Goal: Task Accomplishment & Management: Manage account settings

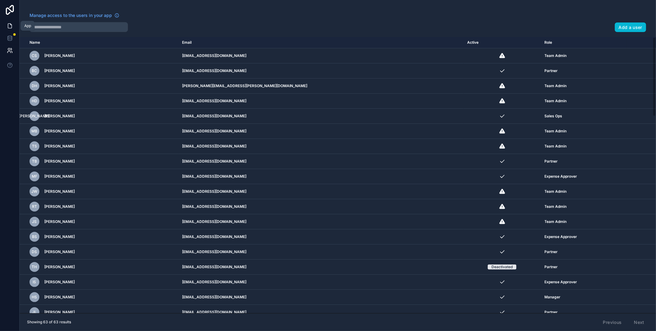
click at [8, 25] on icon at bounding box center [10, 26] width 6 height 6
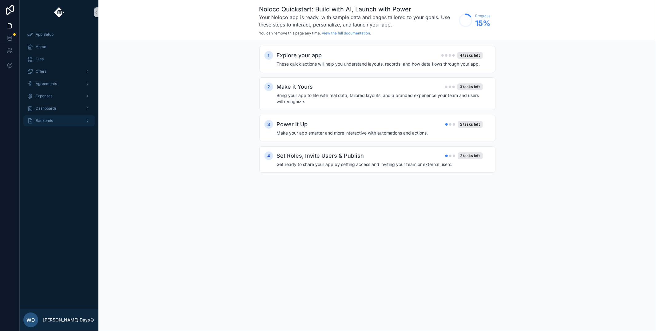
click at [39, 117] on div "Backends" at bounding box center [59, 121] width 64 height 10
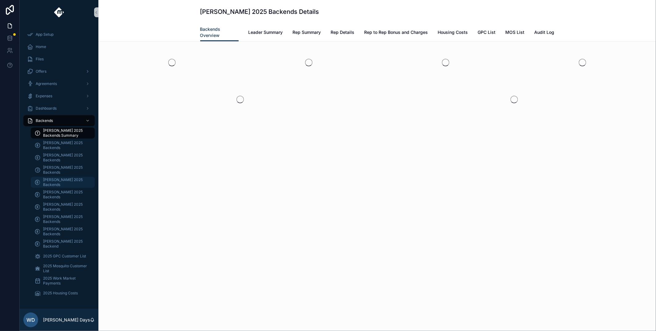
click at [54, 180] on span "[PERSON_NAME] 2025 Backends" at bounding box center [66, 182] width 46 height 10
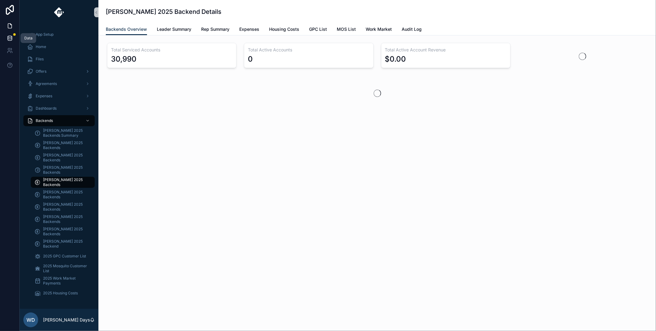
click at [8, 37] on icon at bounding box center [10, 38] width 6 height 6
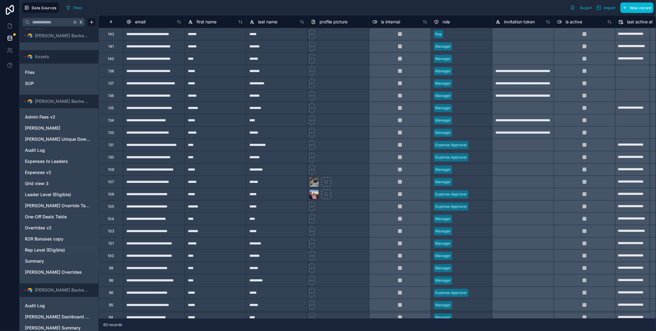
scroll to position [990, 0]
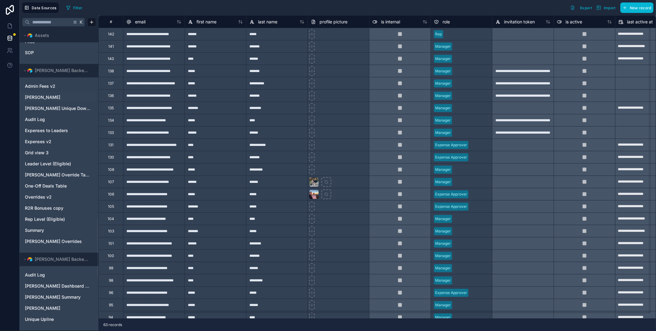
click at [50, 97] on span "[PERSON_NAME]" at bounding box center [42, 97] width 35 height 6
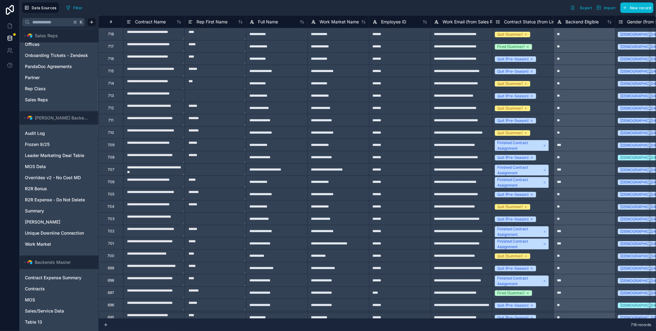
scroll to position [250, 0]
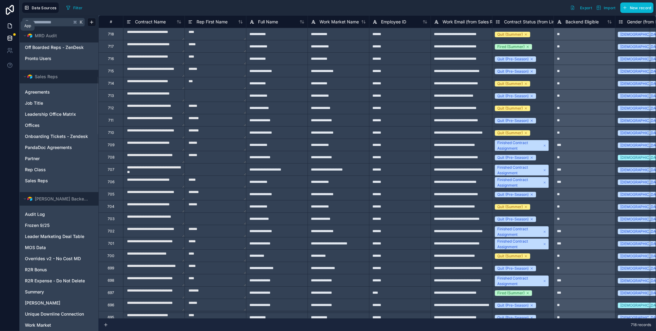
click at [13, 24] on icon at bounding box center [10, 26] width 6 height 6
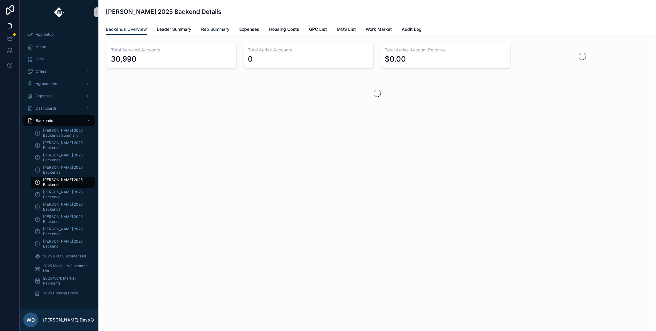
click at [225, 30] on span "Rep Summary" at bounding box center [215, 29] width 28 height 6
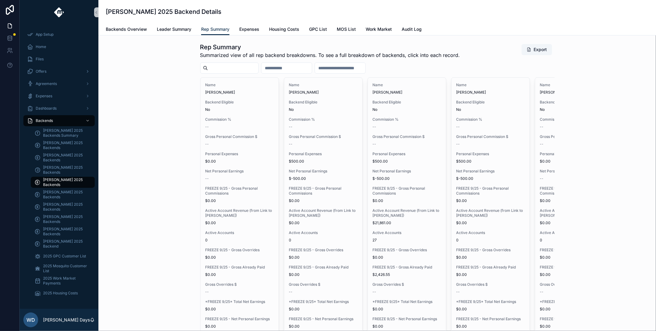
click at [229, 63] on div "scrollable content" at bounding box center [229, 67] width 58 height 11
click at [229, 71] on input "scrollable content" at bounding box center [233, 68] width 50 height 9
type input "**********"
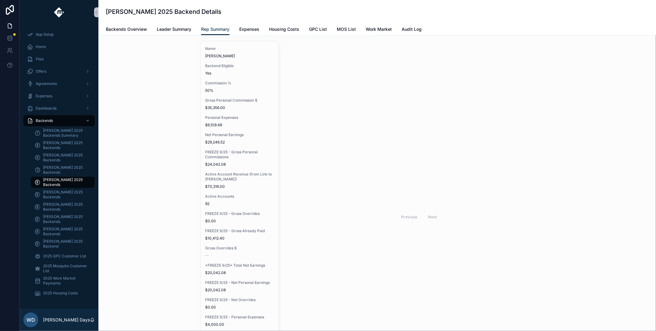
scroll to position [74, 0]
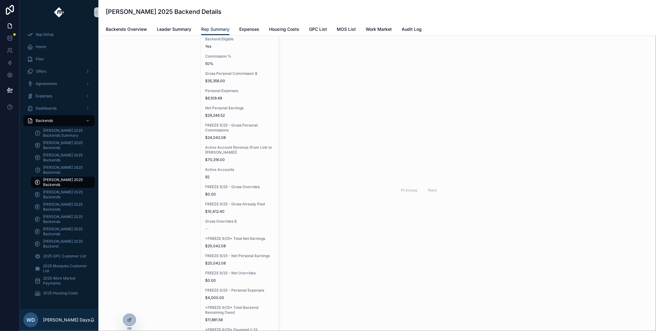
scroll to position [45, 0]
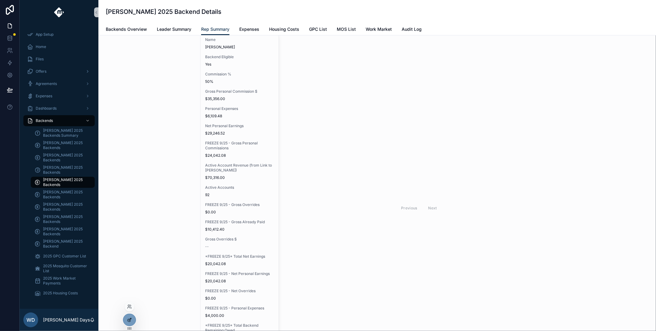
click at [130, 322] on icon at bounding box center [129, 319] width 5 height 5
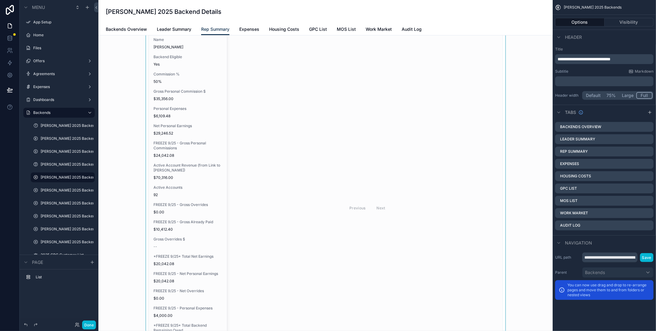
click at [179, 189] on div "scrollable content" at bounding box center [325, 190] width 445 height 391
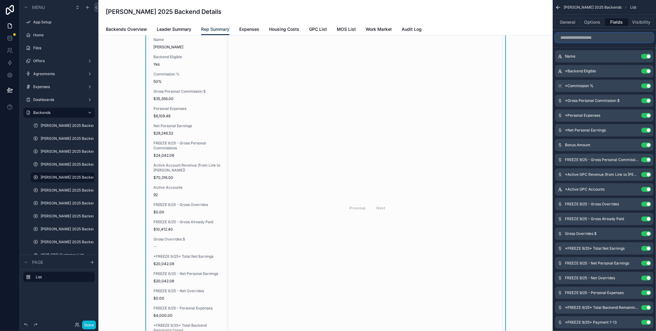
click at [593, 40] on input "scrollable content" at bounding box center [604, 38] width 98 height 10
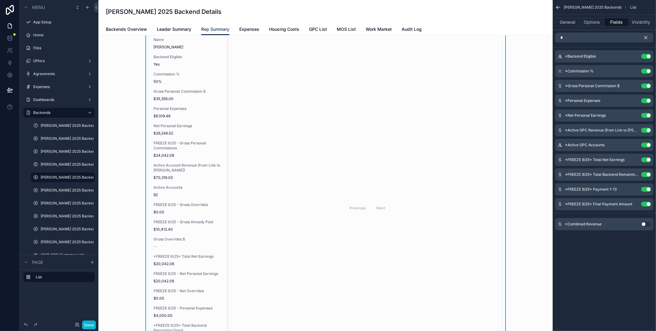
click at [646, 224] on button "Use setting" at bounding box center [647, 224] width 10 height 5
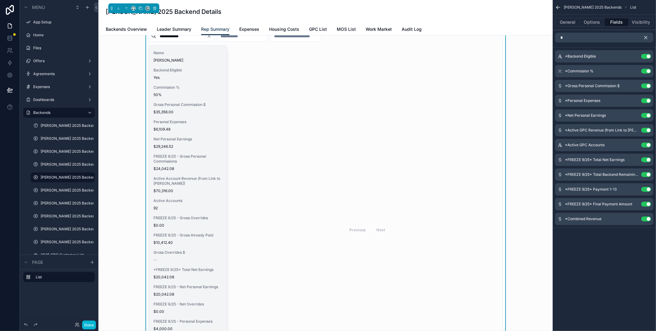
scroll to position [0, 0]
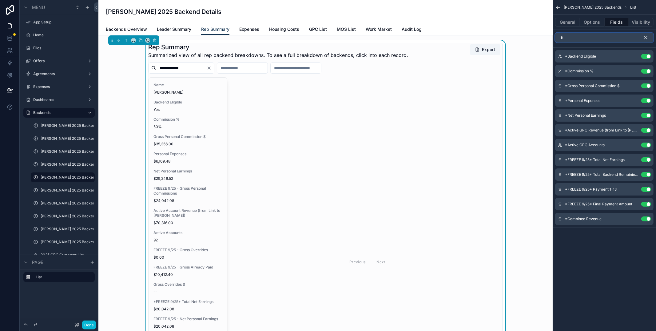
click at [573, 35] on input "*" at bounding box center [604, 38] width 98 height 10
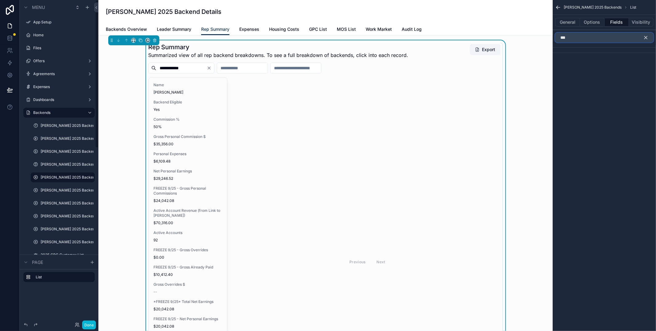
type input "***"
click at [5, 181] on div at bounding box center [10, 165] width 20 height 331
click at [89, 114] on icon "scrollable content" at bounding box center [89, 112] width 5 height 5
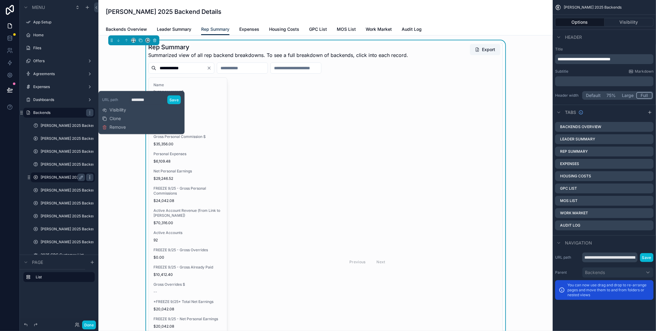
click at [91, 177] on icon "scrollable content" at bounding box center [89, 177] width 5 height 5
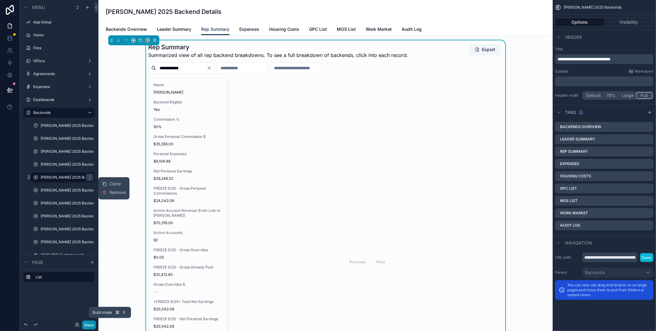
click at [91, 327] on button "Done" at bounding box center [89, 324] width 14 height 9
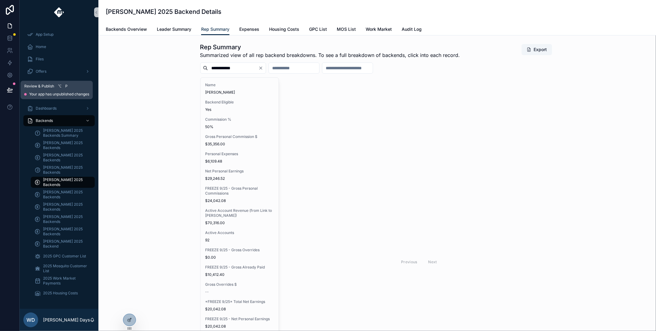
click at [11, 93] on icon at bounding box center [10, 90] width 6 height 6
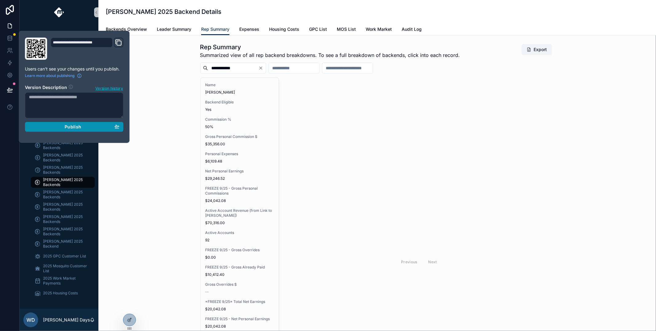
click at [69, 129] on span "Publish" at bounding box center [73, 127] width 17 height 6
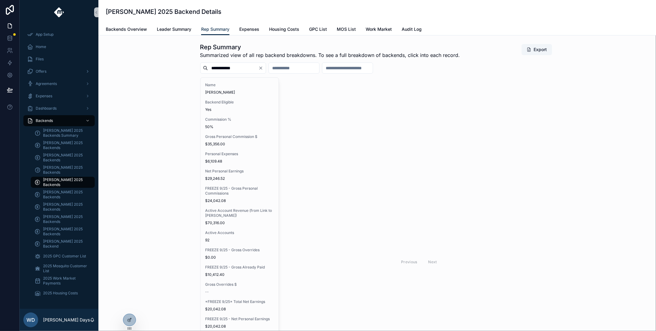
click at [134, 215] on div "**********" at bounding box center [377, 244] width 548 height 408
click at [10, 39] on icon at bounding box center [10, 38] width 6 height 6
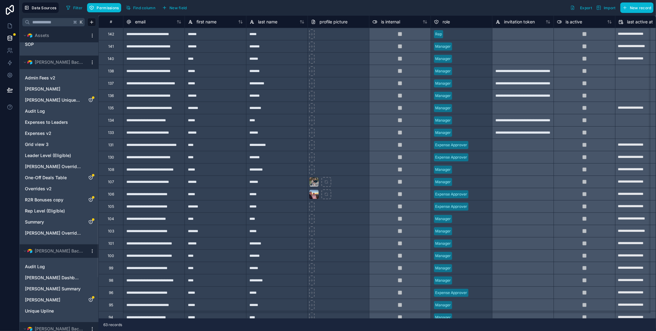
scroll to position [1035, 0]
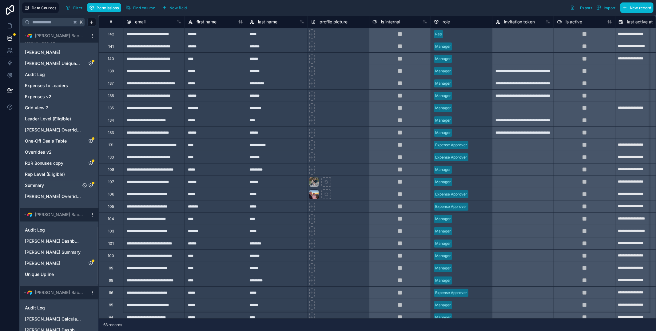
click at [94, 183] on div "Summary" at bounding box center [93, 183] width 2 height 2
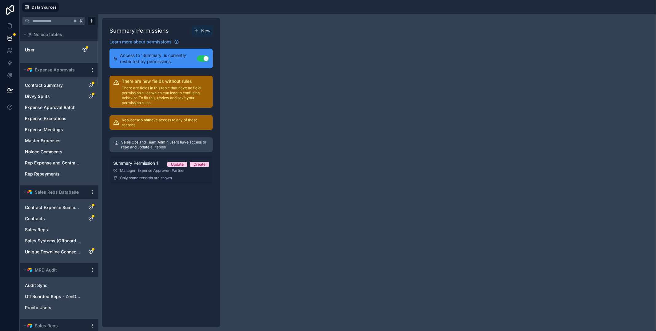
click at [130, 170] on div "Manager, Expense Approver, Partner" at bounding box center [161, 170] width 96 height 5
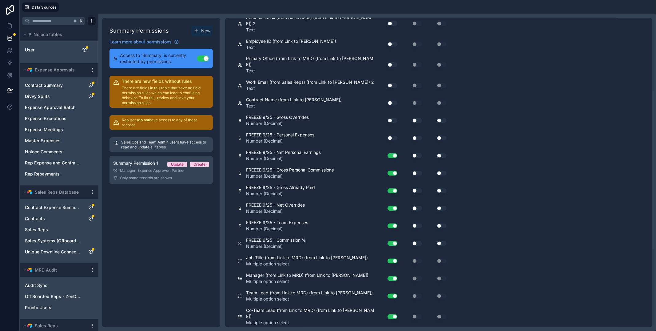
scroll to position [1005, 0]
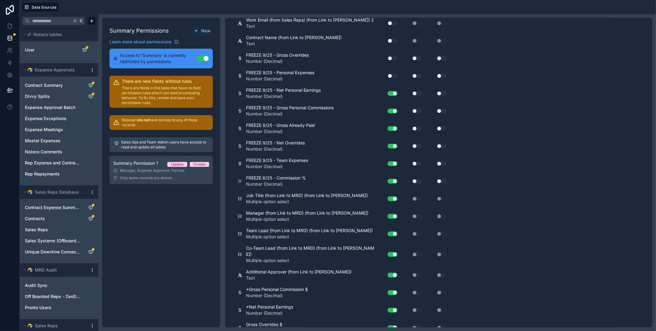
click at [128, 120] on p "Rep users do not have access to any of these records" at bounding box center [165, 123] width 87 height 10
click at [154, 123] on p "Rep users do not have access to any of these records" at bounding box center [165, 123] width 87 height 10
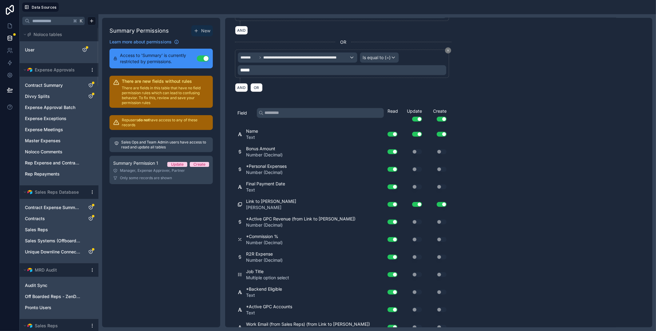
scroll to position [354, 0]
click at [441, 202] on button "Use setting" at bounding box center [442, 203] width 10 height 5
click at [420, 202] on button "Use setting" at bounding box center [417, 203] width 10 height 5
click at [415, 116] on button "Use setting" at bounding box center [417, 118] width 10 height 5
click at [446, 116] on button "Use setting" at bounding box center [442, 118] width 10 height 5
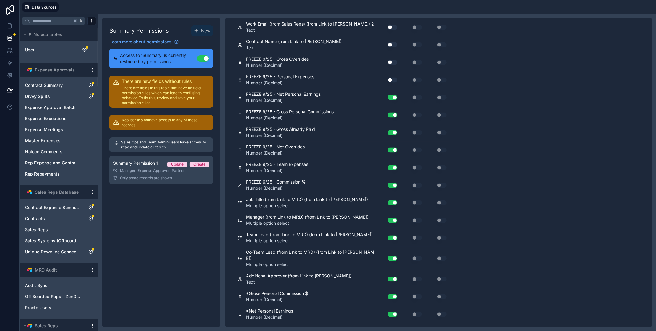
scroll to position [1005, 0]
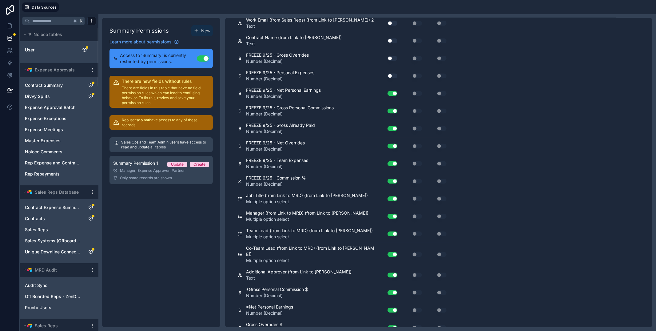
click at [184, 100] on p "There are fields in this table that have no field permission rules which can le…" at bounding box center [165, 96] width 87 height 20
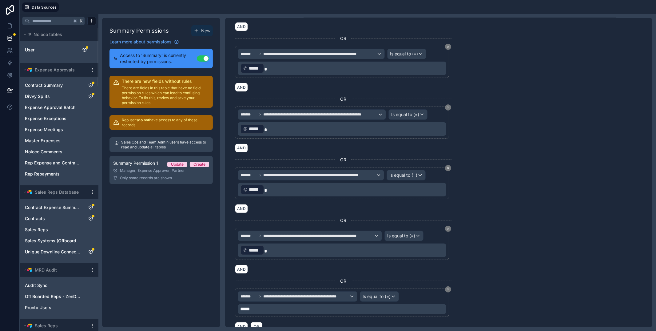
scroll to position [0, 0]
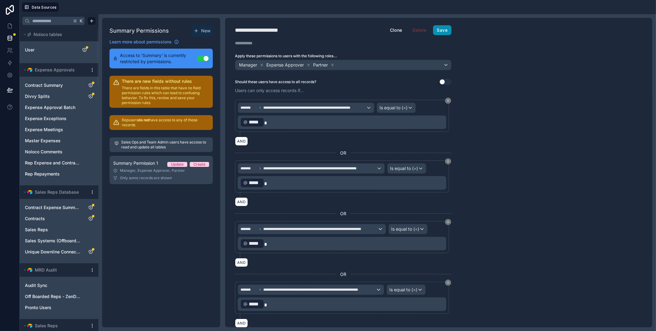
click at [448, 30] on button "Save" at bounding box center [442, 30] width 18 height 10
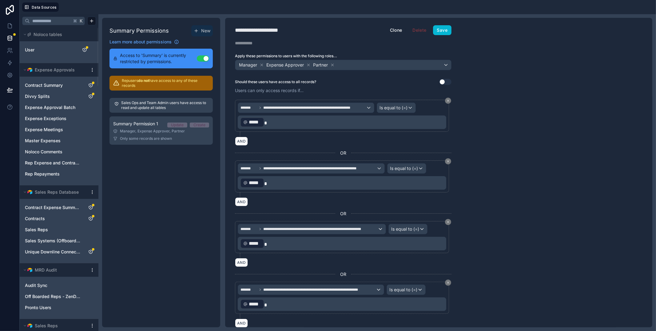
click at [158, 84] on p "Rep users do not have access to any of these records" at bounding box center [165, 83] width 87 height 10
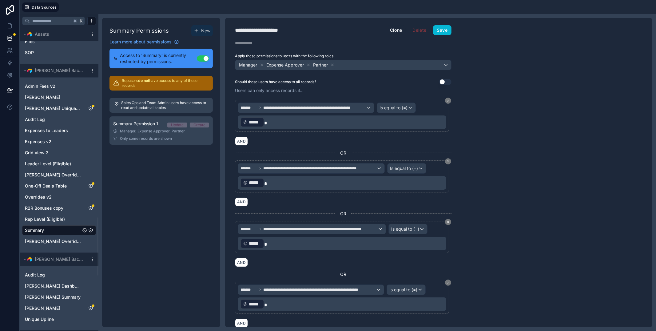
scroll to position [989, 0]
click at [92, 206] on icon "R2R Bonuses copy" at bounding box center [90, 207] width 5 height 5
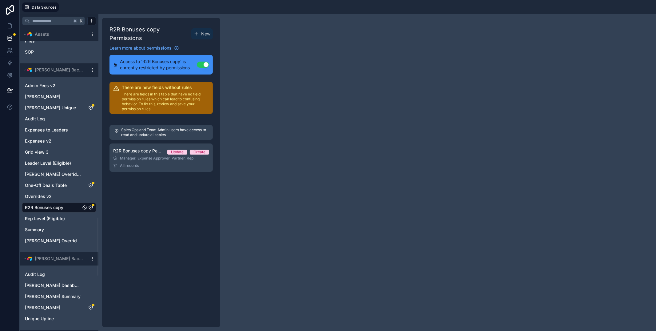
click at [134, 99] on p "There are fields in this table that have no field permission rules which can le…" at bounding box center [165, 102] width 87 height 20
click at [135, 99] on p "There are fields in this table that have no field permission rules which can le…" at bounding box center [165, 102] width 87 height 20
click at [139, 154] on div "R2R Bonuses copy Permission 1 Update Create" at bounding box center [161, 150] width 96 height 7
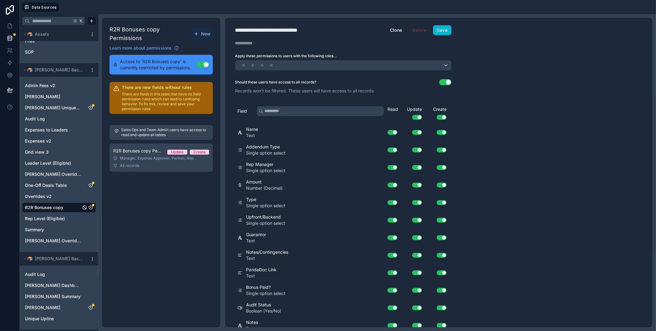
click at [417, 117] on button "Use setting" at bounding box center [417, 117] width 10 height 5
click at [441, 116] on button "Use setting" at bounding box center [442, 117] width 10 height 5
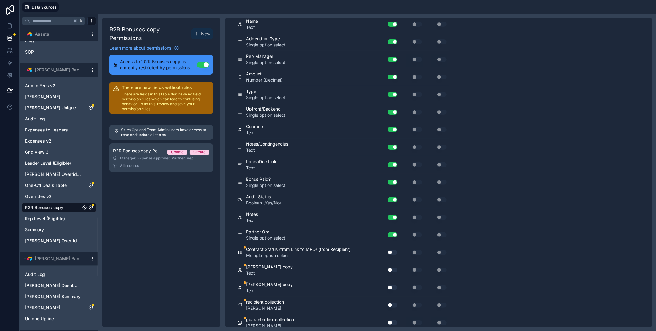
scroll to position [111, 0]
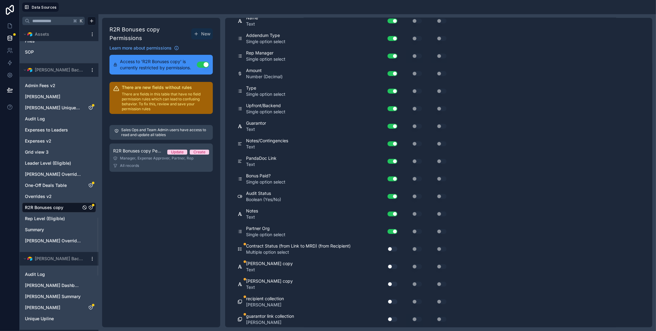
click at [394, 247] on button "Use setting" at bounding box center [393, 248] width 10 height 5
click at [392, 268] on div "Use setting" at bounding box center [390, 267] width 20 height 10
click at [392, 266] on button "Use setting" at bounding box center [393, 266] width 10 height 5
click at [391, 287] on div "Use setting" at bounding box center [390, 284] width 20 height 10
click at [392, 285] on button "Use setting" at bounding box center [393, 284] width 10 height 5
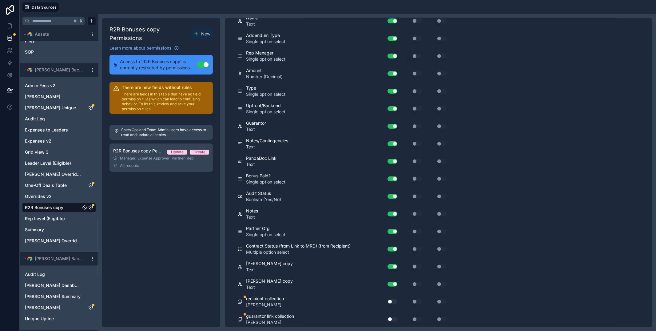
click at [391, 303] on button "Use setting" at bounding box center [393, 301] width 10 height 5
click at [392, 317] on button "Use setting" at bounding box center [393, 319] width 10 height 5
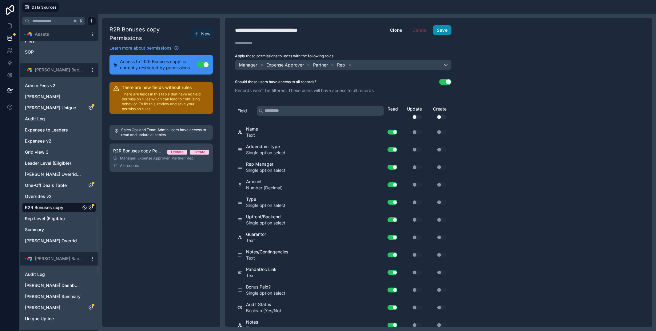
click at [444, 30] on button "Save" at bounding box center [442, 30] width 18 height 10
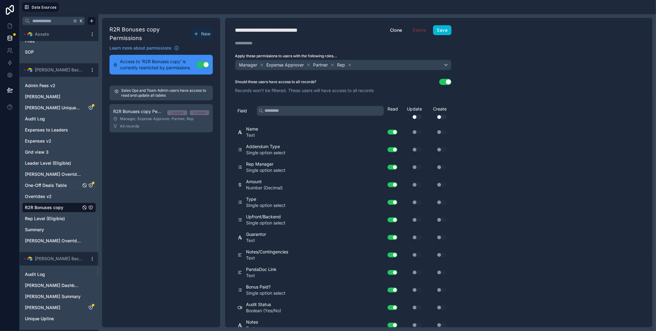
click at [94, 185] on div "One-Off Deals Table" at bounding box center [59, 185] width 74 height 10
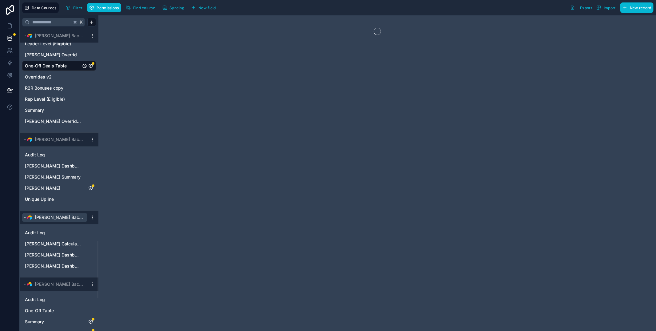
scroll to position [980, 0]
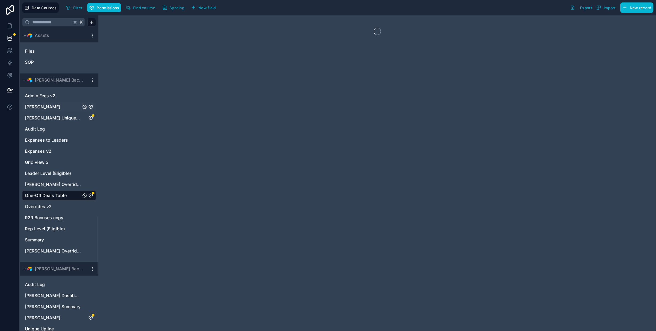
click at [91, 106] on icon "Andrew Moffat" at bounding box center [90, 106] width 5 height 5
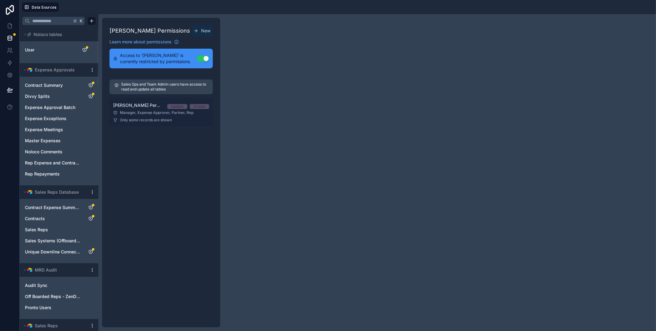
click at [142, 109] on link "Andrew Moffat Permission 1 Update Create Manager, Expense Approver, Partner, Re…" at bounding box center [161, 112] width 103 height 28
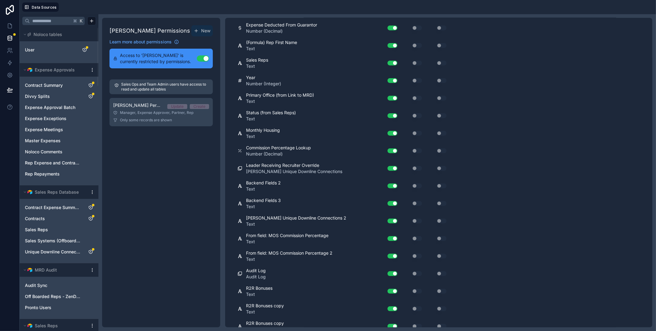
scroll to position [2389, 0]
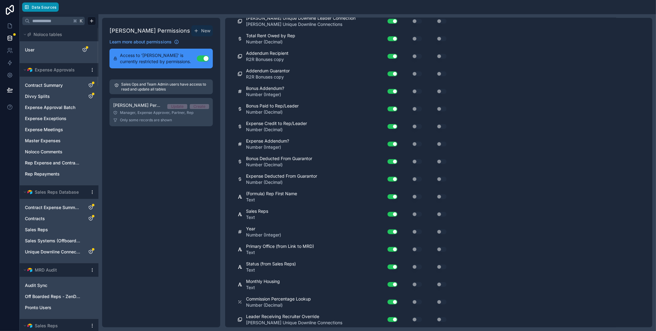
click at [42, 9] on span "Data Sources" at bounding box center [44, 7] width 25 height 5
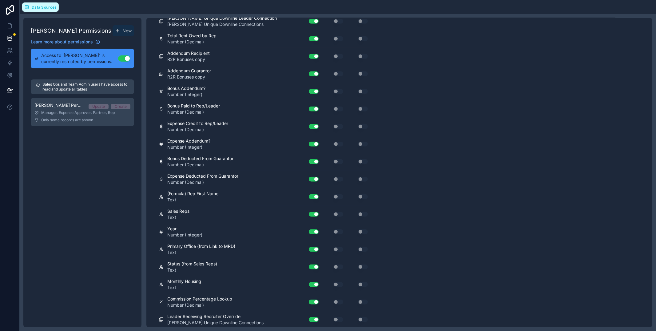
click at [42, 9] on span "Data Sources" at bounding box center [44, 7] width 25 height 5
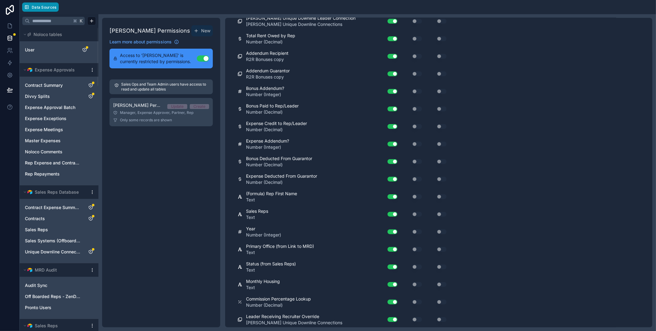
click at [42, 9] on span "Data Sources" at bounding box center [44, 7] width 25 height 5
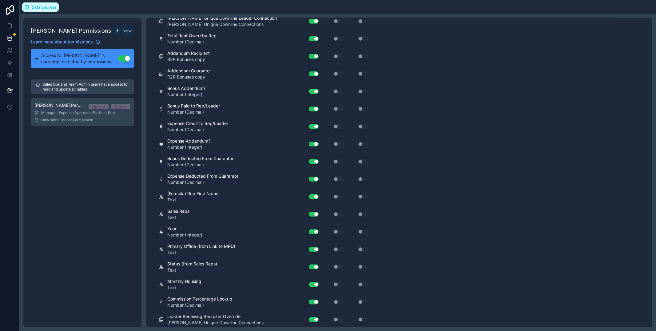
click at [42, 9] on span "Data Sources" at bounding box center [44, 7] width 25 height 5
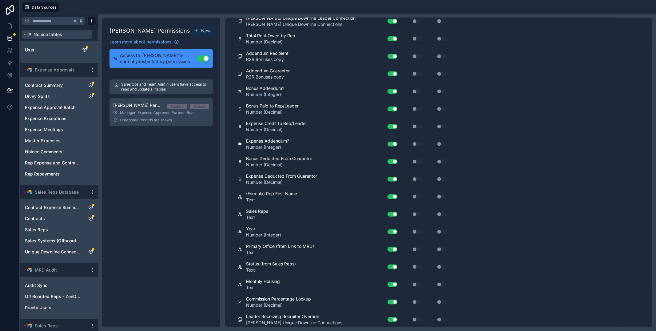
click at [56, 33] on span "Noloco tables" at bounding box center [48, 34] width 29 height 6
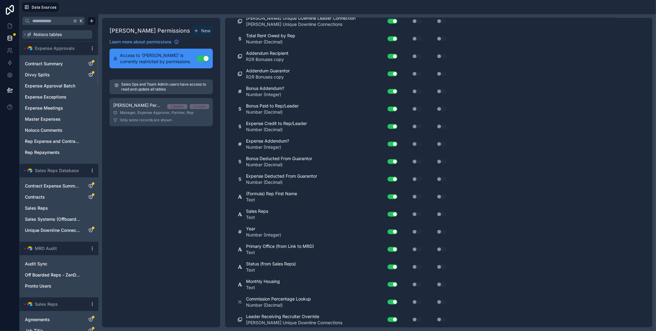
click at [56, 33] on span "Noloco tables" at bounding box center [48, 34] width 29 height 6
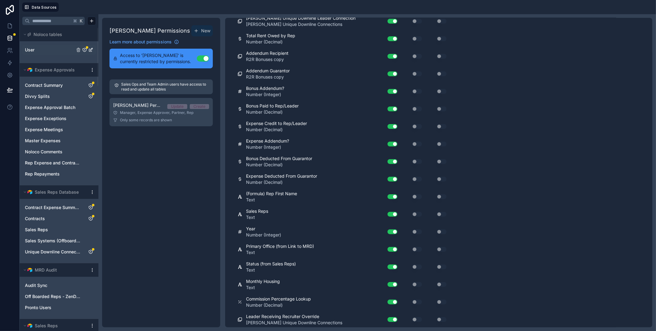
click at [85, 51] on icon "User" at bounding box center [84, 49] width 5 height 5
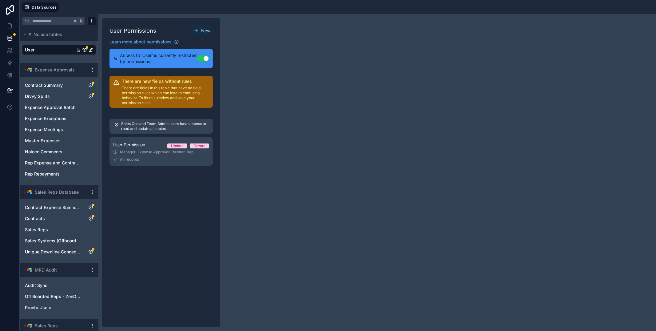
click at [170, 94] on p "There are fields in this table that have no field permission rules which can le…" at bounding box center [165, 96] width 87 height 20
click at [134, 155] on link "User Permission Update Create Manager, Expense Approver, Partner, Rep All recor…" at bounding box center [161, 151] width 103 height 28
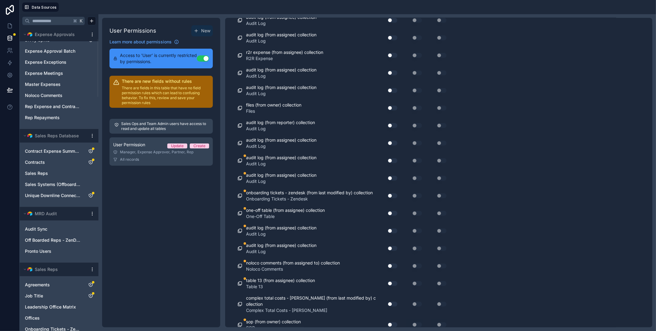
scroll to position [119, 0]
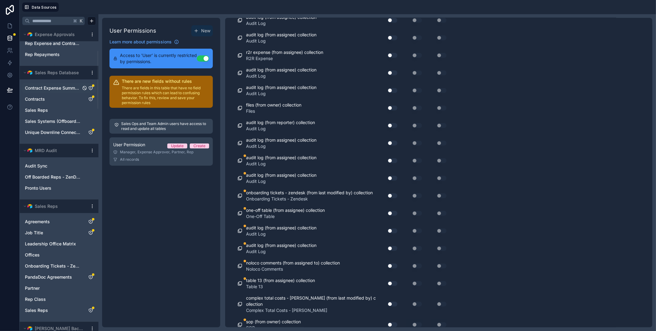
click at [91, 86] on icon "Contract Expense Summary" at bounding box center [90, 88] width 5 height 5
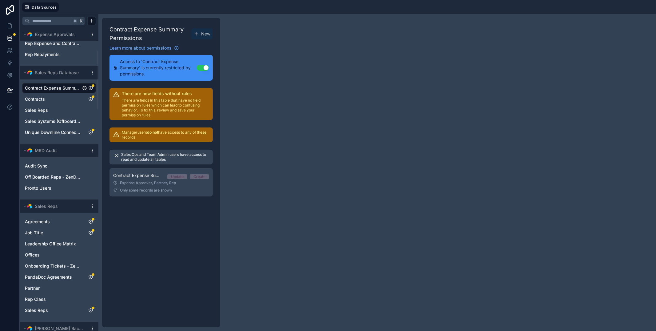
click at [146, 136] on p "Manager users do not have access to any of these records" at bounding box center [165, 135] width 87 height 10
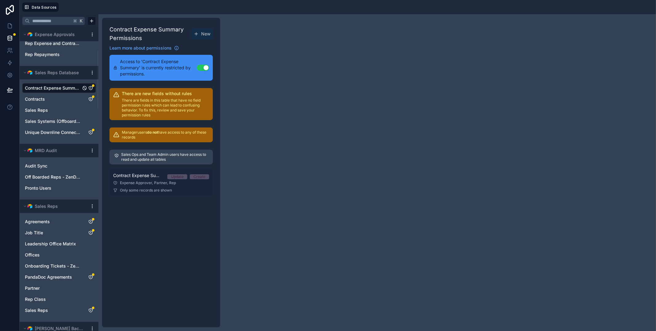
click at [137, 176] on span "Contract Expense Summary Permission 1" at bounding box center [137, 175] width 49 height 6
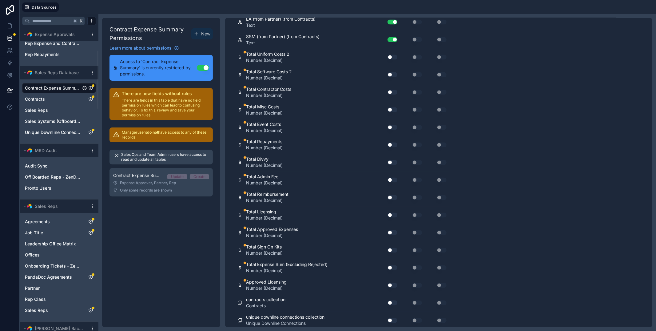
scroll to position [864, 0]
click at [92, 99] on icon "Contracts" at bounding box center [91, 99] width 4 height 4
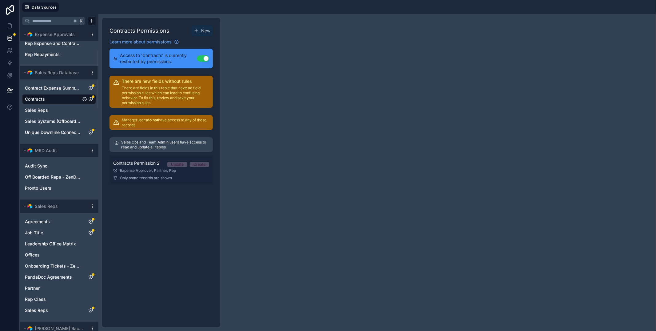
click at [134, 178] on span "Only some records are shown" at bounding box center [146, 177] width 52 height 5
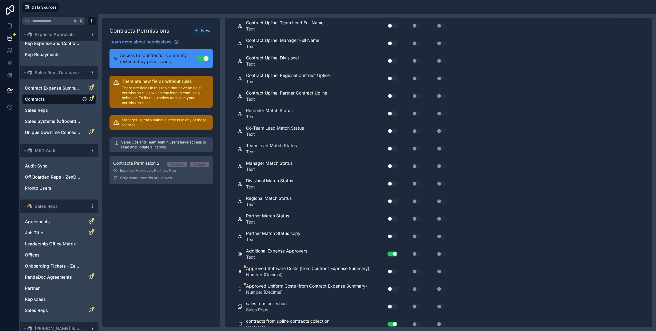
scroll to position [2310, 0]
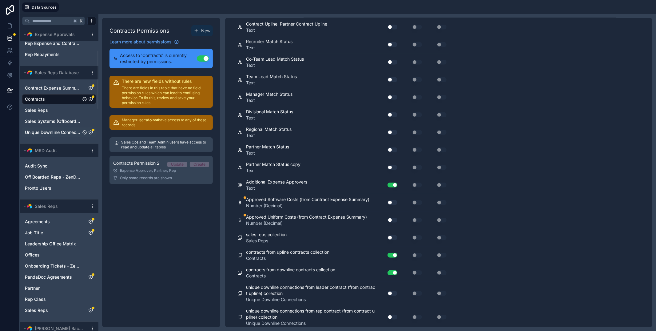
click at [93, 132] on icon "Unique Downline Connections" at bounding box center [90, 132] width 5 height 5
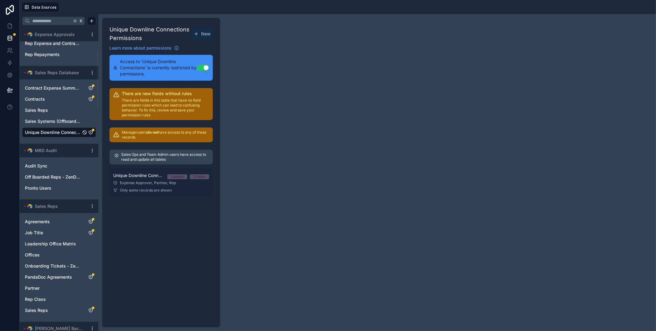
click at [138, 185] on div "Expense Approver, Partner, Rep" at bounding box center [161, 182] width 96 height 5
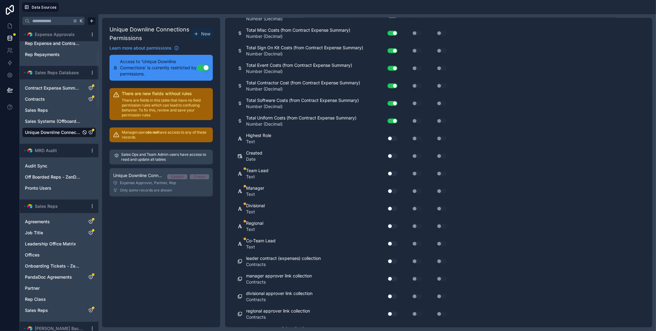
scroll to position [559, 0]
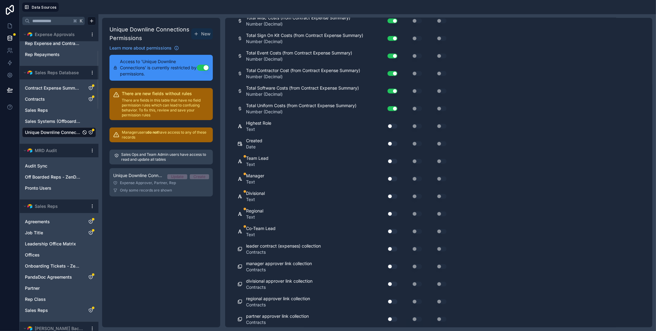
click at [391, 162] on button "Use setting" at bounding box center [393, 161] width 10 height 5
click at [392, 177] on button "Use setting" at bounding box center [393, 178] width 10 height 5
click at [392, 197] on button "Use setting" at bounding box center [393, 196] width 10 height 5
click at [393, 211] on button "Use setting" at bounding box center [393, 213] width 10 height 5
click at [394, 233] on div "Use setting" at bounding box center [390, 231] width 20 height 10
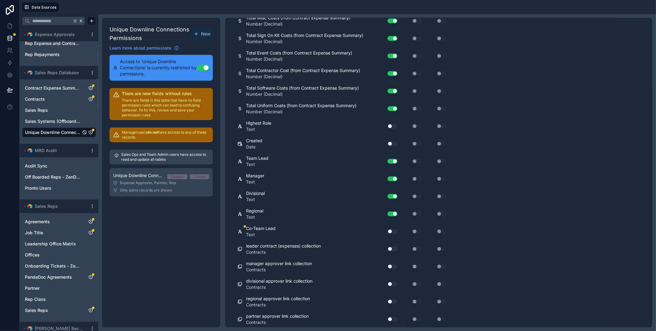
click at [394, 232] on button "Use setting" at bounding box center [393, 231] width 10 height 5
click at [129, 240] on div "Unique Downline Connections Permissions New Learn more about permissions Access…" at bounding box center [161, 172] width 118 height 309
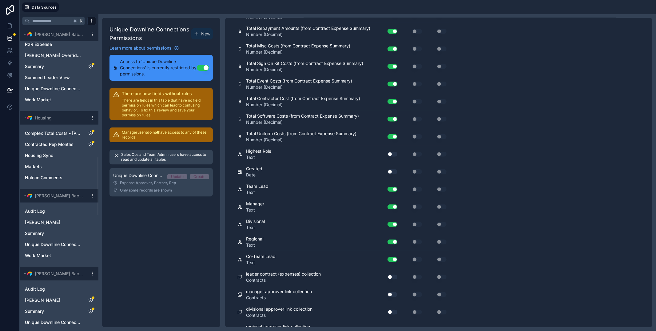
scroll to position [549, 0]
click at [395, 170] on button "Use setting" at bounding box center [393, 171] width 10 height 5
click at [393, 188] on button "Use setting" at bounding box center [393, 188] width 10 height 5
click at [393, 205] on button "Use setting" at bounding box center [393, 206] width 10 height 5
click at [392, 224] on button "Use setting" at bounding box center [393, 224] width 10 height 5
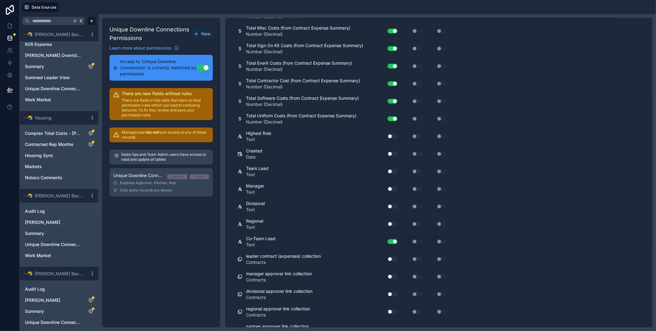
click at [392, 240] on button "Use setting" at bounding box center [393, 241] width 10 height 5
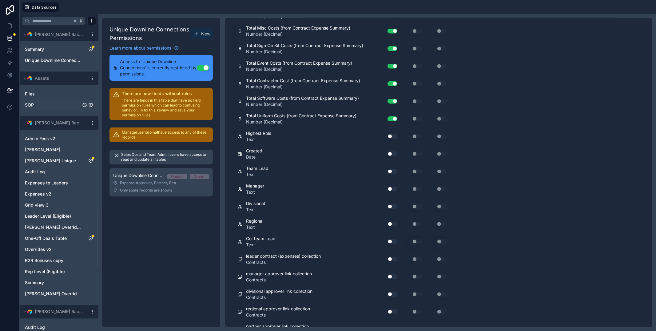
scroll to position [961, 0]
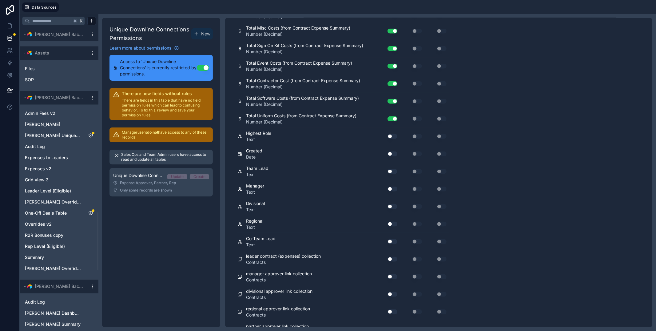
click at [154, 252] on div "Unique Downline Connections Permissions New Learn more about permissions Access…" at bounding box center [161, 172] width 118 height 309
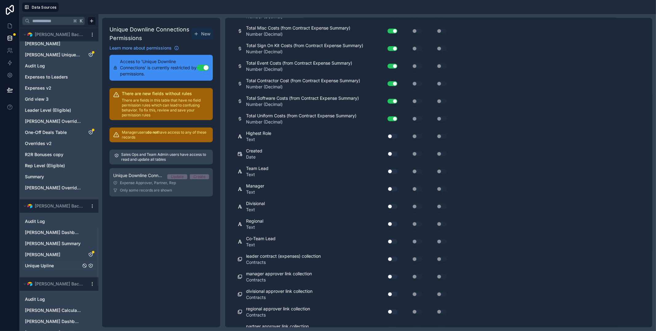
scroll to position [946, 0]
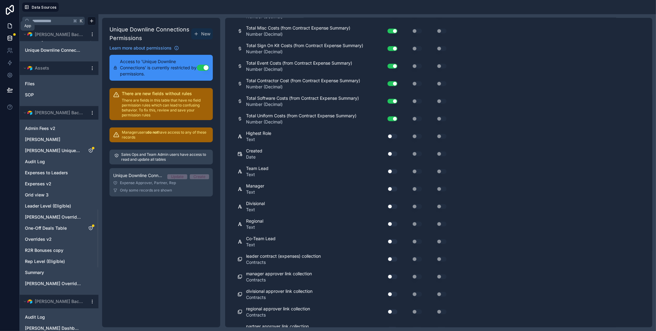
click at [9, 23] on icon at bounding box center [10, 26] width 6 height 6
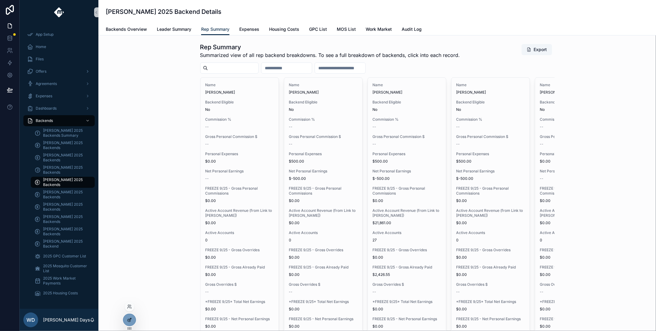
click at [132, 319] on div at bounding box center [129, 320] width 12 height 12
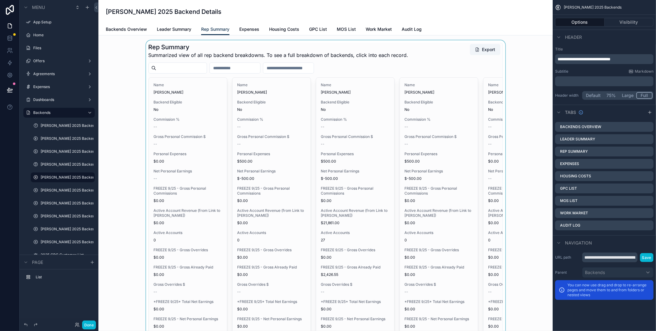
click at [279, 170] on div "scrollable content" at bounding box center [325, 252] width 445 height 425
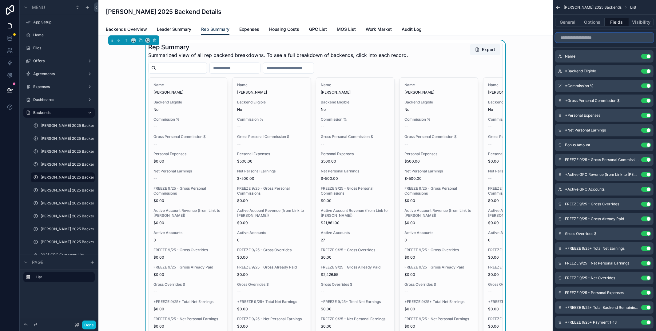
click at [591, 40] on input "scrollable content" at bounding box center [604, 38] width 98 height 10
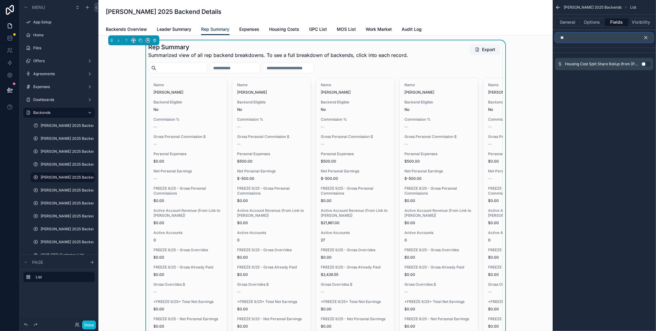
type input "*"
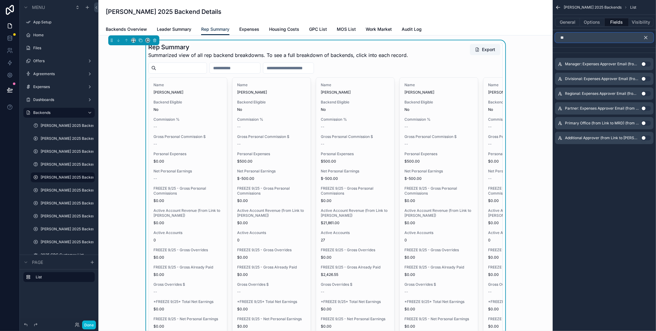
type input "*"
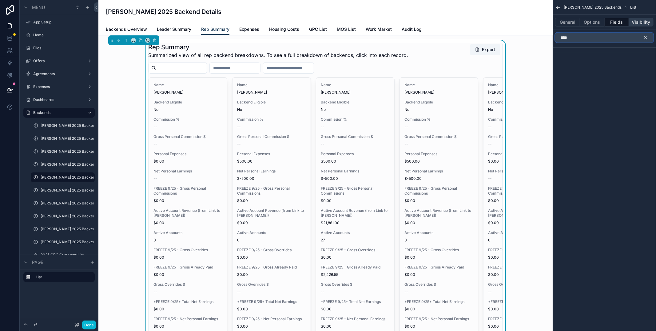
type input "****"
click at [593, 36] on input "****" at bounding box center [604, 38] width 98 height 10
click at [649, 38] on button "scrollable content" at bounding box center [648, 38] width 10 height 10
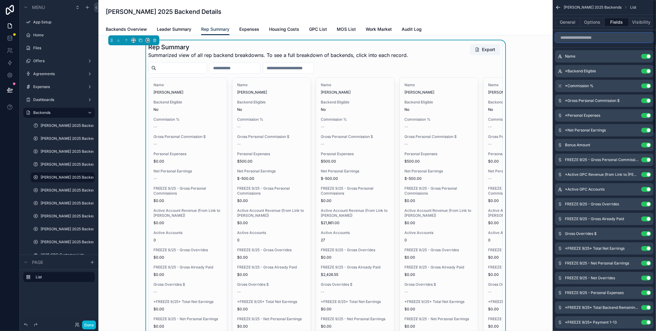
click at [608, 34] on input "scrollable content" at bounding box center [604, 38] width 98 height 10
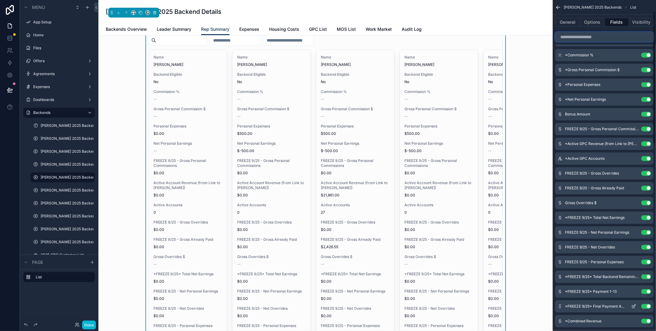
scroll to position [26, 0]
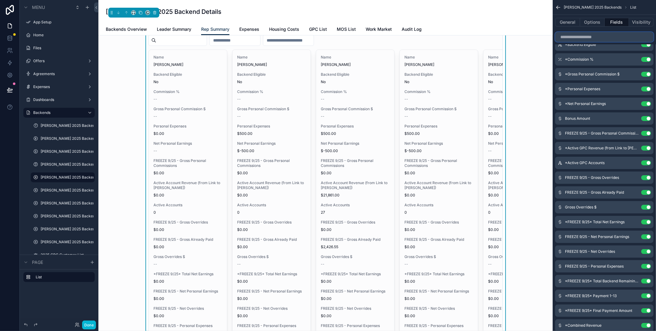
click at [582, 36] on input "scrollable content" at bounding box center [604, 37] width 98 height 10
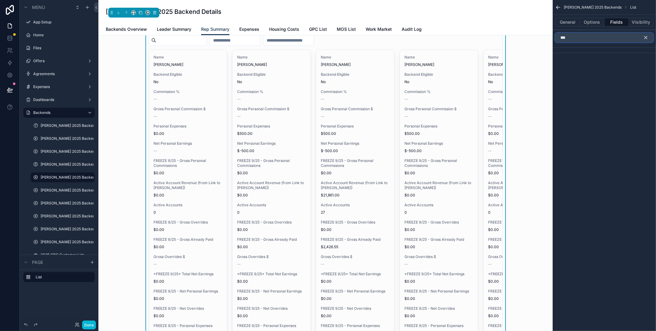
scroll to position [0, 0]
type input "*"
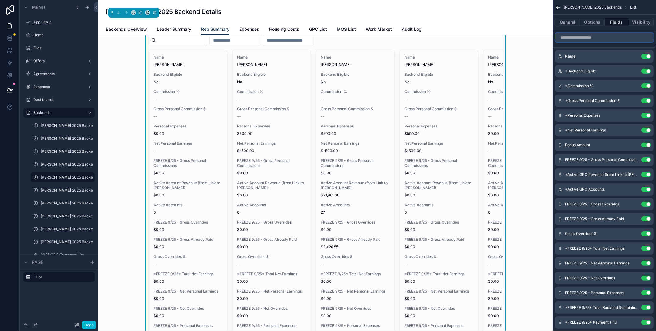
type input "*"
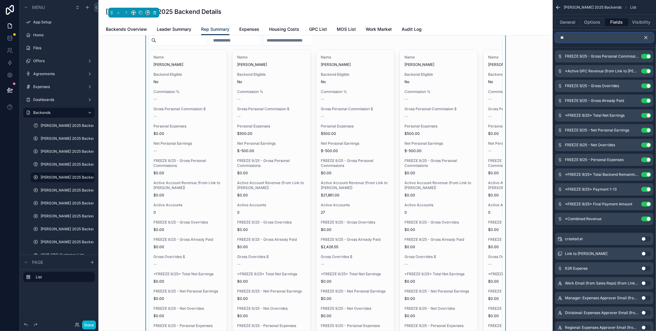
type input "*"
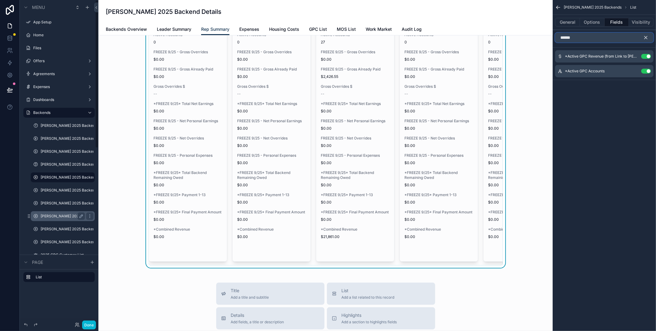
scroll to position [2, 0]
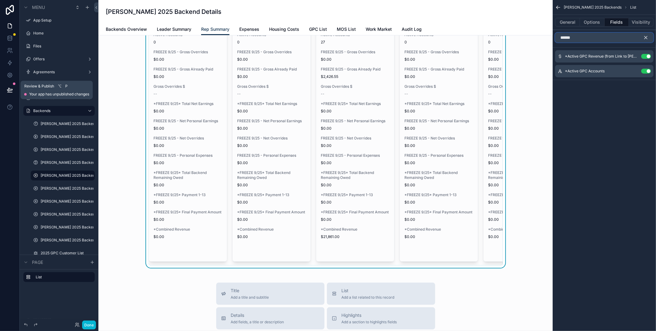
type input "******"
click at [9, 86] on button at bounding box center [10, 89] width 14 height 17
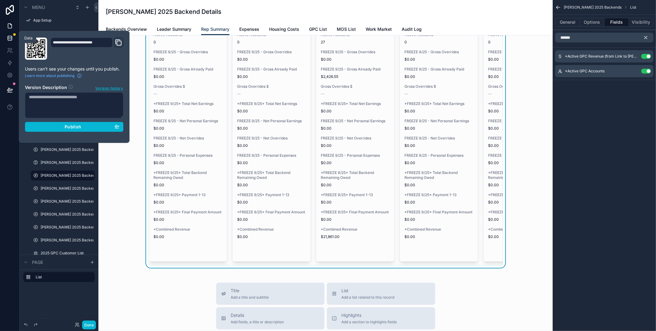
click at [10, 41] on link at bounding box center [9, 38] width 19 height 12
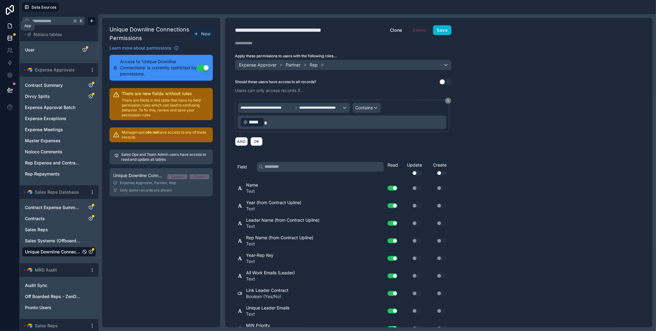
click at [10, 26] on icon at bounding box center [10, 26] width 6 height 6
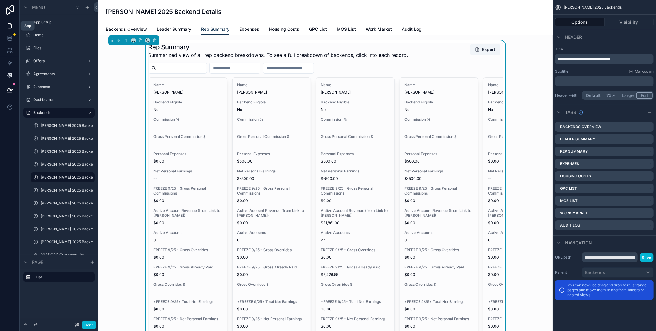
click at [11, 74] on icon at bounding box center [9, 75] width 5 height 5
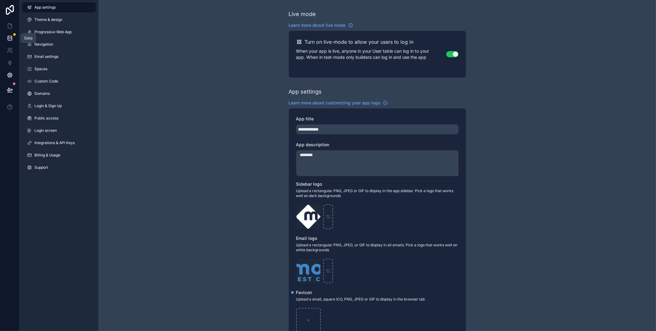
click at [10, 36] on icon at bounding box center [10, 38] width 6 height 6
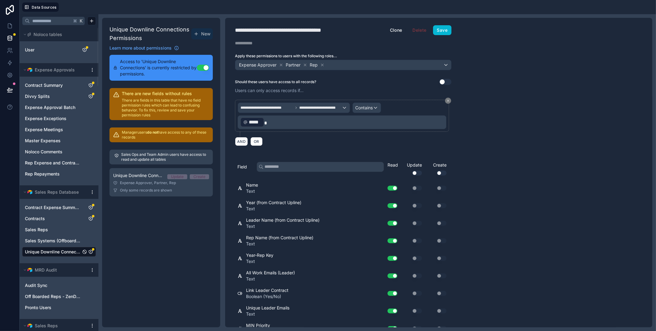
click at [10, 148] on div at bounding box center [10, 165] width 20 height 331
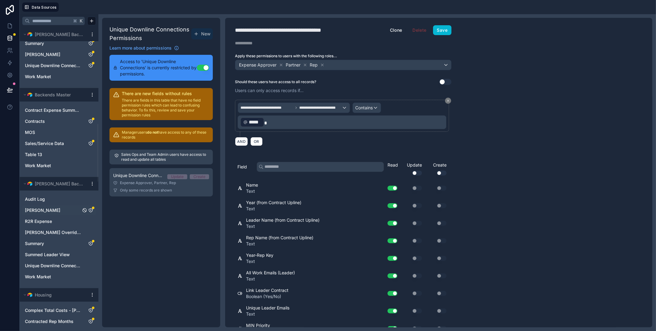
scroll to position [497, 0]
click at [92, 143] on icon "Sales/Service Data" at bounding box center [91, 144] width 4 height 4
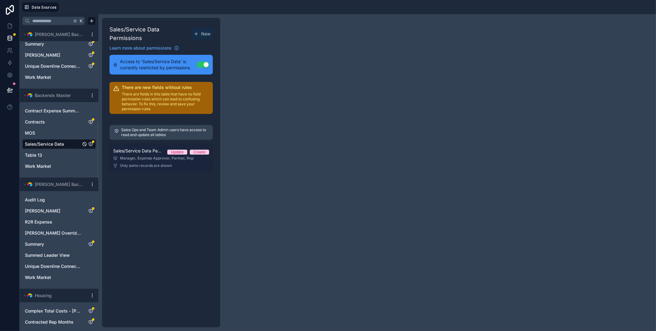
click at [137, 158] on div "Manager, Expense Approver, Partner, Rep" at bounding box center [161, 158] width 96 height 5
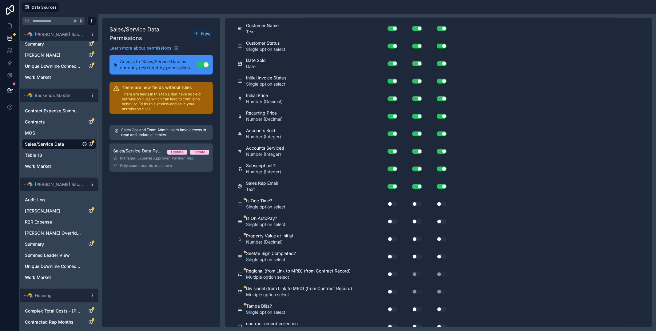
scroll to position [950, 0]
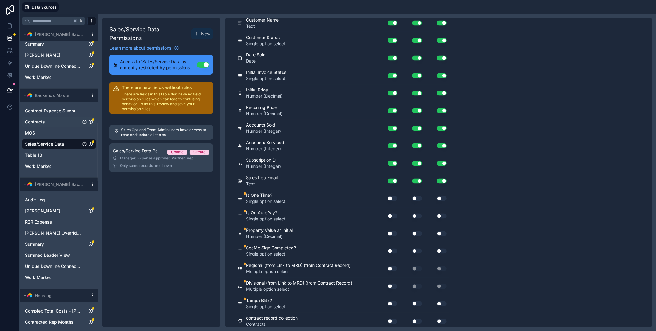
click at [92, 122] on icon "Contracts" at bounding box center [90, 121] width 5 height 5
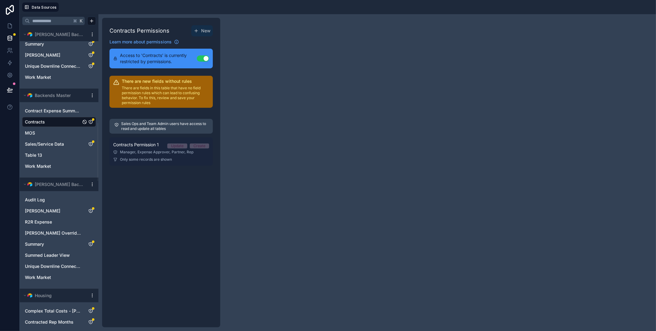
click at [132, 145] on span "Contracts Permission 1" at bounding box center [136, 145] width 46 height 6
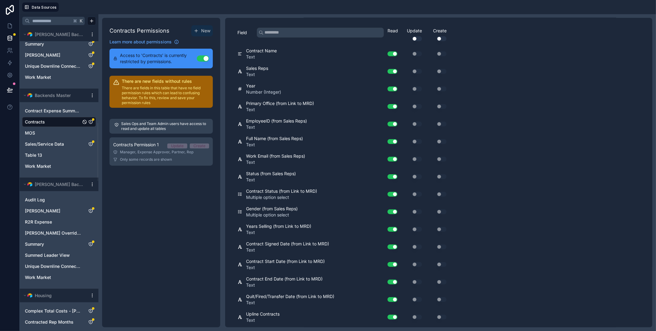
scroll to position [333, 0]
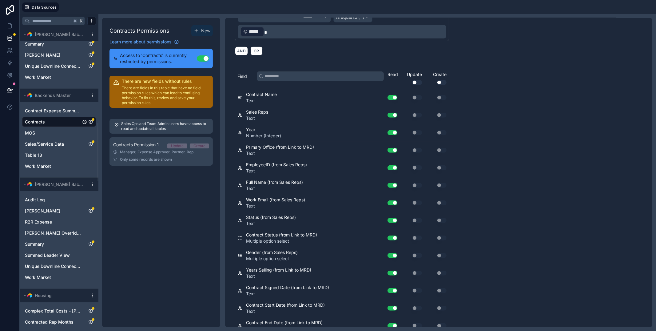
click at [419, 80] on button "Use setting" at bounding box center [417, 82] width 10 height 5
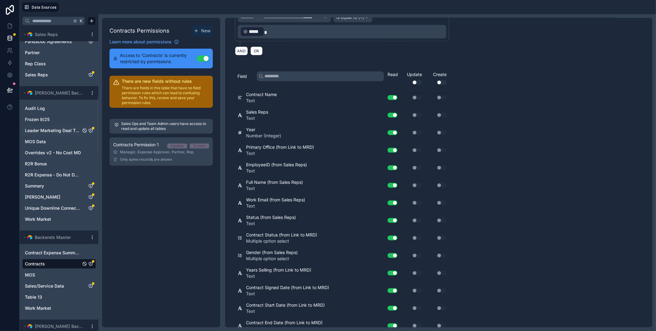
scroll to position [354, 0]
click at [46, 197] on span "[PERSON_NAME]" at bounding box center [42, 198] width 35 height 6
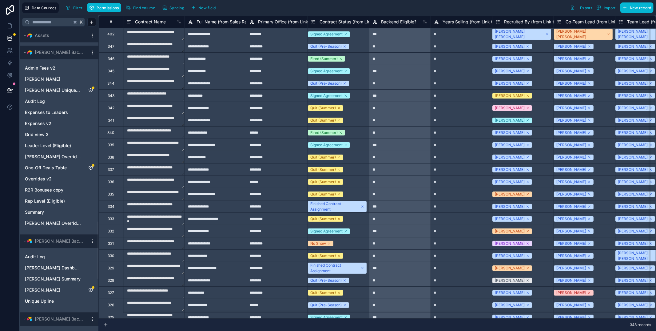
scroll to position [1007, 0]
click at [46, 81] on span "[PERSON_NAME]" at bounding box center [42, 80] width 35 height 6
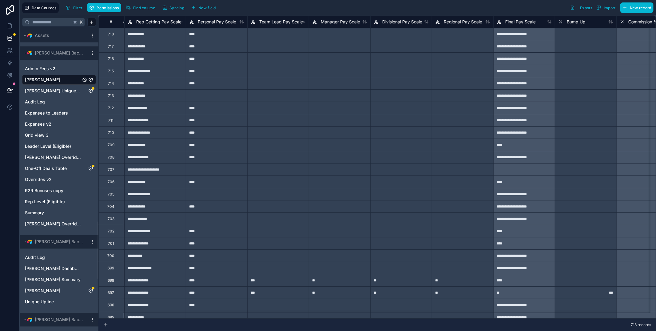
scroll to position [0, 3967]
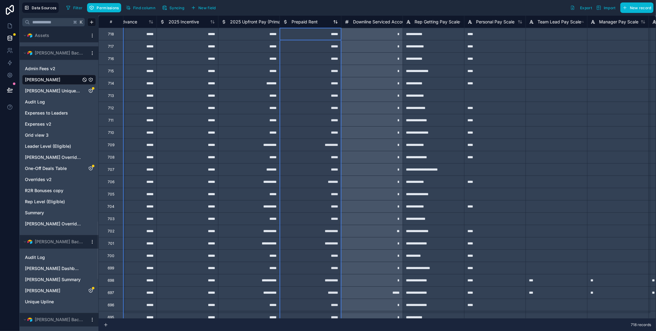
click at [305, 23] on span "Prepaid Rent" at bounding box center [305, 22] width 26 height 6
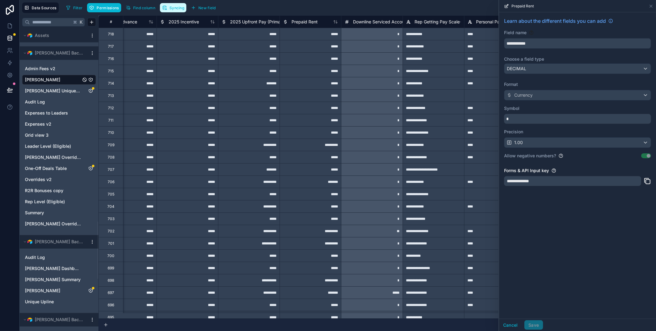
click at [174, 8] on span "Syncing" at bounding box center [177, 8] width 15 height 5
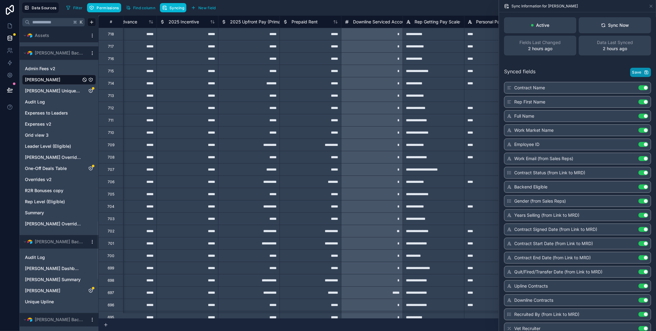
click at [636, 76] on button "Save" at bounding box center [641, 72] width 21 height 9
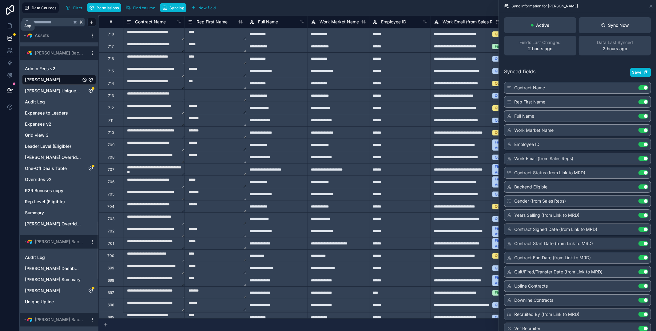
drag, startPoint x: 8, startPoint y: 26, endPoint x: 13, endPoint y: 36, distance: 11.6
click at [8, 26] on icon at bounding box center [10, 26] width 4 height 5
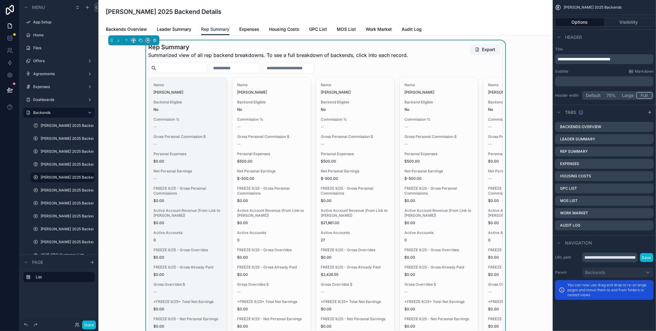
click at [194, 181] on div "Name Zackary Delong Backend Eligible No Commission % -- Gross Personal Commissi…" at bounding box center [188, 269] width 78 height 382
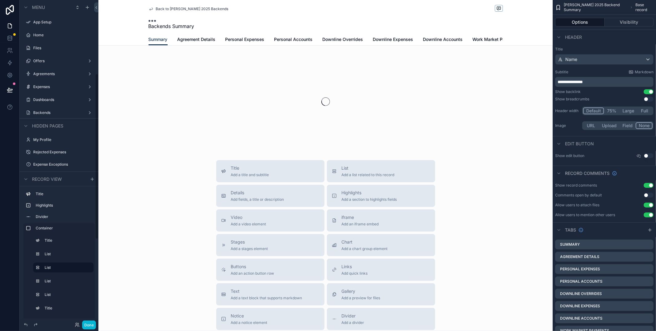
scroll to position [144, 0]
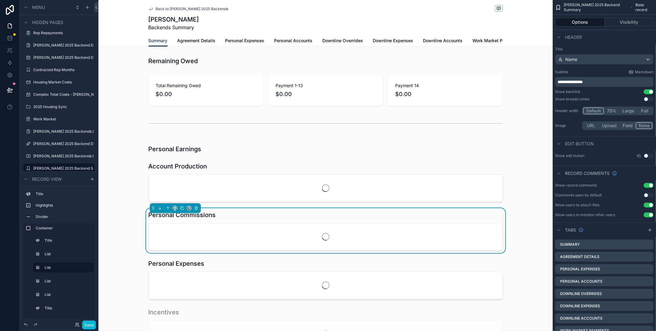
click at [172, 10] on span "Back to Andrew Moffat 2025 Backends" at bounding box center [192, 8] width 73 height 5
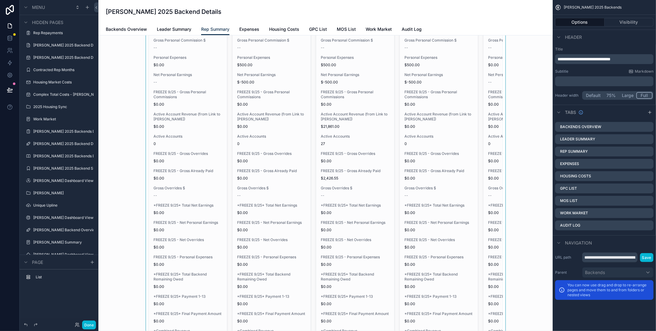
scroll to position [116, 0]
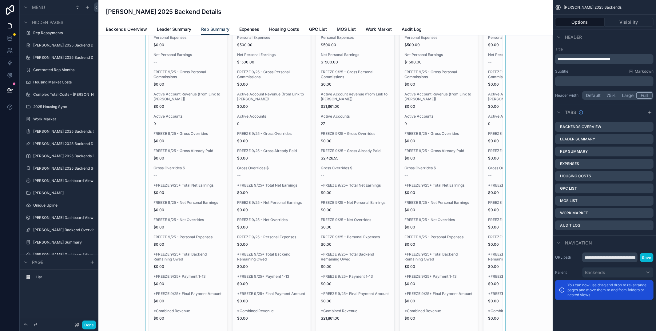
click at [177, 164] on div "scrollable content" at bounding box center [325, 136] width 445 height 425
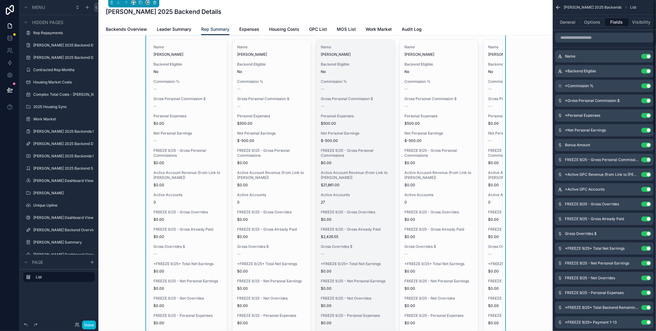
scroll to position [0, 0]
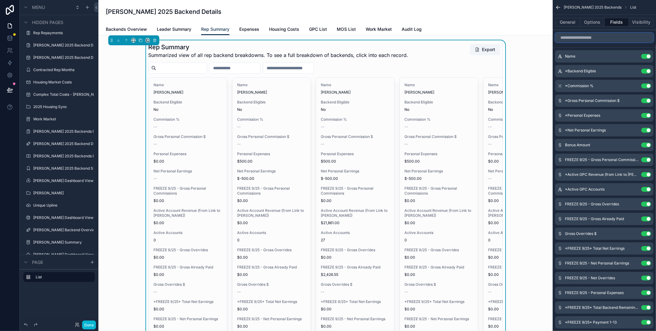
click at [600, 38] on input "scrollable content" at bounding box center [604, 38] width 98 height 10
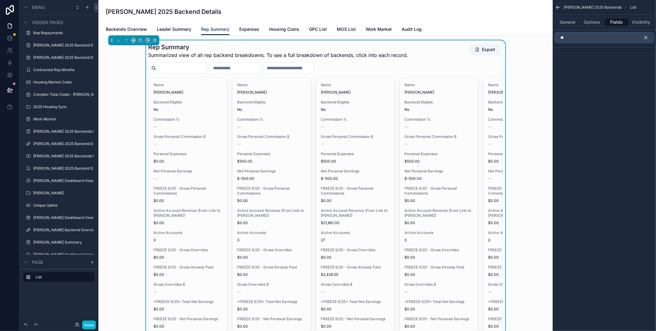
type input "*"
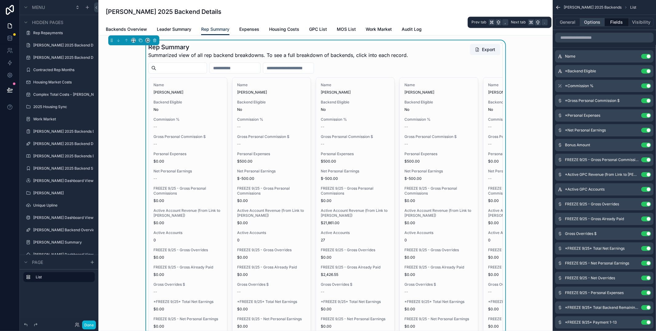
click at [592, 24] on button "Options" at bounding box center [592, 22] width 25 height 9
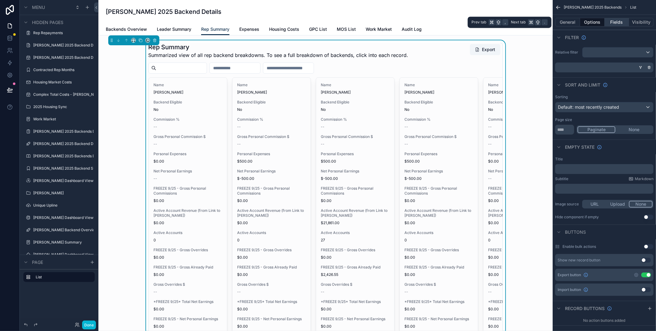
drag, startPoint x: 611, startPoint y: 19, endPoint x: 615, endPoint y: 19, distance: 4.0
click at [611, 19] on button "Fields" at bounding box center [617, 22] width 25 height 9
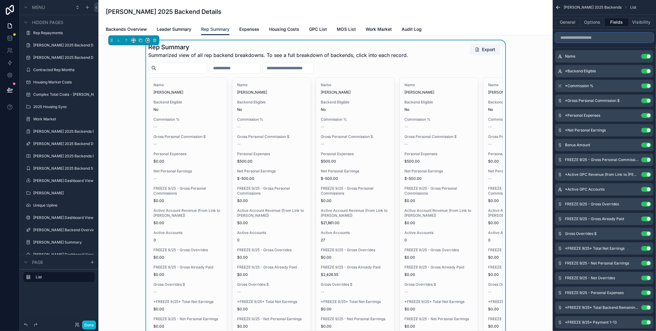
click at [595, 42] on input "scrollable content" at bounding box center [604, 38] width 98 height 10
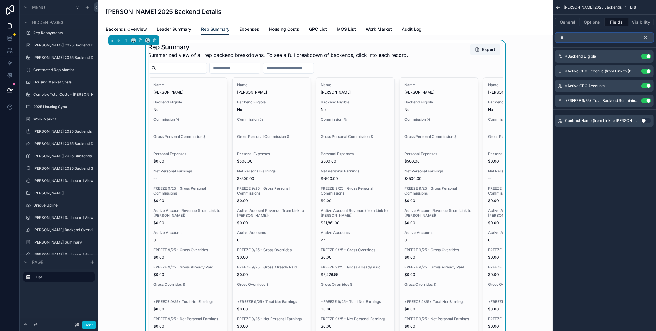
type input "*"
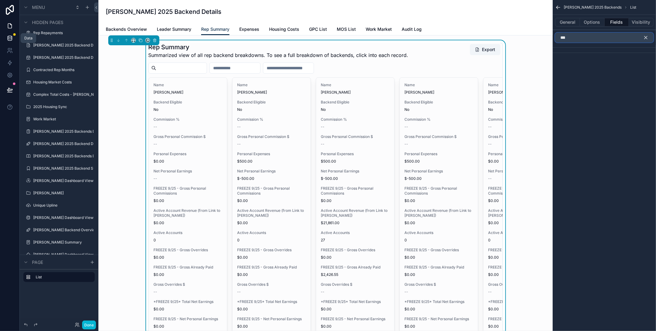
type input "***"
click at [12, 39] on icon at bounding box center [10, 38] width 6 height 6
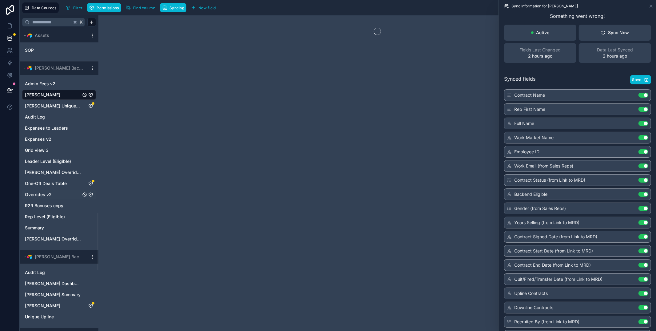
scroll to position [1000, 0]
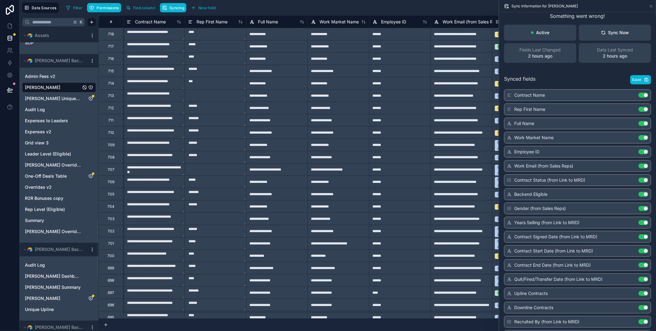
scroll to position [0, 162]
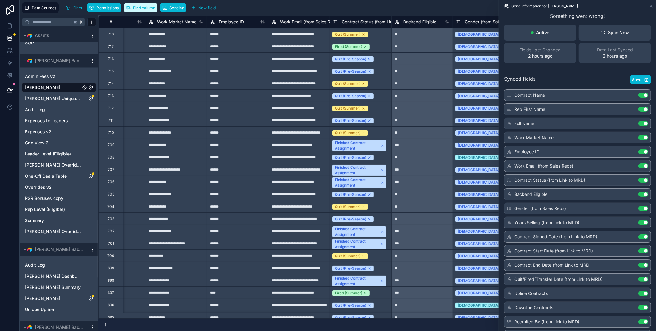
click at [129, 4] on button "Find column" at bounding box center [141, 7] width 34 height 9
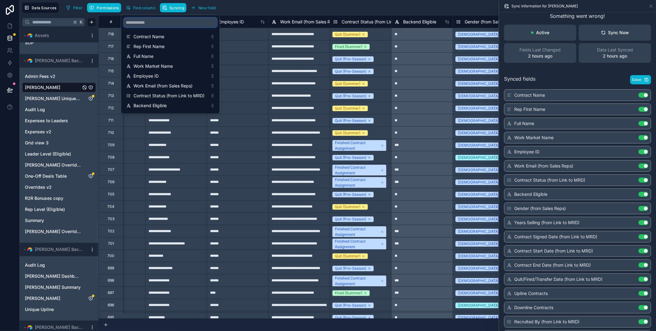
click at [165, 21] on input "scrollable content" at bounding box center [171, 23] width 94 height 10
click at [144, 23] on input "***" at bounding box center [171, 23] width 94 height 10
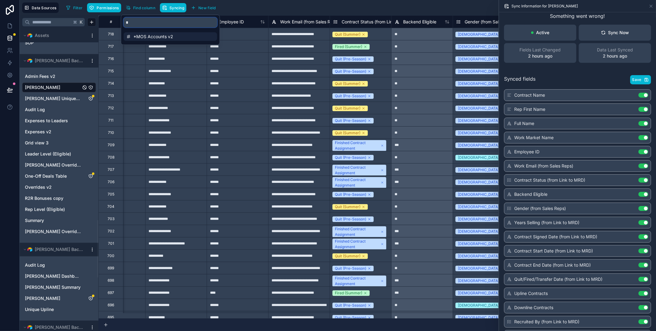
type input "*"
click at [160, 35] on span "*MOS Accounts v2" at bounding box center [171, 37] width 74 height 6
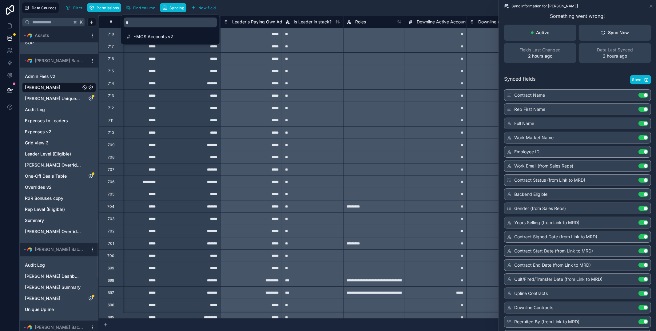
scroll to position [0, 7974]
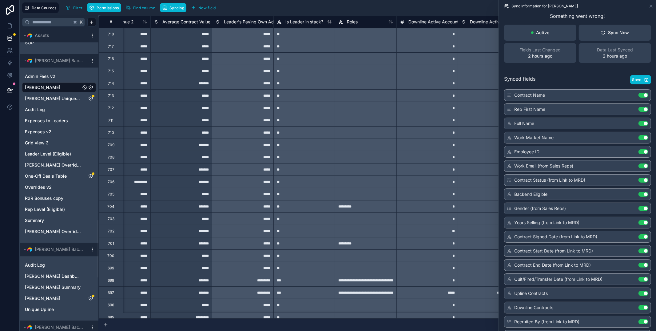
click at [244, 5] on div "Filter Permissions Find column Syncing New field Export Import New record" at bounding box center [359, 7] width 590 height 10
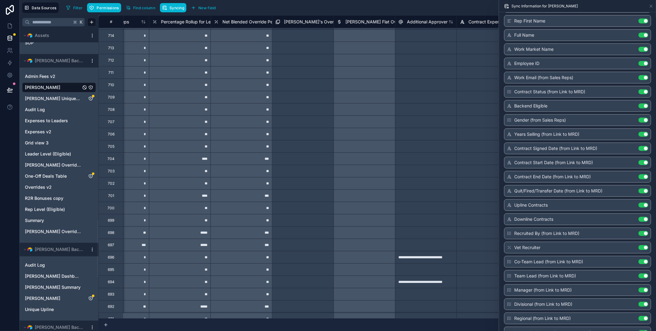
scroll to position [0, 0]
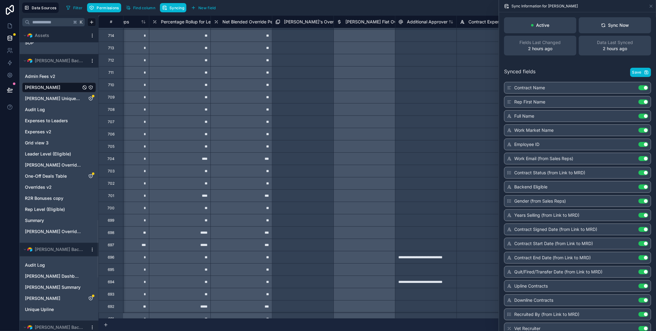
click at [553, 68] on div "Synced fields Save" at bounding box center [577, 72] width 147 height 9
click at [619, 26] on div "Sync Now" at bounding box center [615, 25] width 28 height 6
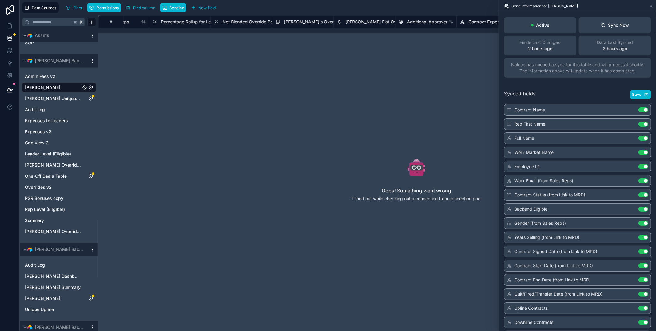
scroll to position [0, 9206]
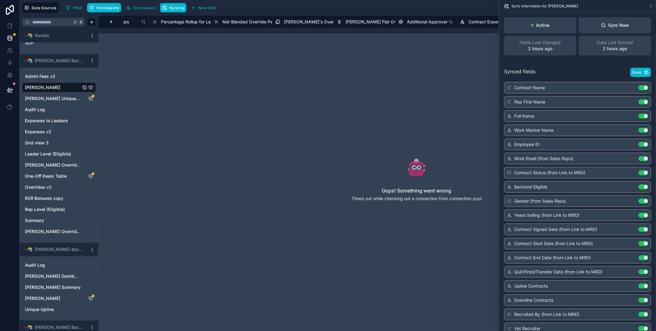
click at [208, 124] on div "Oops! Something went wrong Timed out while checking out a connection from conne…" at bounding box center [417, 182] width 440 height 217
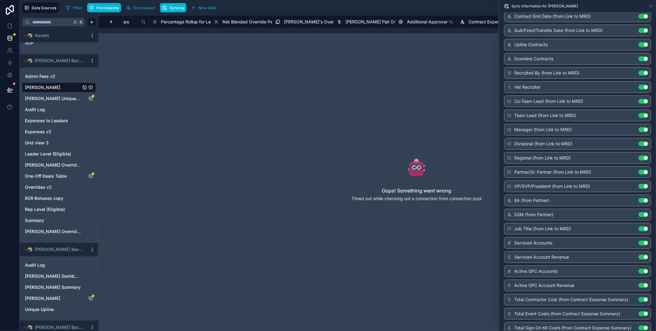
scroll to position [0, 0]
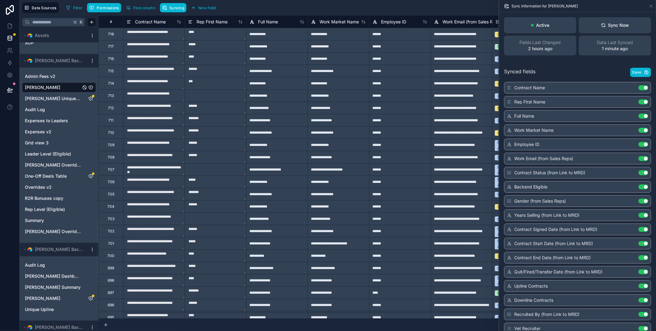
click at [7, 27] on icon at bounding box center [10, 26] width 6 height 6
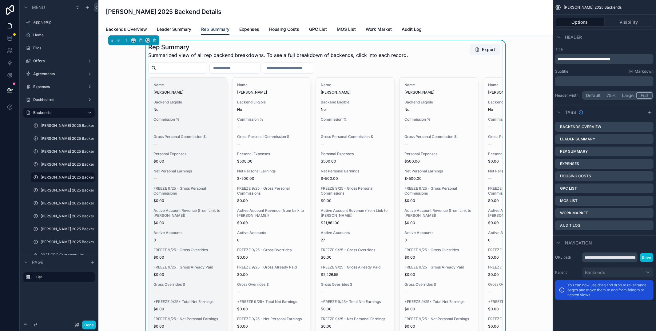
click at [192, 160] on span "$0.00" at bounding box center [188, 161] width 68 height 5
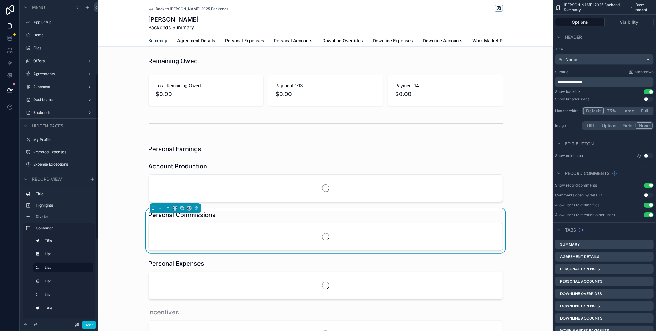
scroll to position [144, 0]
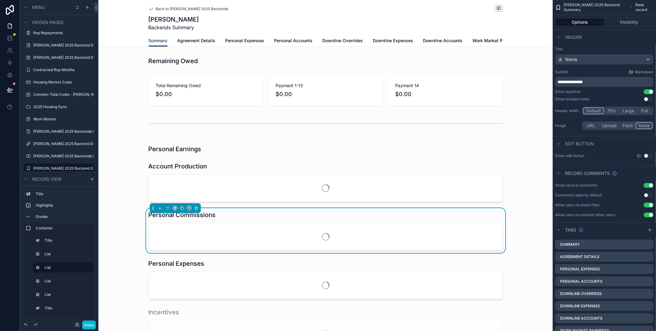
click at [165, 8] on span "Back to Andrew Moffat 2025 Backends" at bounding box center [192, 8] width 73 height 5
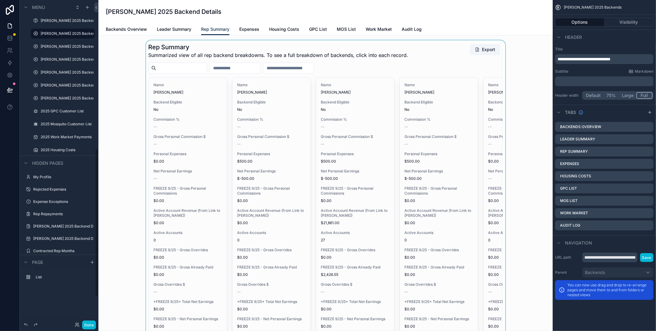
scroll to position [325, 0]
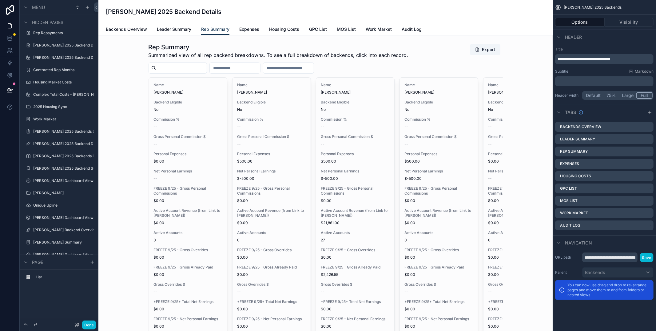
drag, startPoint x: 195, startPoint y: 292, endPoint x: 617, endPoint y: 2, distance: 512.1
click at [195, 292] on div "scrollable content" at bounding box center [325, 252] width 445 height 425
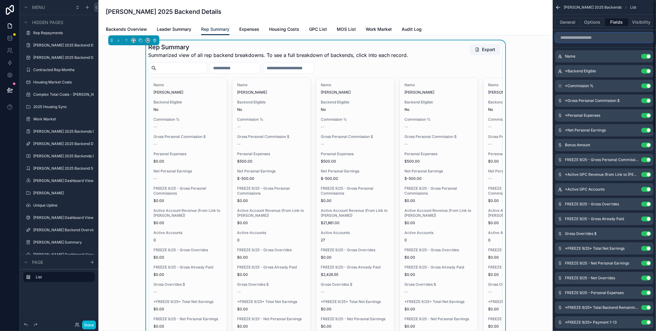
click at [599, 34] on input "scrollable content" at bounding box center [604, 38] width 98 height 10
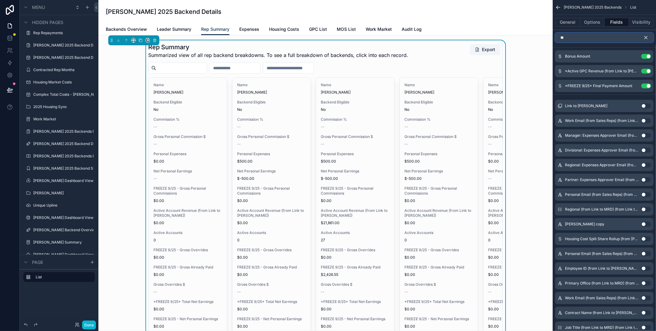
type input "*"
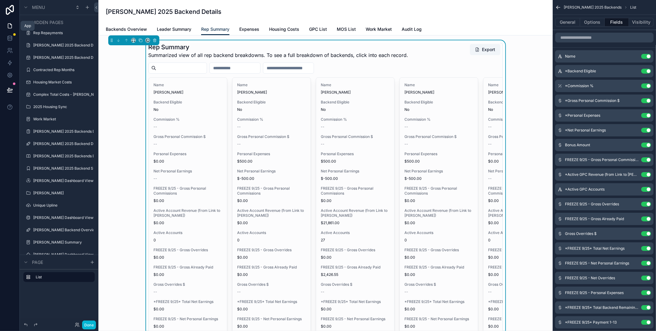
click at [7, 26] on icon at bounding box center [10, 26] width 6 height 6
click at [10, 41] on icon at bounding box center [10, 38] width 6 height 6
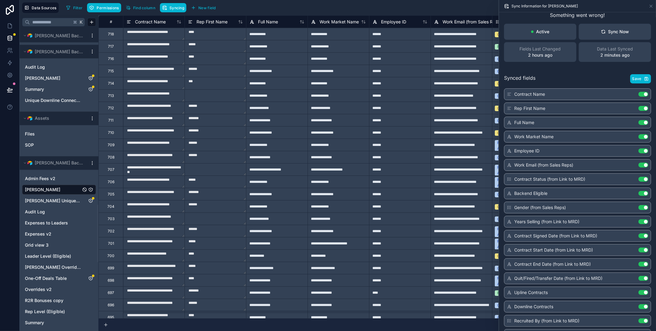
scroll to position [945, 0]
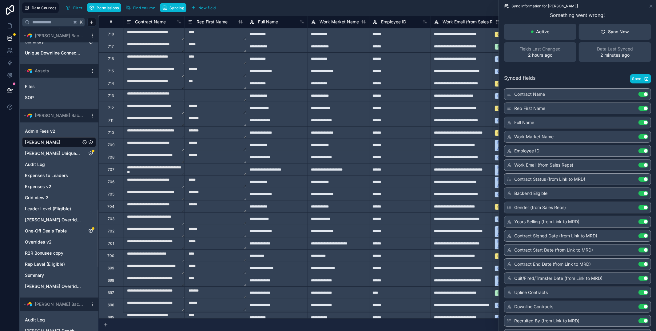
click at [91, 141] on icon "Andrew Moffat" at bounding box center [90, 142] width 5 height 5
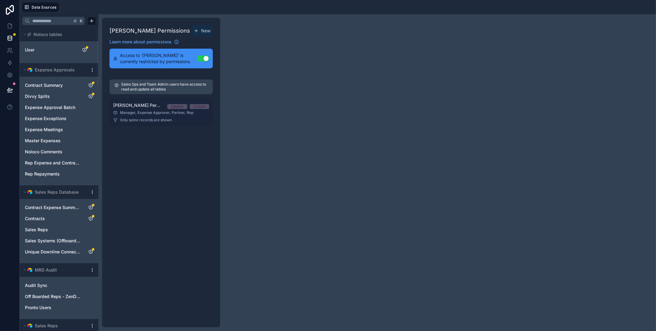
click at [139, 115] on div "Manager, Expense Approver, Partner, Rep" at bounding box center [161, 112] width 96 height 5
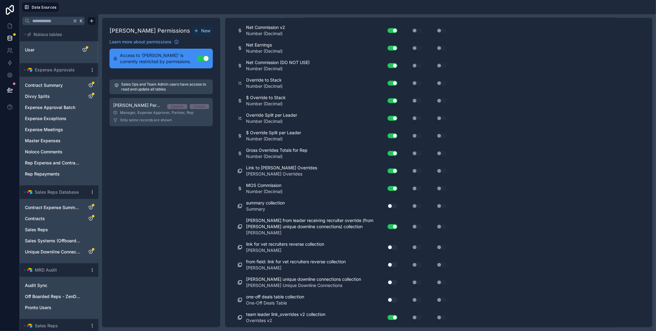
scroll to position [3629, 0]
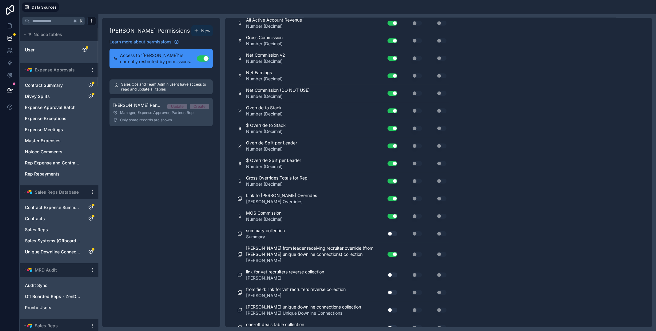
click at [396, 236] on button "Use setting" at bounding box center [393, 233] width 10 height 5
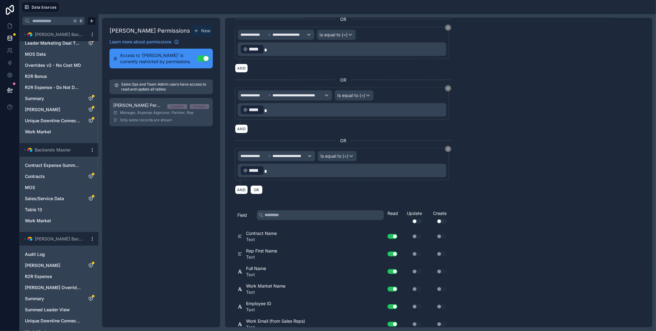
scroll to position [398, 0]
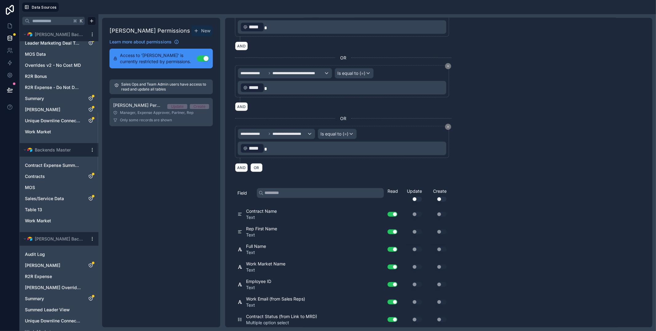
click at [419, 197] on button "Use setting" at bounding box center [417, 199] width 10 height 5
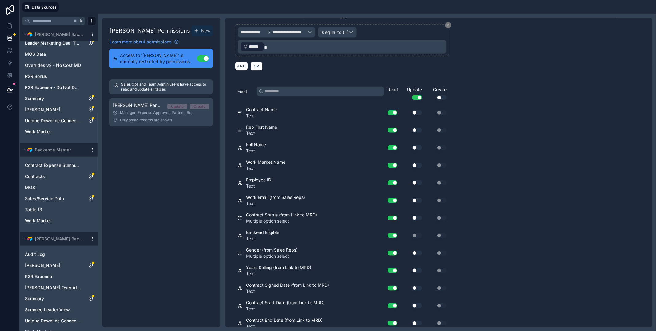
scroll to position [496, 0]
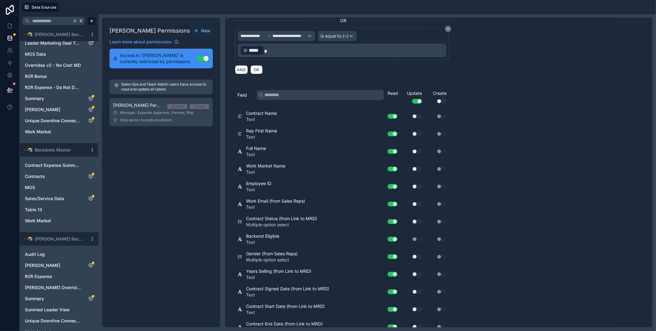
click at [440, 99] on button "Use setting" at bounding box center [442, 101] width 10 height 5
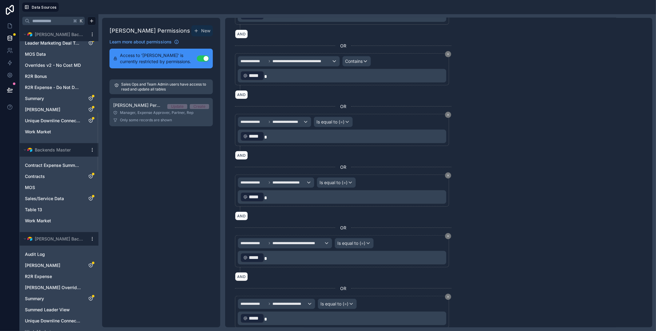
scroll to position [0, 0]
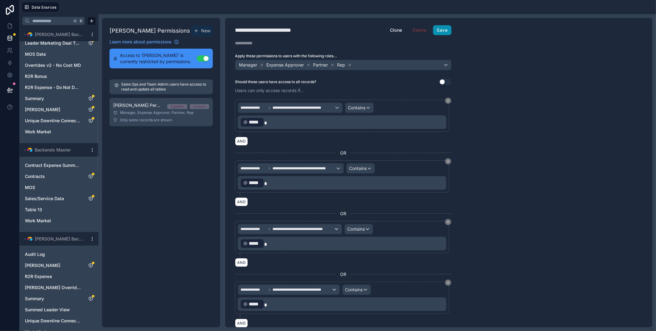
click at [435, 33] on button "Save" at bounding box center [442, 30] width 18 height 10
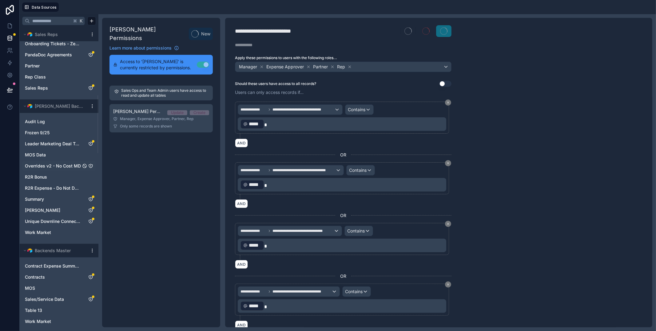
scroll to position [331, 0]
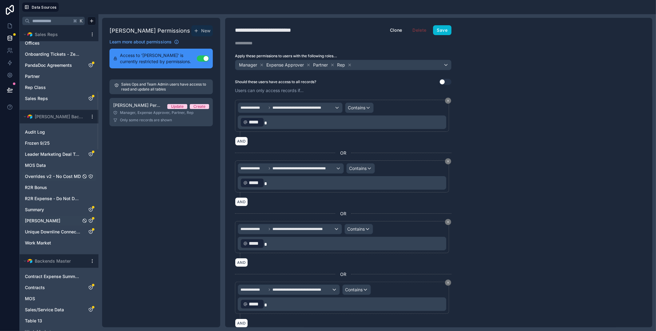
click at [91, 222] on icon "Tanner Boren" at bounding box center [91, 221] width 4 height 4
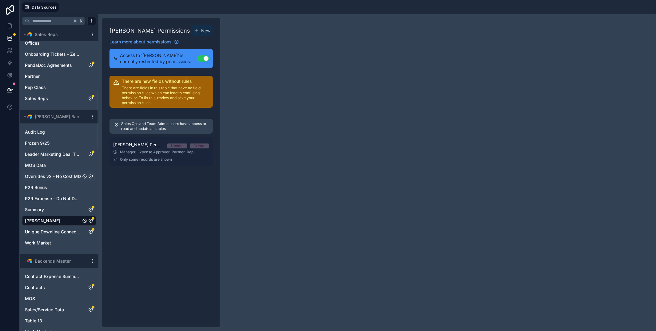
click at [147, 154] on div "Manager, Expense Approver, Partner, Rep" at bounding box center [161, 152] width 96 height 5
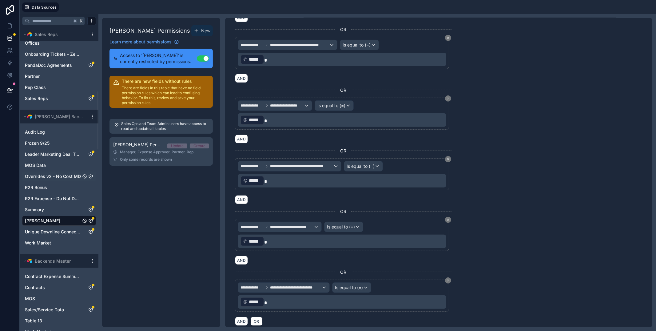
scroll to position [214, 0]
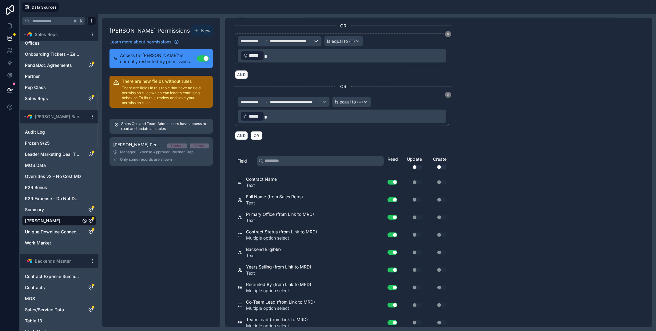
scroll to position [377, 0]
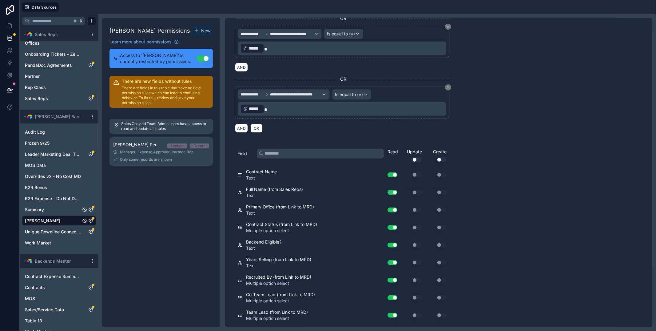
click at [93, 210] on icon "Summary" at bounding box center [90, 209] width 5 height 5
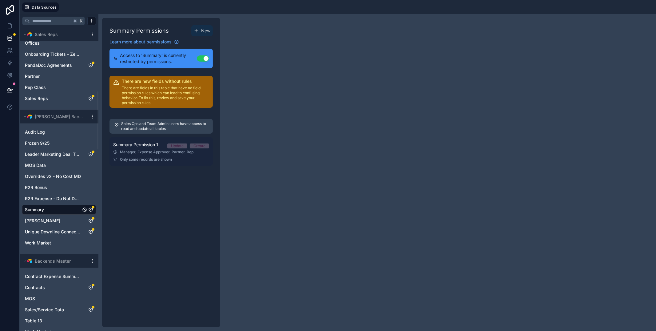
click at [147, 156] on link "Summary Permission 1 Update Create Manager, Expense Approver, Partner, Rep Only…" at bounding box center [161, 151] width 103 height 28
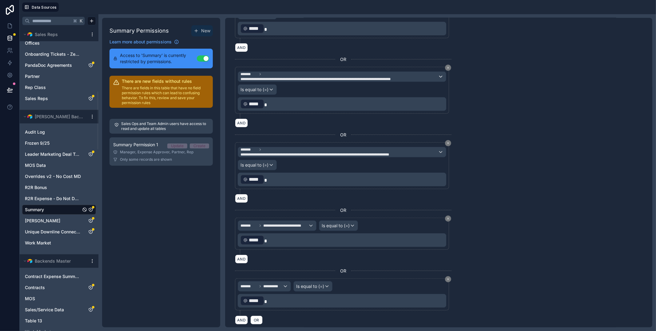
scroll to position [448, 0]
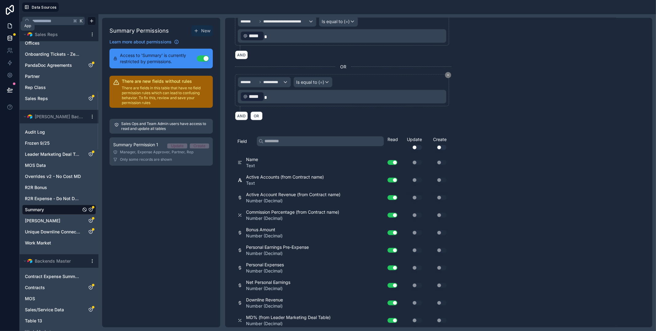
click at [4, 24] on link at bounding box center [9, 26] width 19 height 12
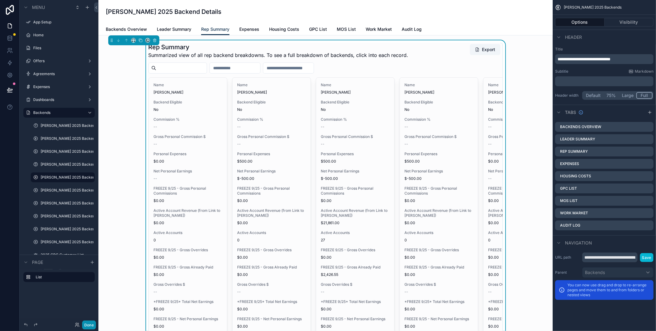
click at [85, 323] on button "Done" at bounding box center [89, 324] width 14 height 9
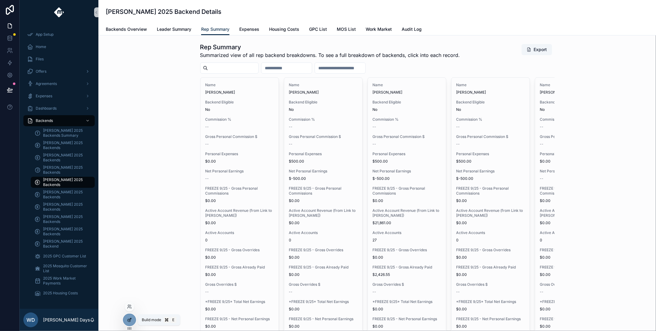
click at [131, 321] on icon at bounding box center [129, 319] width 5 height 5
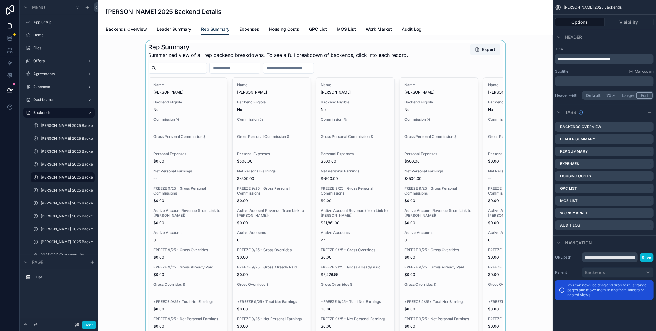
click at [198, 153] on div "scrollable content" at bounding box center [325, 252] width 445 height 425
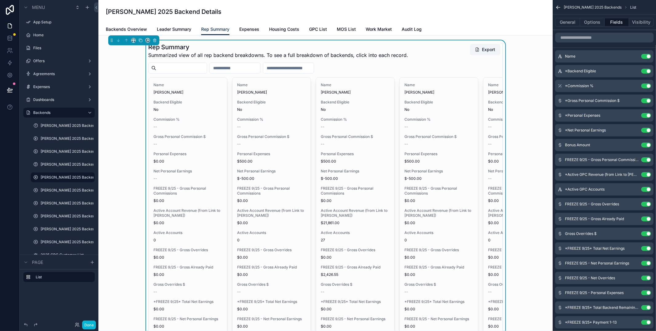
scroll to position [5, 0]
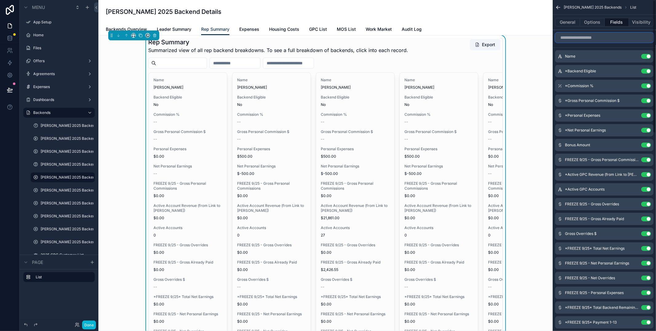
click at [593, 39] on input "scrollable content" at bounding box center [604, 38] width 98 height 10
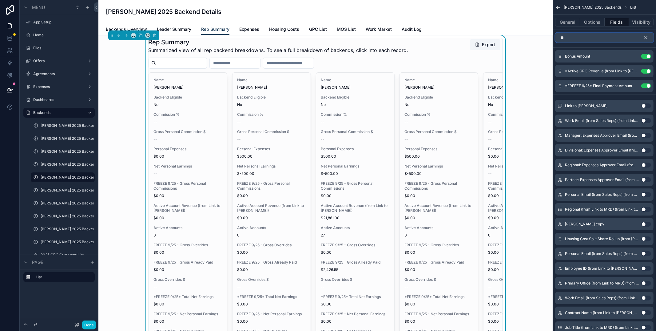
type input "*"
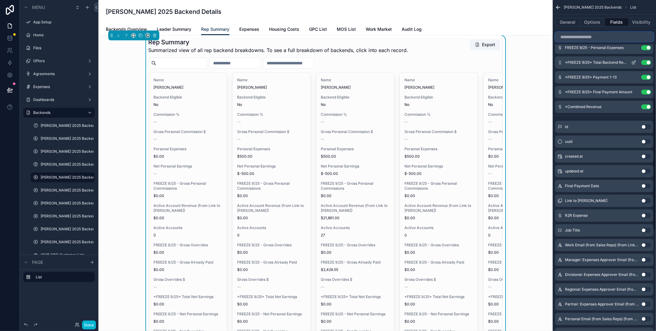
scroll to position [39, 0]
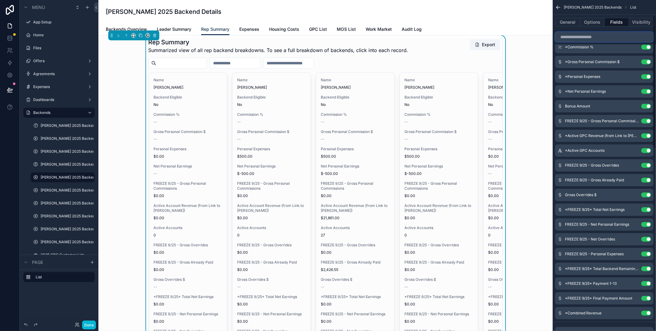
click at [573, 38] on input "scrollable content" at bounding box center [604, 37] width 98 height 10
click at [10, 42] on link at bounding box center [9, 38] width 19 height 12
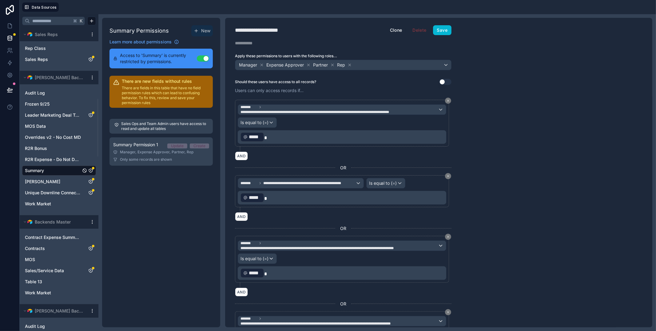
scroll to position [369, 0]
click at [441, 33] on button "Save" at bounding box center [442, 30] width 18 height 10
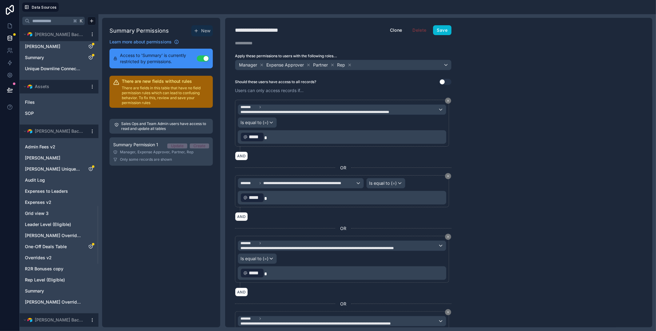
scroll to position [928, 0]
click at [52, 158] on span "[PERSON_NAME]" at bounding box center [42, 157] width 35 height 6
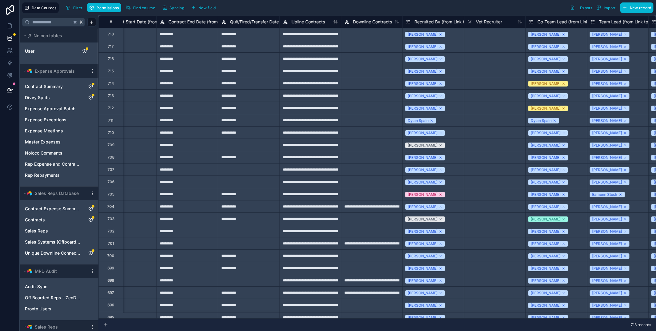
scroll to position [0, 713]
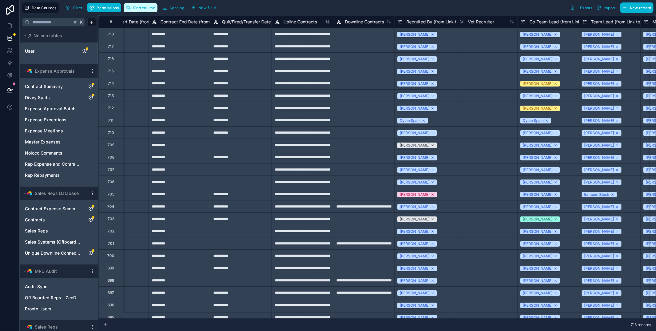
click at [133, 7] on span "Find column" at bounding box center [144, 8] width 22 height 5
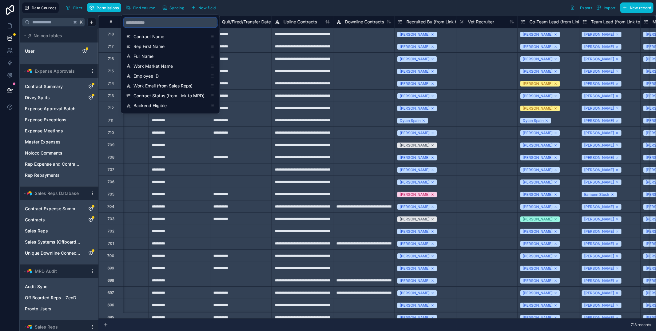
click at [192, 25] on input "scrollable content" at bounding box center [171, 23] width 94 height 10
type input "*"
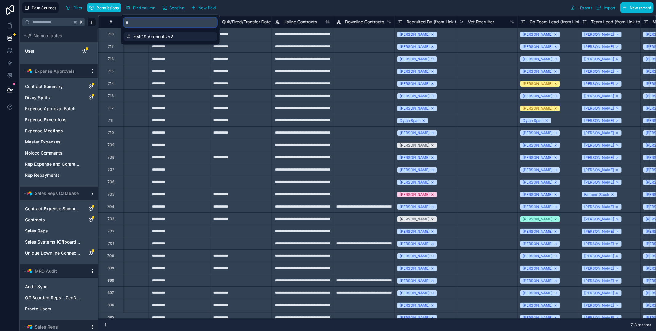
type input "*"
click at [168, 36] on span "*MOS Accounts v2" at bounding box center [171, 37] width 74 height 6
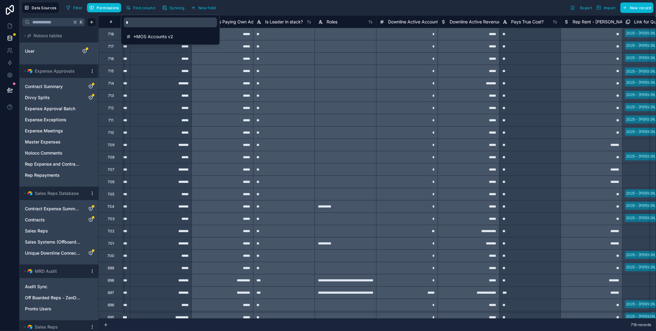
scroll to position [0, 7986]
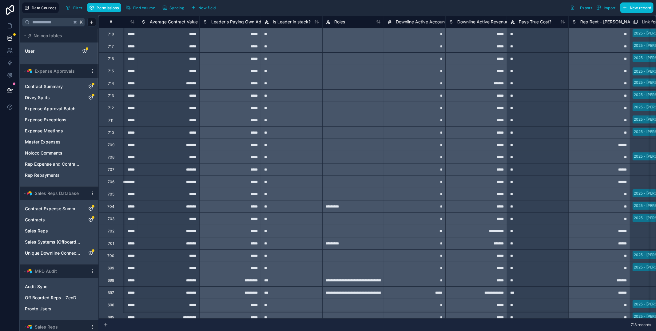
click at [283, 8] on div "Filter Permissions Find column Syncing New field Export Import New record" at bounding box center [359, 7] width 590 height 10
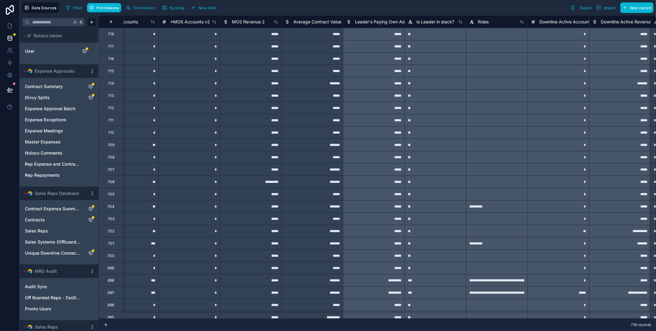
scroll to position [0, 7826]
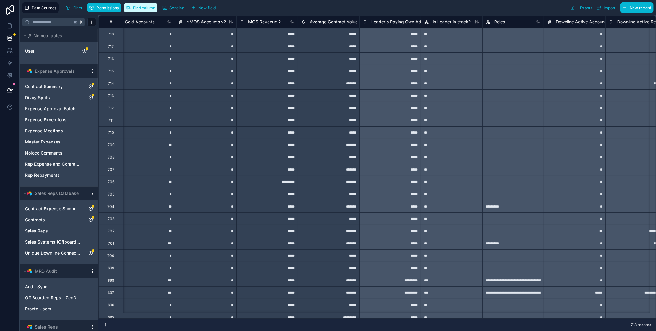
click at [139, 10] on span "Find column" at bounding box center [144, 8] width 22 height 5
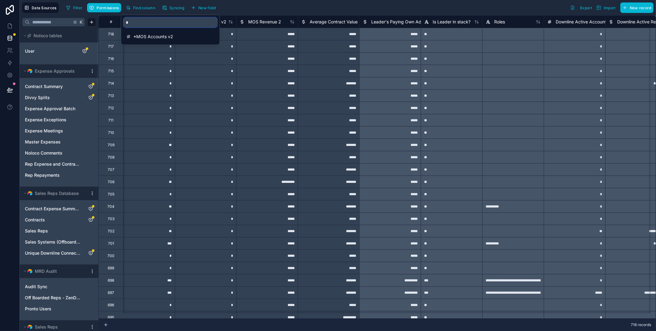
click at [149, 21] on input "*" at bounding box center [171, 23] width 94 height 10
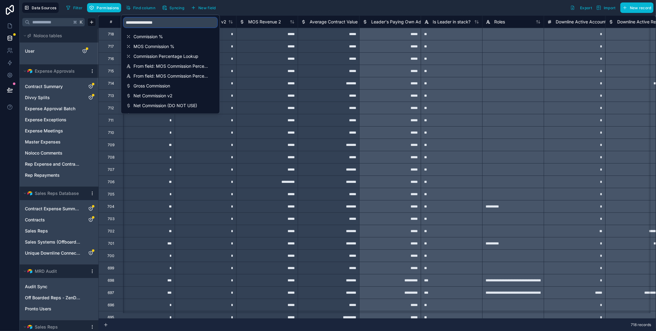
type input "**********"
click at [151, 97] on span "Net Commission v2" at bounding box center [171, 96] width 74 height 6
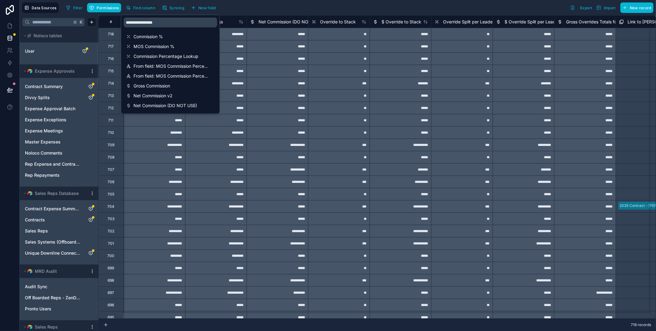
scroll to position [0, 10463]
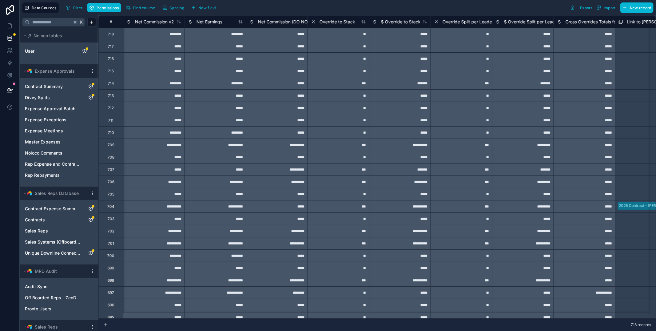
click at [258, 7] on div "Filter Permissions Find column Syncing New field Export Import New record" at bounding box center [359, 7] width 590 height 10
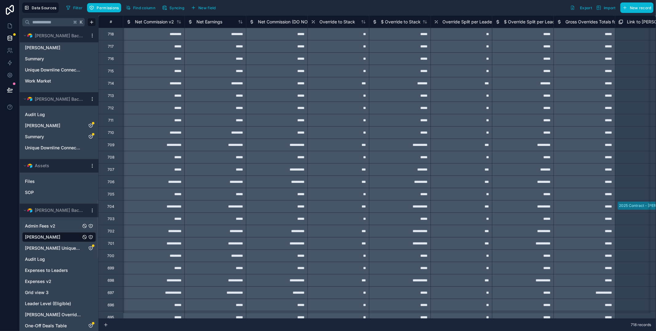
scroll to position [963, 0]
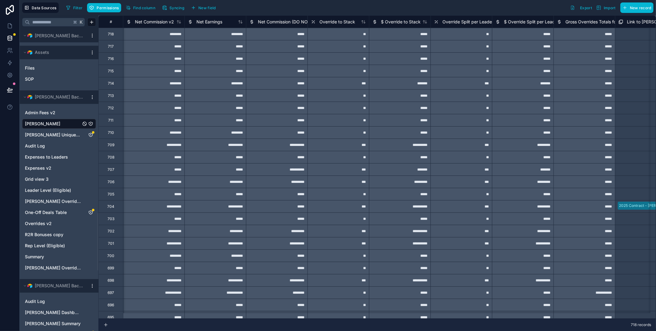
click at [92, 124] on icon "Andrew Moffat" at bounding box center [90, 123] width 5 height 5
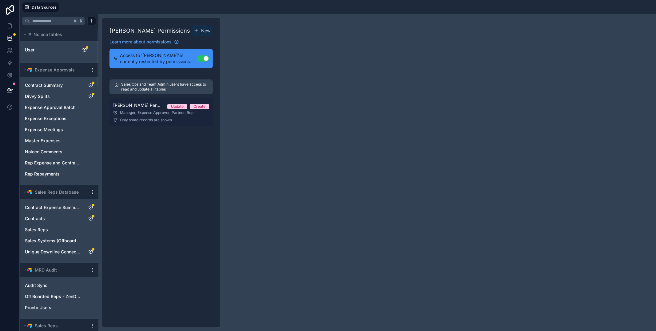
click at [138, 113] on div "Manager, Expense Approver, Partner, Rep" at bounding box center [161, 112] width 96 height 5
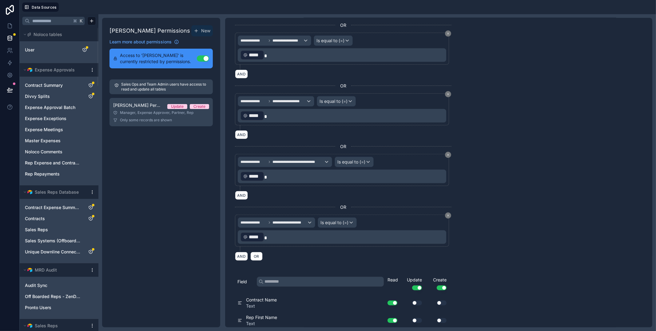
scroll to position [393, 0]
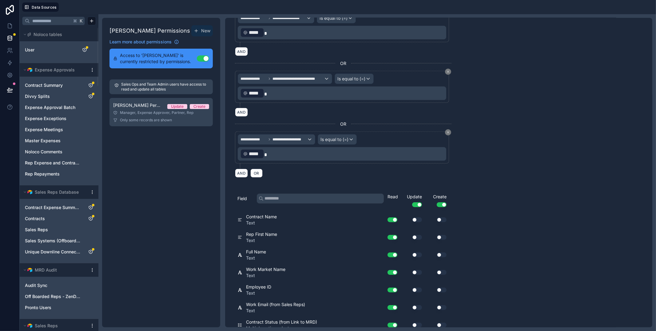
click at [418, 202] on button "Use setting" at bounding box center [417, 204] width 10 height 5
click at [449, 199] on div "Create Use setting" at bounding box center [437, 201] width 25 height 14
click at [440, 202] on button "Use setting" at bounding box center [442, 204] width 10 height 5
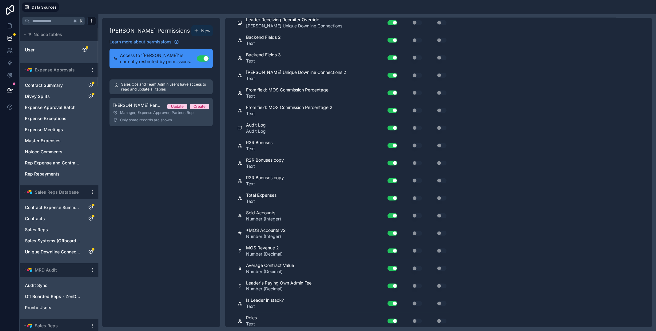
scroll to position [2691, 0]
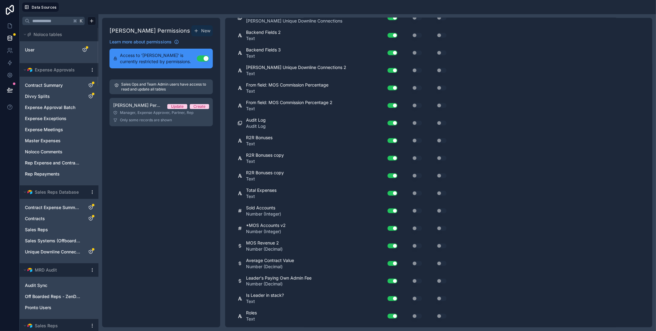
click at [143, 166] on div "Andrew Moffat Permissions New Learn more about permissions Access to 'Andrew Mo…" at bounding box center [161, 172] width 118 height 309
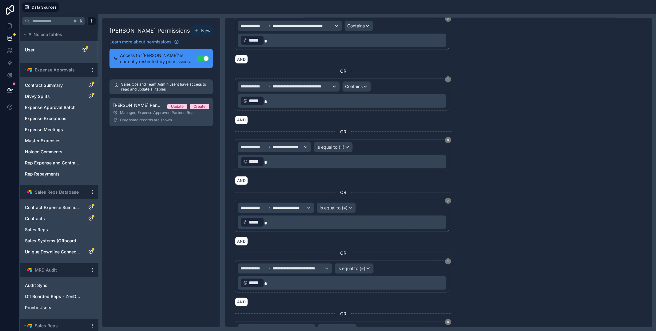
scroll to position [0, 0]
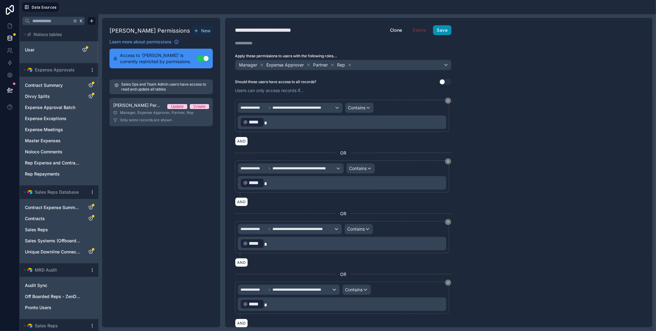
click at [438, 30] on button "Save" at bounding box center [442, 30] width 18 height 10
click at [10, 25] on icon at bounding box center [10, 26] width 6 height 6
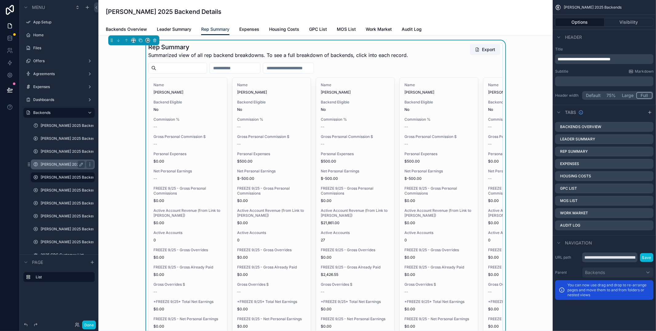
click at [54, 166] on div "[PERSON_NAME] 2025 Backends" at bounding box center [63, 164] width 44 height 7
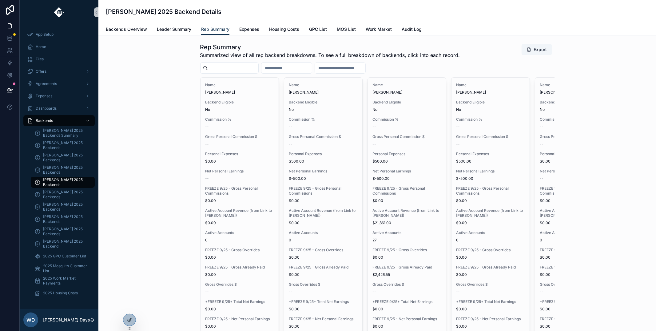
click at [234, 69] on input "scrollable content" at bounding box center [233, 68] width 50 height 9
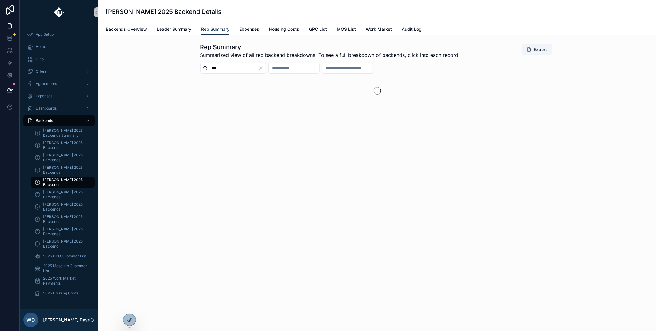
type input "***"
click at [251, 78] on div "scrollable content" at bounding box center [377, 90] width 355 height 27
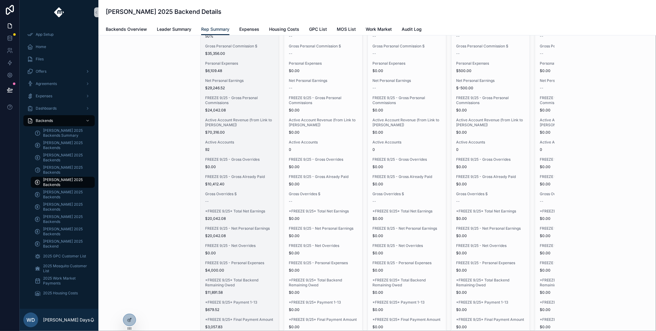
scroll to position [101, 0]
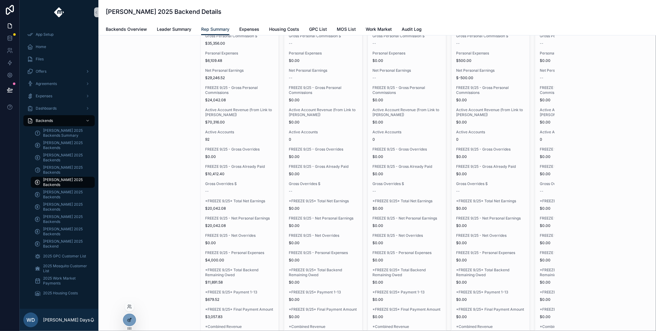
click at [129, 319] on icon at bounding box center [129, 320] width 3 height 3
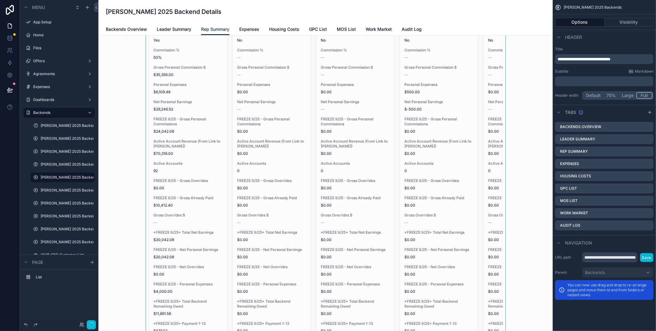
scroll to position [57, 0]
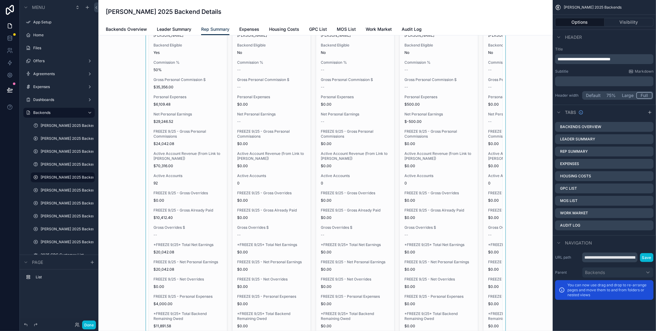
click at [193, 166] on div "scrollable content" at bounding box center [325, 187] width 445 height 408
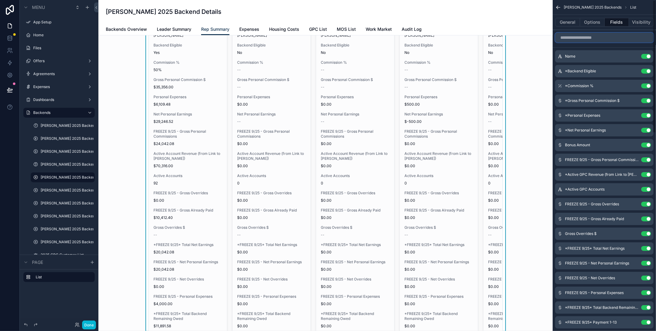
click at [589, 40] on input "scrollable content" at bounding box center [604, 38] width 98 height 10
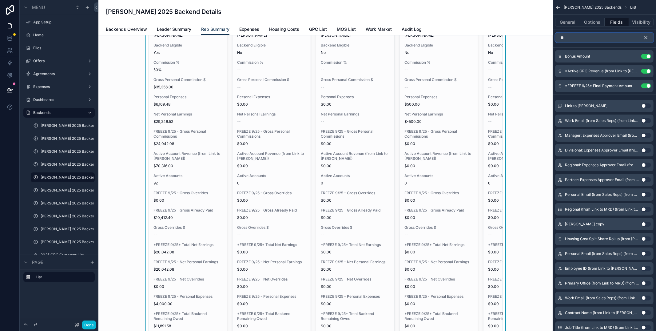
type input "*"
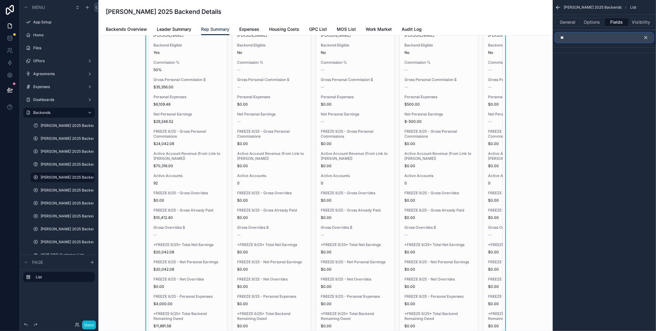
type input "*"
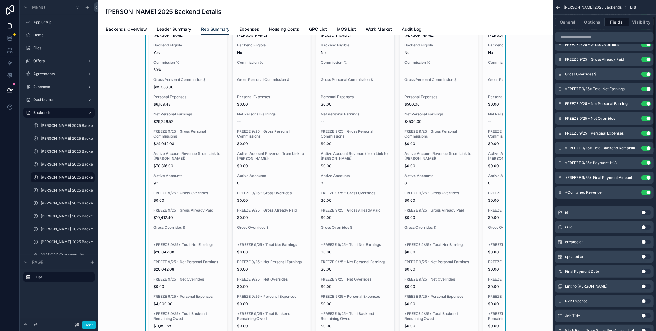
scroll to position [0, 0]
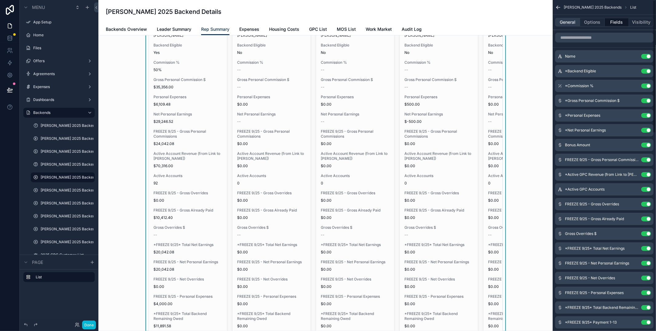
click at [569, 23] on button "General" at bounding box center [567, 22] width 25 height 9
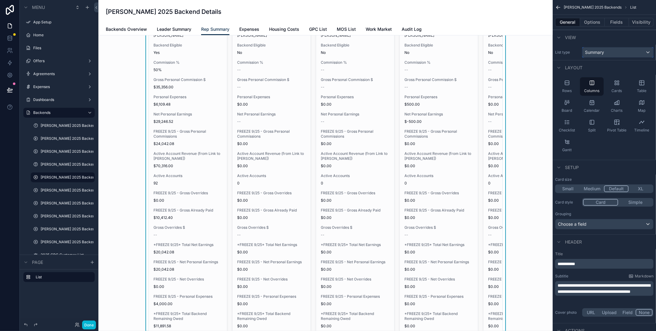
click at [610, 52] on div "Summary" at bounding box center [618, 52] width 71 height 10
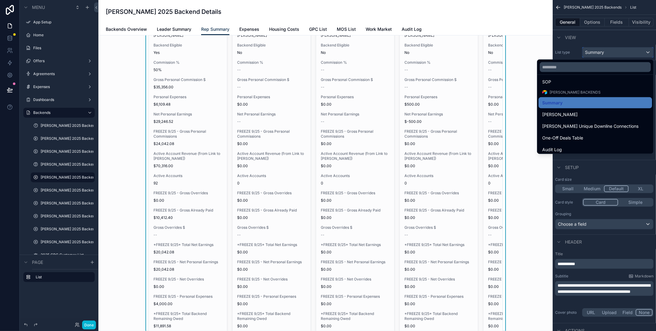
scroll to position [897, 0]
click at [561, 115] on span "[PERSON_NAME]" at bounding box center [560, 114] width 35 height 7
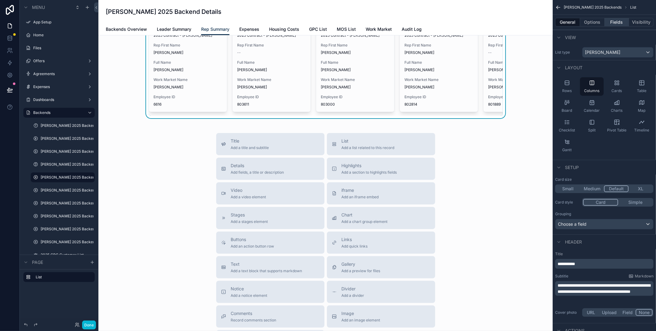
click at [615, 24] on button "Fields" at bounding box center [617, 22] width 25 height 9
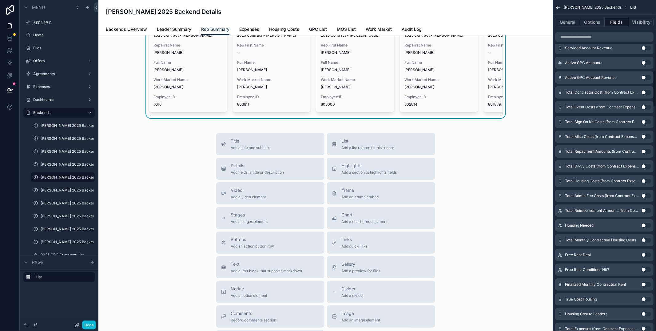
scroll to position [642, 0]
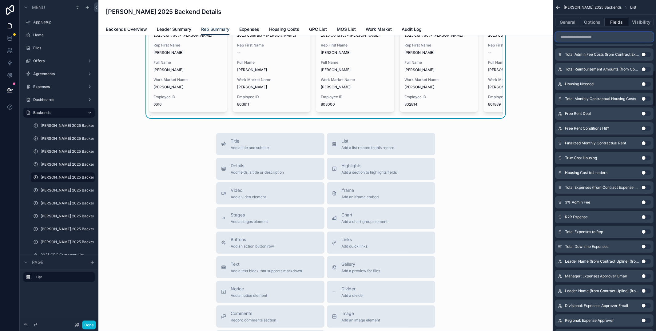
click at [582, 40] on input "scrollable content" at bounding box center [604, 37] width 98 height 10
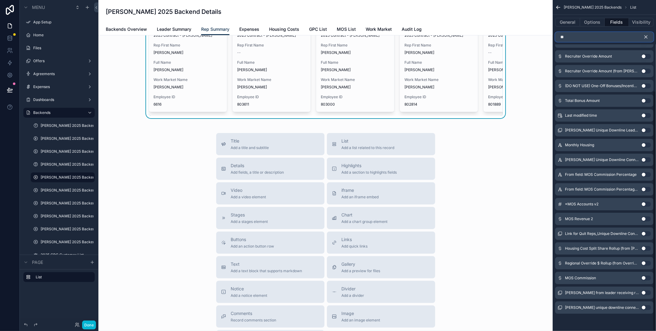
scroll to position [0, 0]
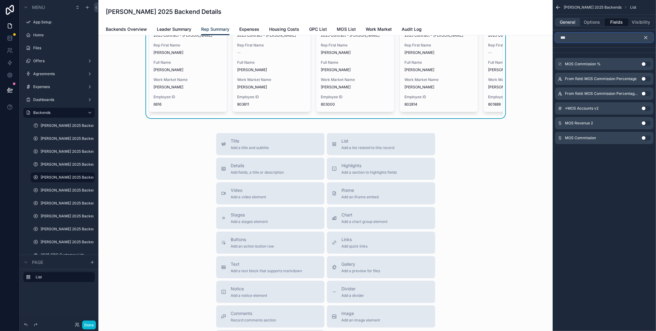
type input "***"
click at [564, 22] on button "General" at bounding box center [567, 22] width 25 height 9
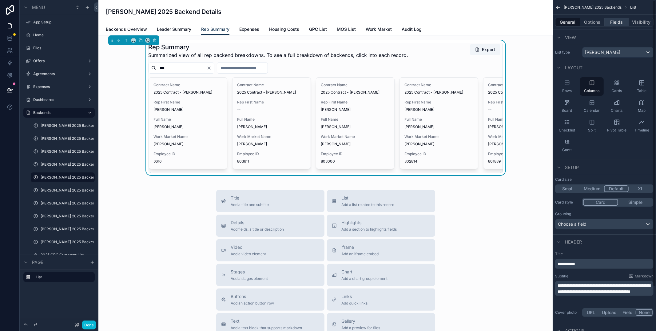
click at [622, 20] on button "Fields" at bounding box center [617, 22] width 25 height 9
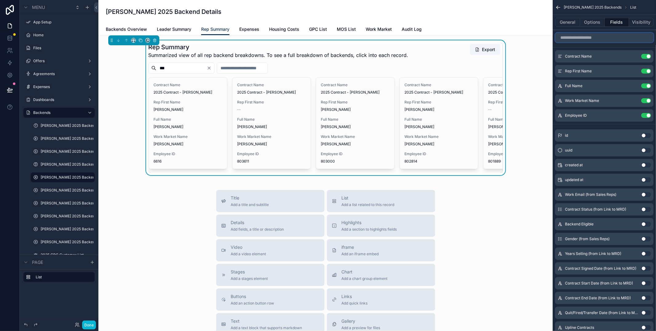
click at [601, 41] on input "scrollable content" at bounding box center [604, 38] width 98 height 10
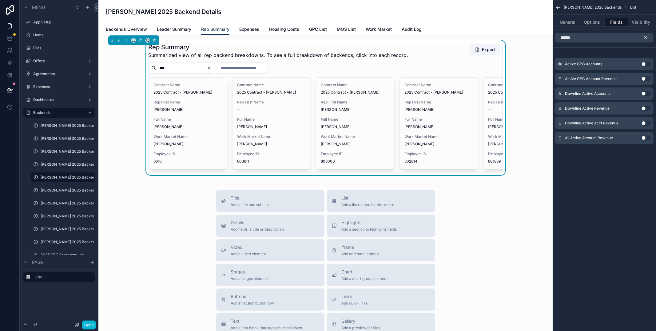
click at [646, 65] on button "Use setting" at bounding box center [647, 64] width 10 height 5
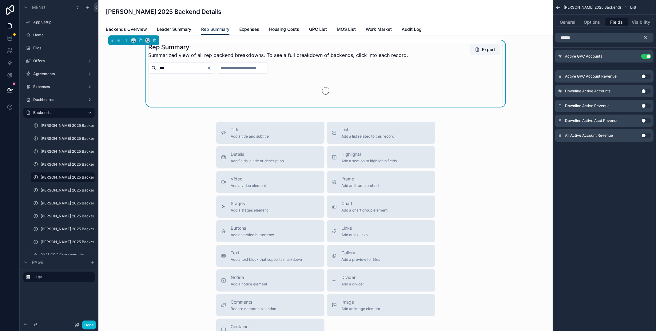
click at [648, 76] on button "Use setting" at bounding box center [647, 76] width 10 height 5
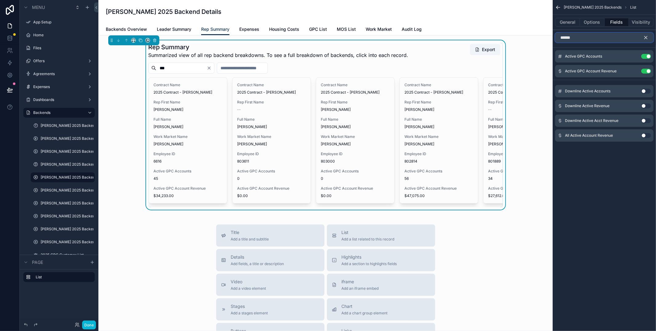
click at [587, 40] on input "******" at bounding box center [604, 38] width 98 height 10
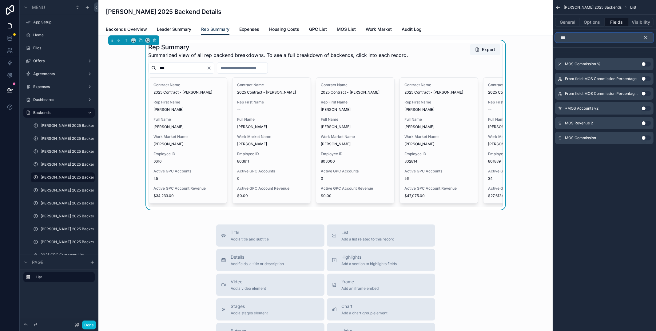
click at [575, 38] on input "***" at bounding box center [604, 38] width 98 height 10
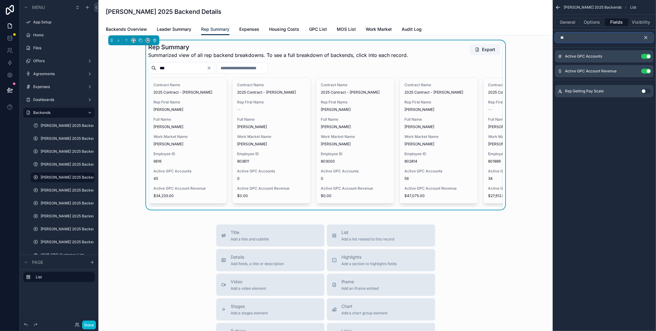
type input "*"
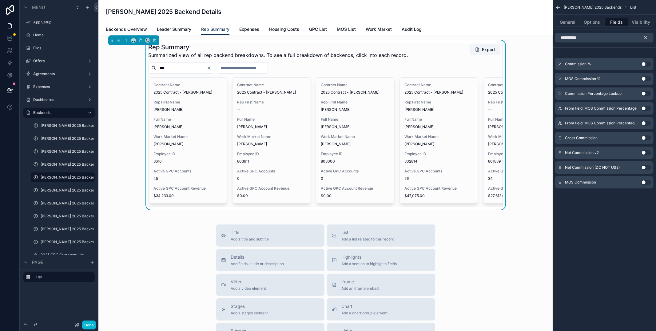
click at [649, 66] on button "Use setting" at bounding box center [647, 64] width 10 height 5
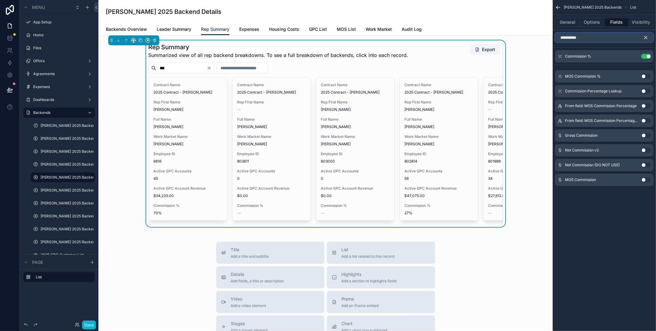
click at [596, 40] on input "**********" at bounding box center [604, 38] width 98 height 10
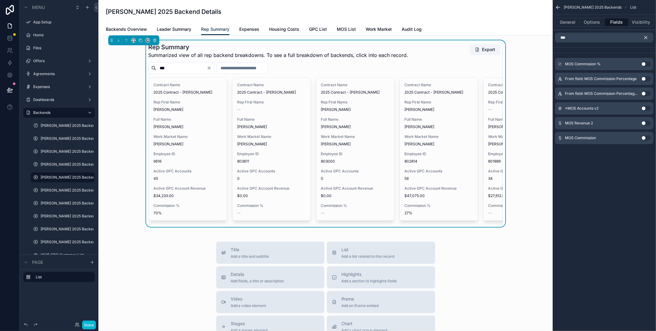
click at [647, 108] on button "Use setting" at bounding box center [647, 108] width 10 height 5
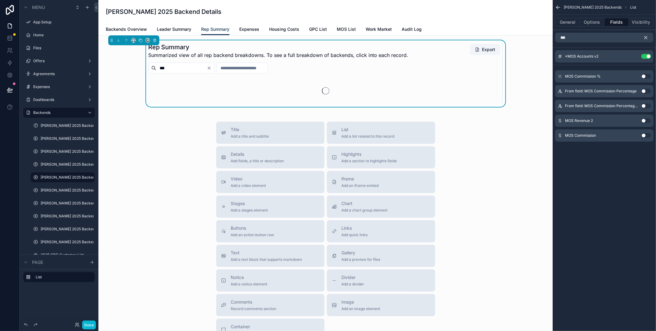
click at [646, 122] on button "Use setting" at bounding box center [647, 120] width 10 height 5
click at [648, 137] on button "Use setting" at bounding box center [647, 135] width 10 height 5
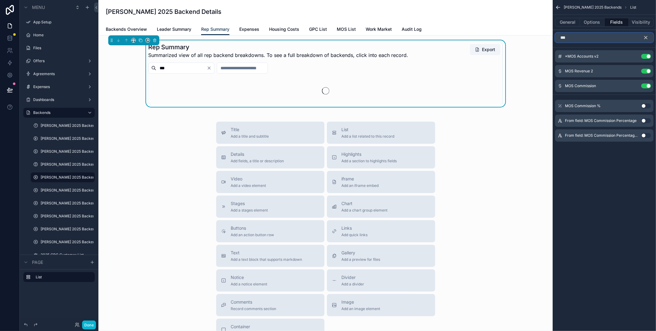
click at [582, 38] on input "***" at bounding box center [604, 38] width 98 height 10
click at [581, 38] on input "***" at bounding box center [604, 38] width 98 height 10
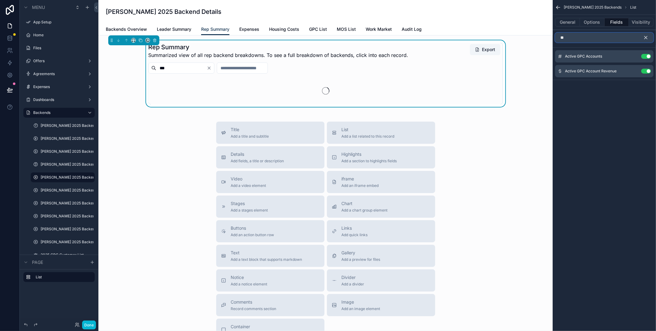
type input "*"
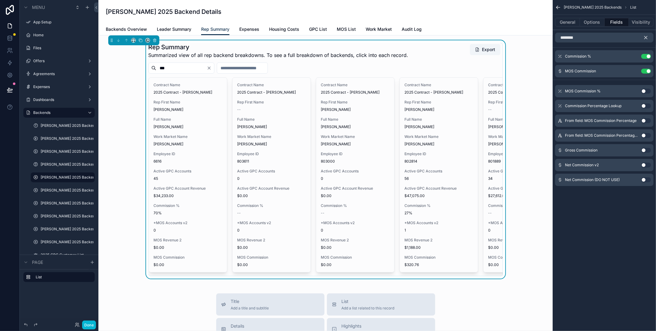
click at [646, 151] on button "Use setting" at bounding box center [647, 150] width 10 height 5
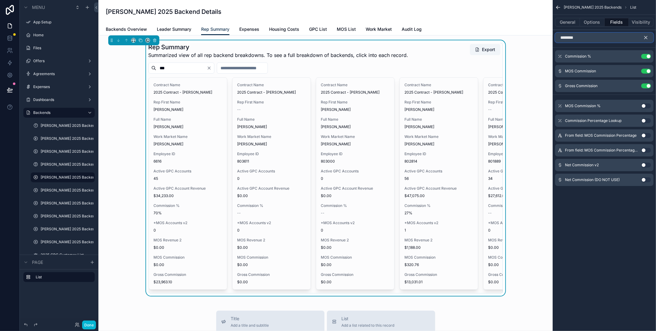
click at [580, 33] on input "********" at bounding box center [604, 38] width 98 height 10
click at [579, 38] on input "********" at bounding box center [604, 38] width 98 height 10
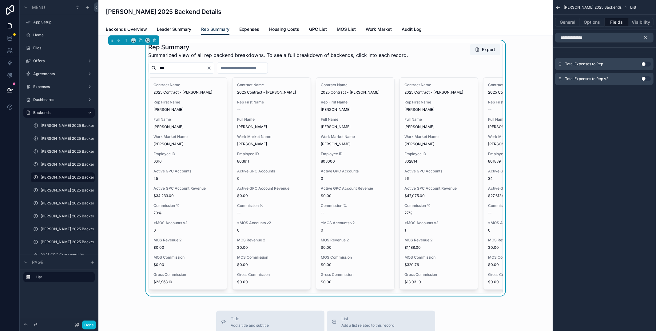
click at [645, 80] on button "Use setting" at bounding box center [647, 78] width 10 height 5
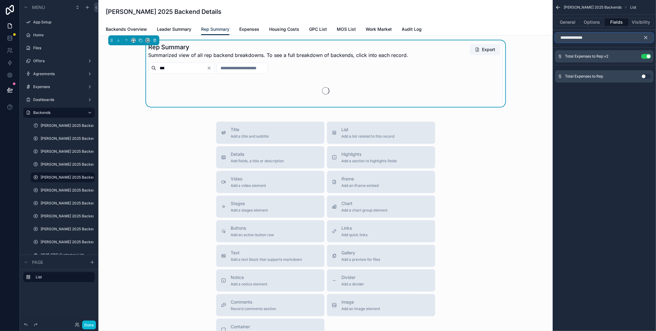
click at [601, 40] on input "**********" at bounding box center [604, 38] width 98 height 10
click at [646, 65] on button "Use setting" at bounding box center [647, 64] width 10 height 5
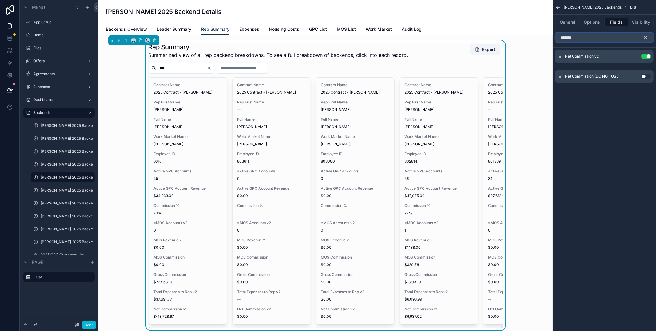
click at [587, 39] on input "*******" at bounding box center [604, 38] width 98 height 10
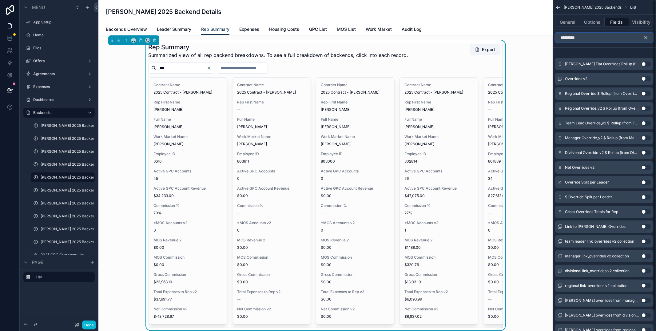
click at [561, 35] on input "*********" at bounding box center [604, 38] width 98 height 10
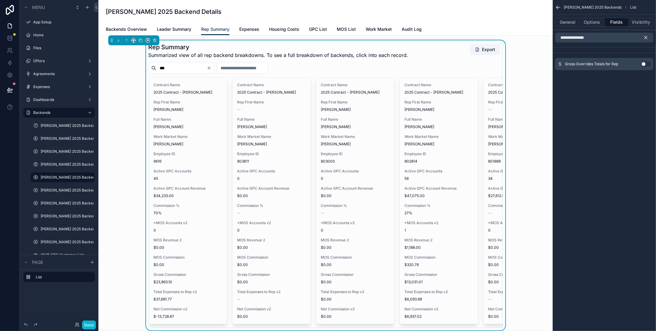
click at [647, 63] on button "Use setting" at bounding box center [647, 64] width 10 height 5
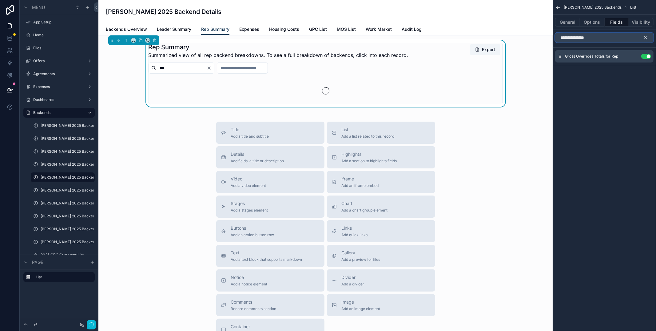
click at [598, 36] on input "**********" at bounding box center [604, 38] width 98 height 10
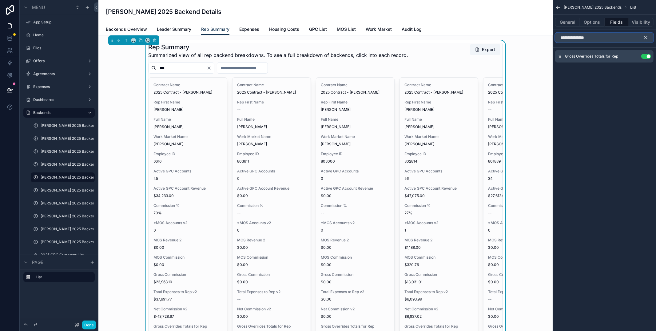
click at [598, 36] on input "**********" at bounding box center [604, 38] width 98 height 10
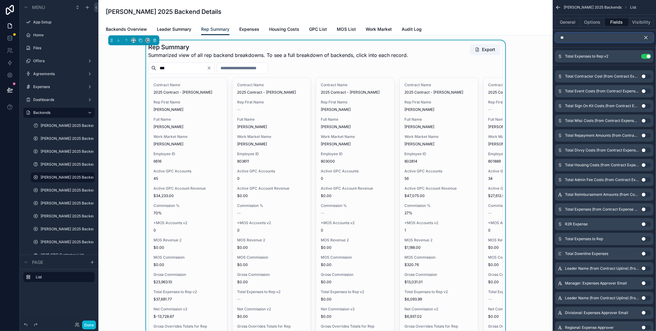
type input "*"
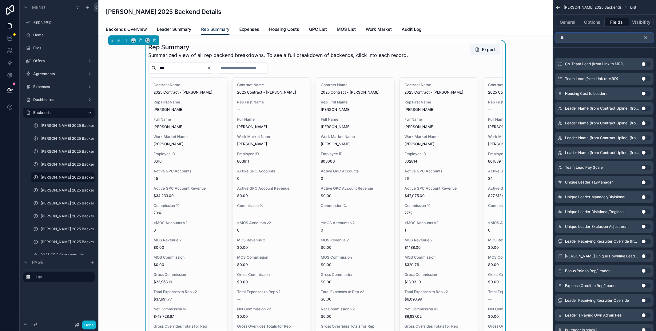
type input "*"
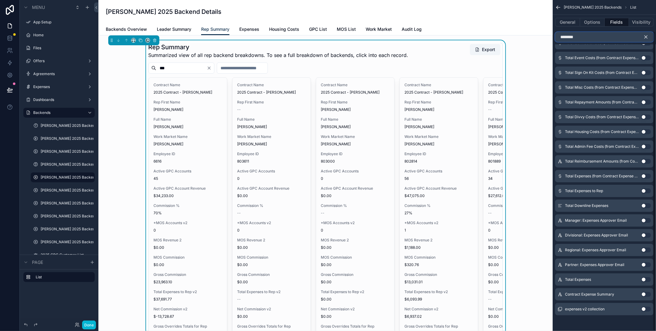
scroll to position [34, 0]
click at [647, 307] on button "Use setting" at bounding box center [647, 307] width 10 height 5
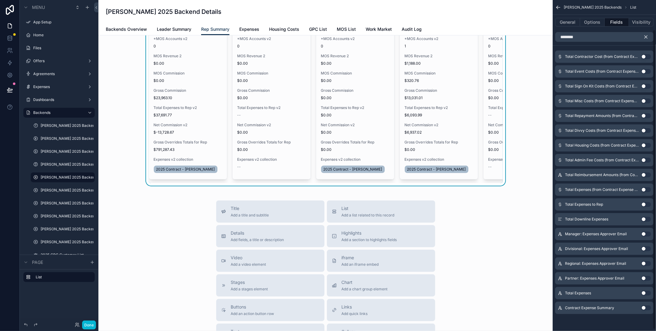
scroll to position [0, 0]
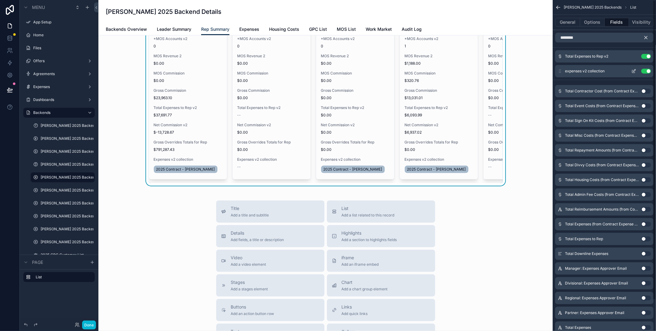
click at [647, 70] on button "Use setting" at bounding box center [647, 71] width 10 height 5
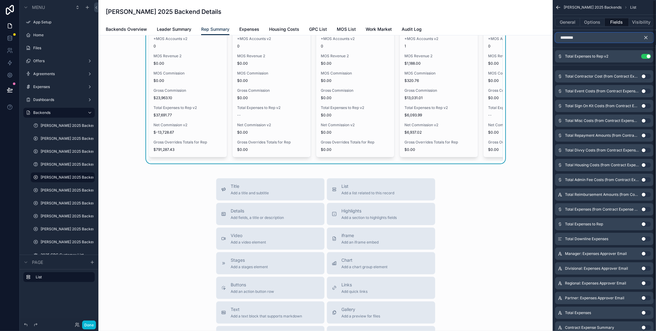
click at [602, 39] on input "********" at bounding box center [604, 38] width 98 height 10
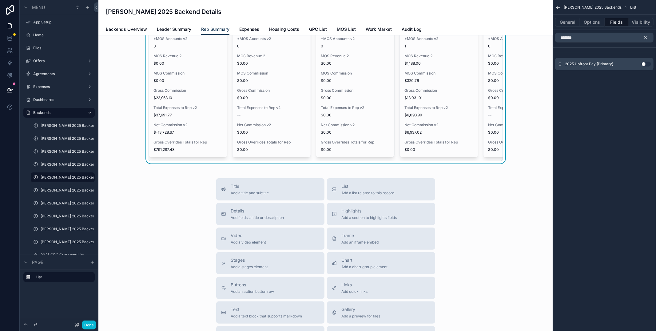
click at [649, 67] on div "2025 Upfront Pay (Primary) Use setting" at bounding box center [604, 64] width 98 height 12
click at [647, 64] on button "Use setting" at bounding box center [647, 64] width 10 height 5
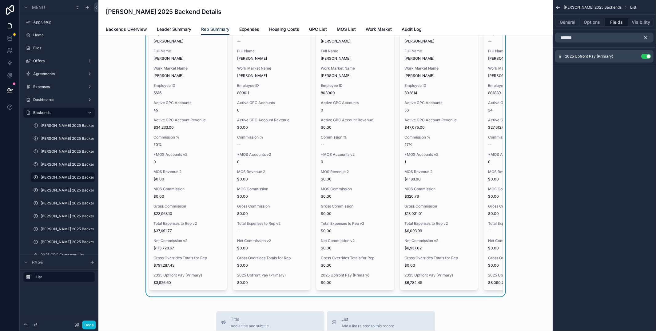
scroll to position [184, 0]
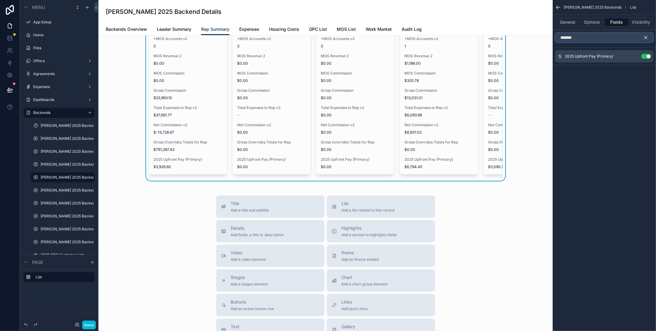
click at [605, 39] on input "*******" at bounding box center [604, 38] width 98 height 10
click at [645, 64] on button "Use setting" at bounding box center [647, 64] width 10 height 5
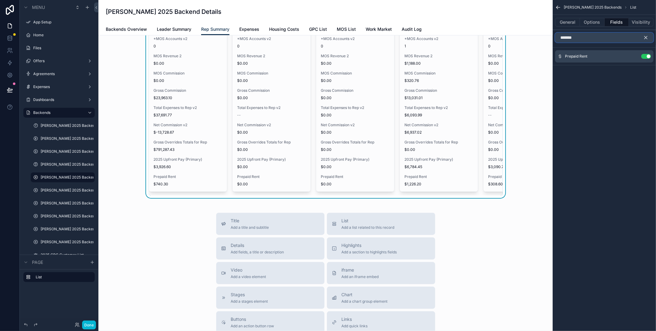
click at [579, 41] on input "*******" at bounding box center [604, 38] width 98 height 10
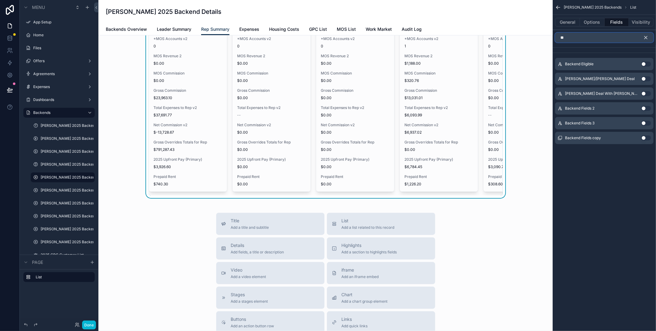
type input "*"
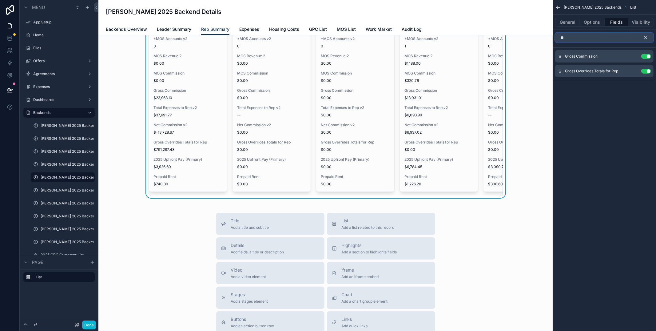
type input "*"
type input "*********"
click at [649, 65] on button "Use setting" at bounding box center [647, 64] width 10 height 5
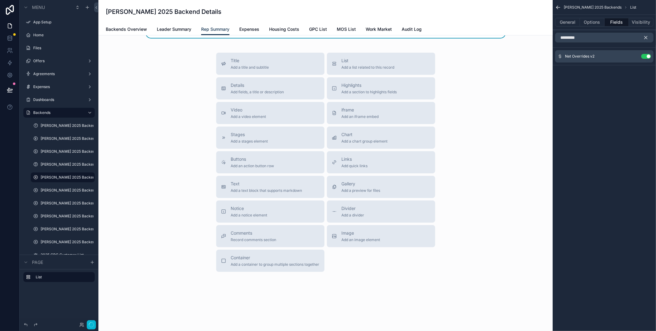
scroll to position [68, 0]
click at [585, 38] on input "*********" at bounding box center [604, 38] width 98 height 10
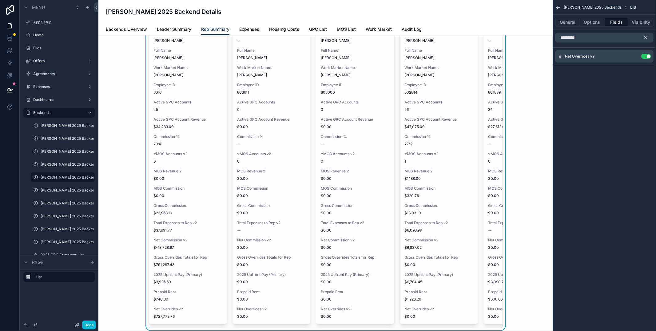
scroll to position [26, 0]
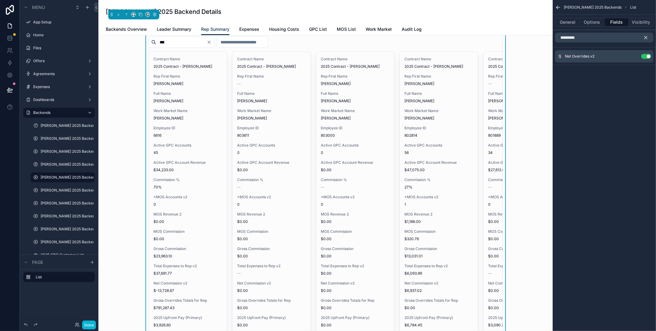
click at [647, 39] on icon "scrollable content" at bounding box center [646, 38] width 6 height 6
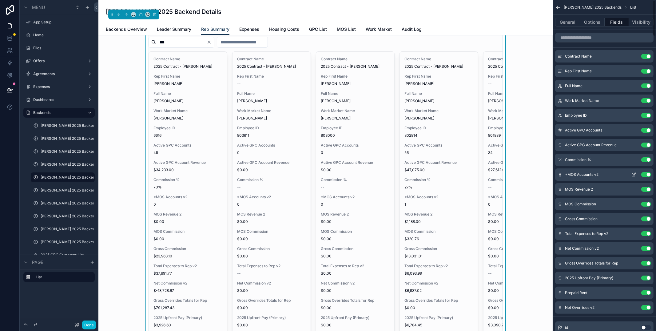
scroll to position [2, 0]
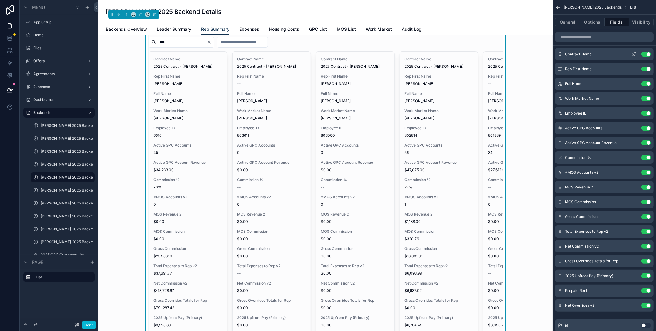
click at [647, 55] on button "Use setting" at bounding box center [647, 54] width 10 height 5
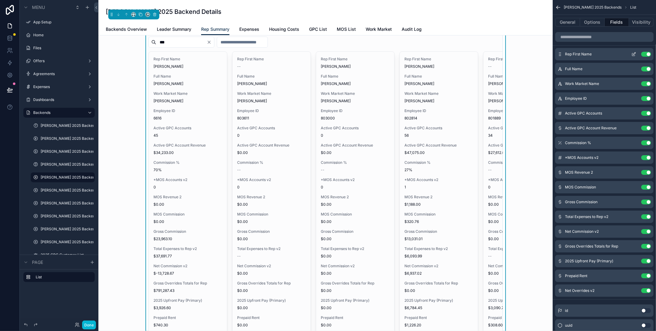
click at [647, 56] on button "Use setting" at bounding box center [647, 54] width 10 height 5
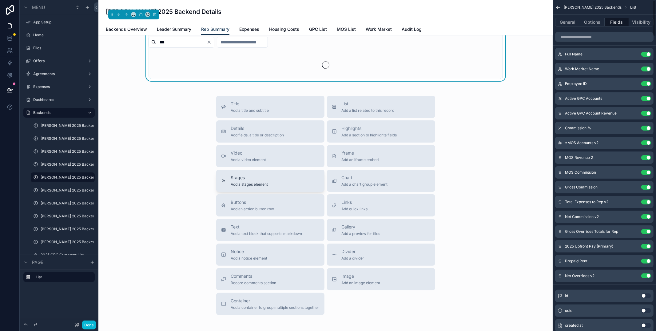
scroll to position [0, 0]
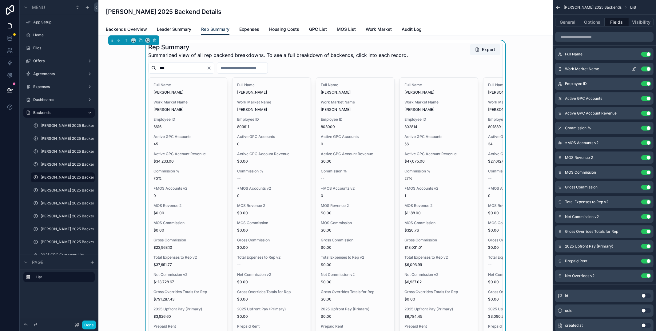
click at [647, 67] on button "Use setting" at bounding box center [647, 68] width 10 height 5
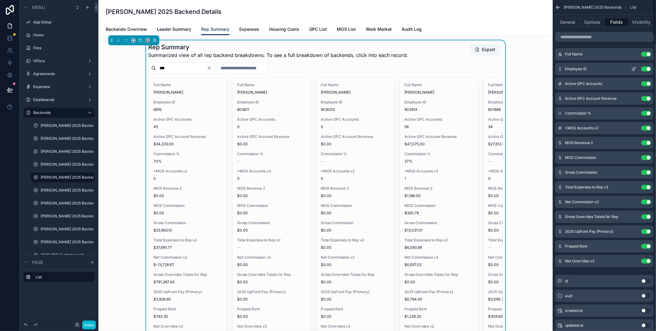
click at [647, 71] on div "Employee ID Use setting" at bounding box center [604, 69] width 98 height 12
click at [647, 69] on button "Use setting" at bounding box center [647, 68] width 10 height 5
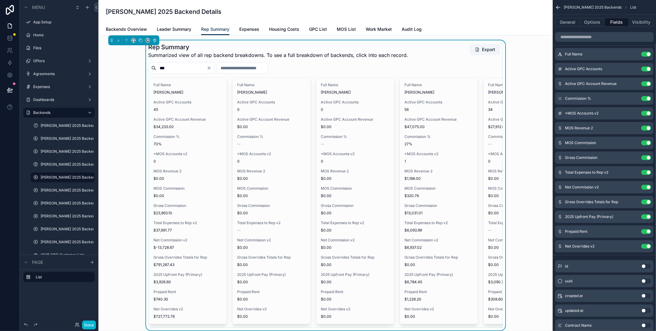
click at [191, 70] on input "***" at bounding box center [181, 68] width 50 height 9
type input "**********"
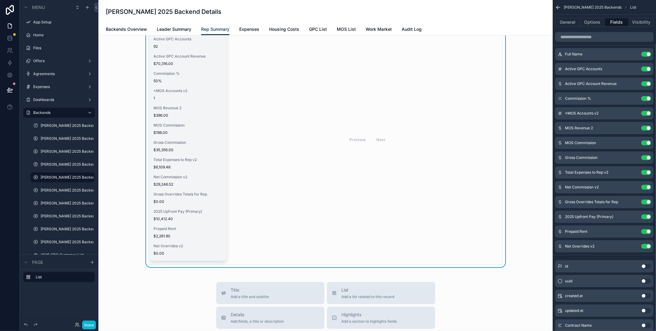
scroll to position [18, 0]
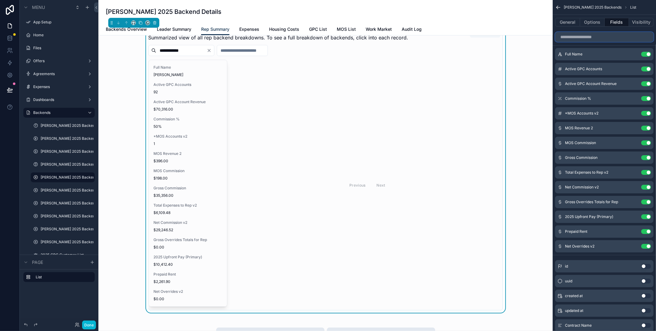
click at [587, 36] on input "scrollable content" at bounding box center [604, 37] width 98 height 10
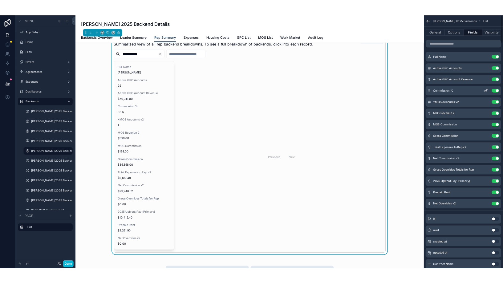
scroll to position [0, 0]
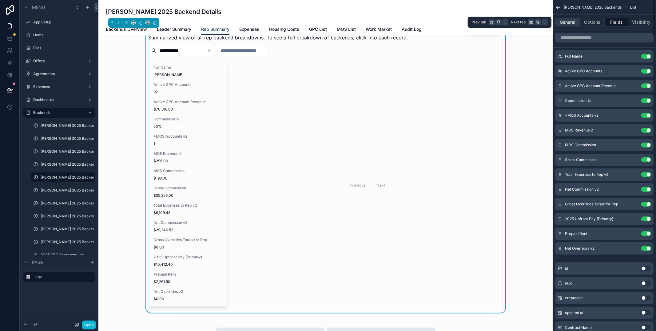
click at [571, 21] on button "General" at bounding box center [567, 22] width 25 height 9
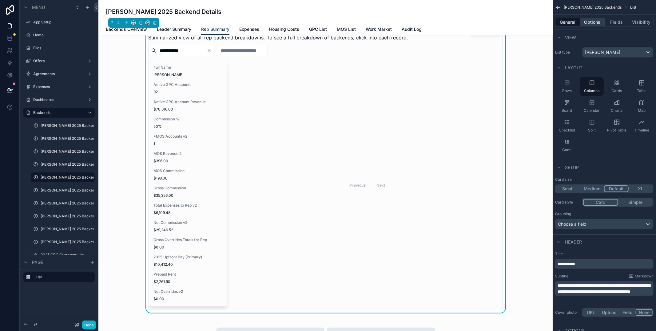
drag, startPoint x: 592, startPoint y: 22, endPoint x: 603, endPoint y: 22, distance: 10.2
click at [592, 22] on button "Options" at bounding box center [592, 22] width 25 height 9
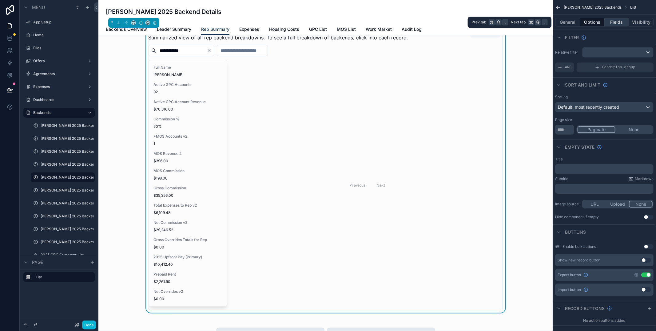
click at [616, 22] on button "Fields" at bounding box center [617, 22] width 25 height 9
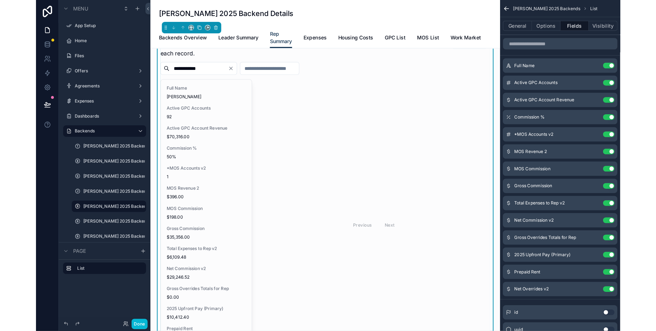
scroll to position [11, 0]
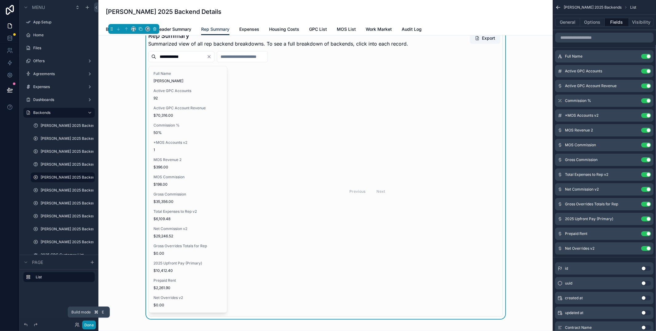
click at [94, 326] on button "Done" at bounding box center [89, 324] width 14 height 9
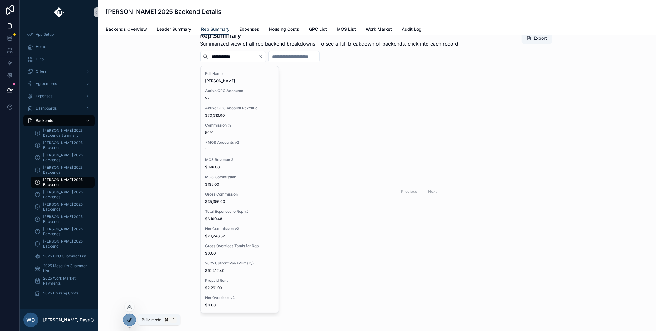
click at [132, 319] on icon at bounding box center [129, 319] width 5 height 5
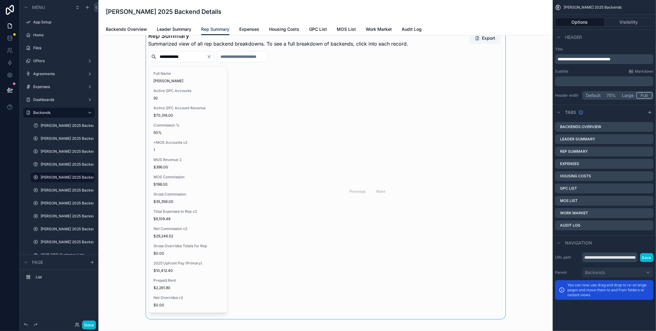
click at [162, 135] on div "scrollable content" at bounding box center [325, 174] width 445 height 290
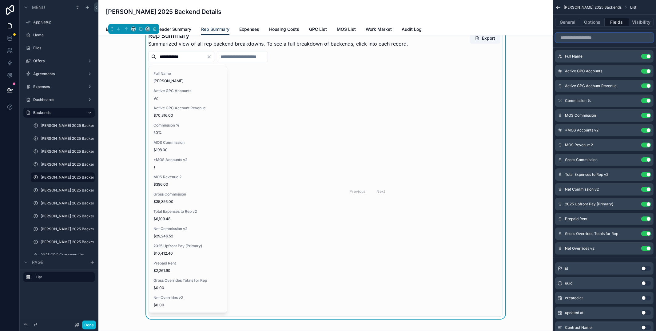
click at [582, 40] on input "scrollable content" at bounding box center [604, 38] width 98 height 10
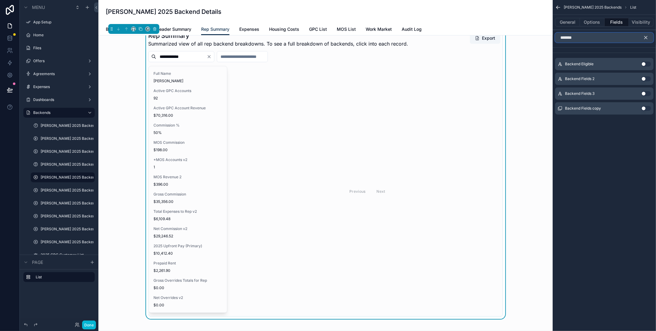
type input "*******"
click at [646, 64] on button "Use setting" at bounding box center [647, 64] width 10 height 5
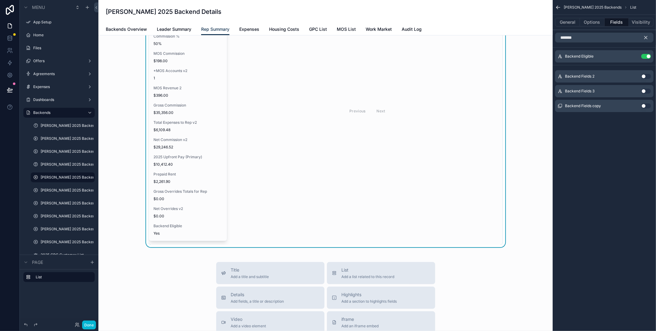
scroll to position [0, 0]
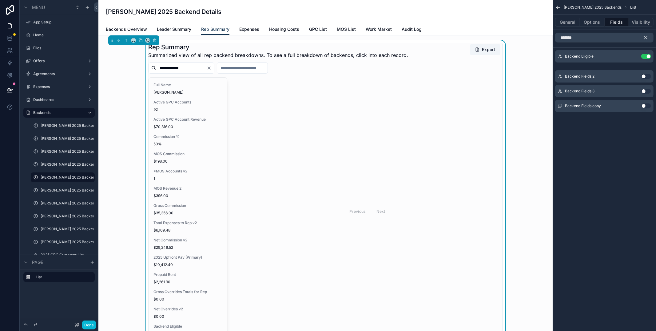
click at [647, 39] on icon "scrollable content" at bounding box center [646, 37] width 3 height 3
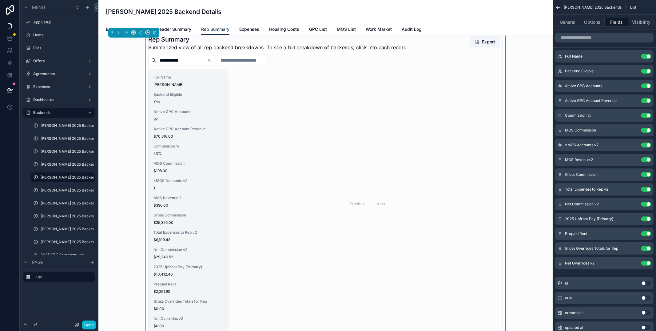
scroll to position [5, 0]
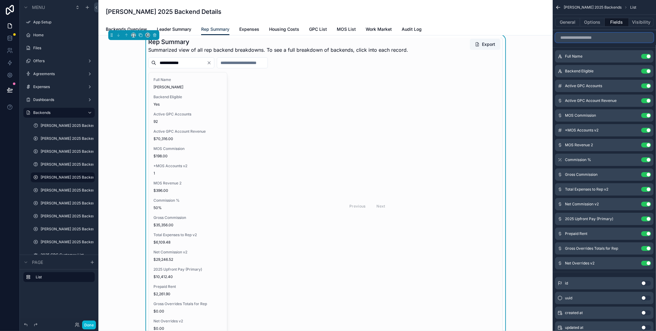
click at [579, 39] on input "scrollable content" at bounding box center [604, 38] width 98 height 10
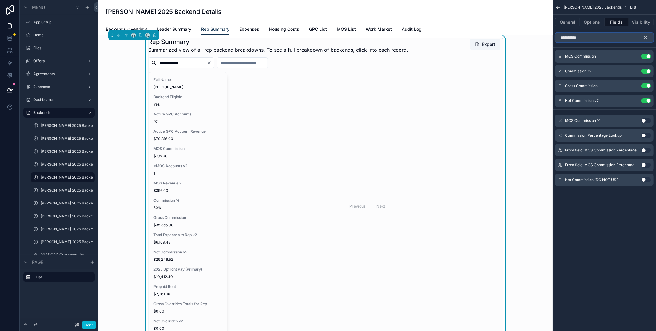
type input "**********"
click at [644, 180] on button "Use setting" at bounding box center [647, 179] width 10 height 5
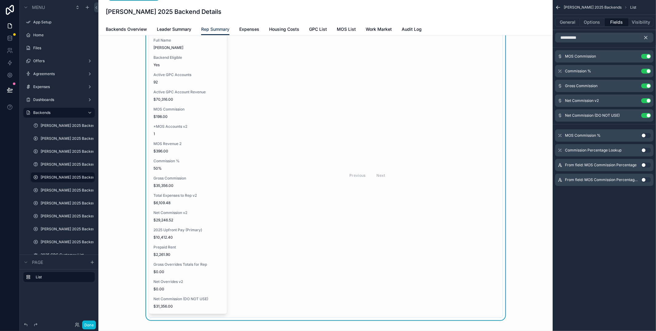
scroll to position [44, 0]
click at [647, 117] on button "Use setting" at bounding box center [647, 115] width 10 height 5
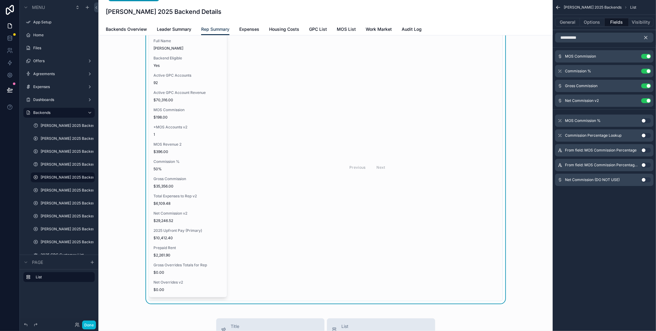
scroll to position [0, 0]
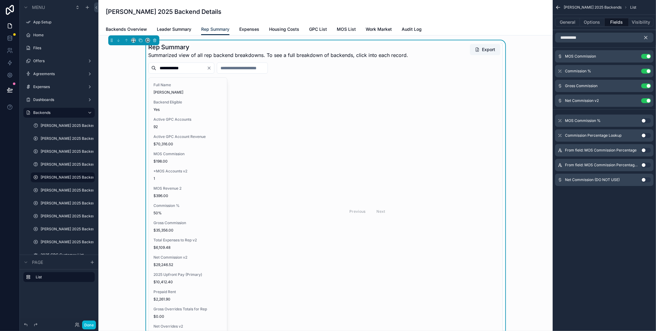
click at [648, 38] on icon "scrollable content" at bounding box center [646, 38] width 6 height 6
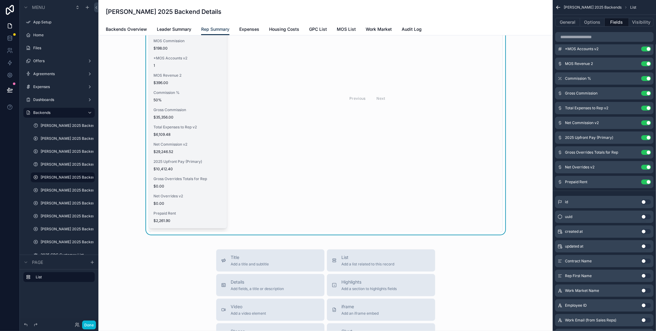
scroll to position [113, 0]
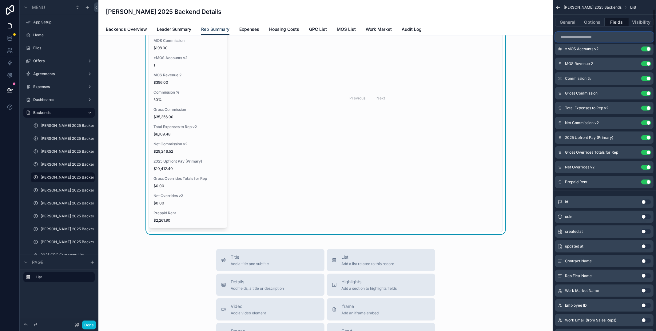
click at [580, 35] on input "scrollable content" at bounding box center [604, 37] width 98 height 10
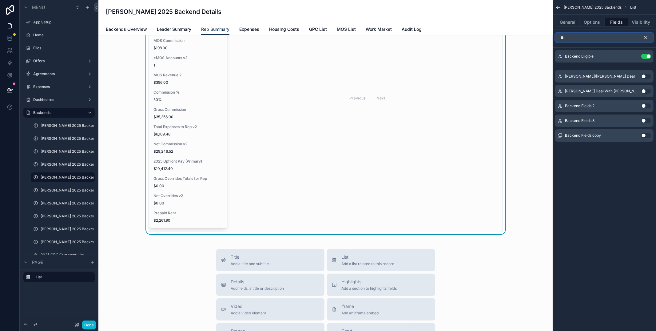
scroll to position [0, 0]
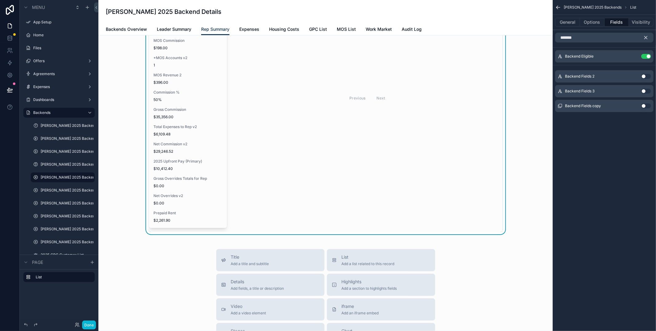
click at [647, 79] on div "Backend Fields 2 Use setting" at bounding box center [604, 76] width 98 height 12
click at [647, 77] on button "Use setting" at bounding box center [647, 76] width 10 height 5
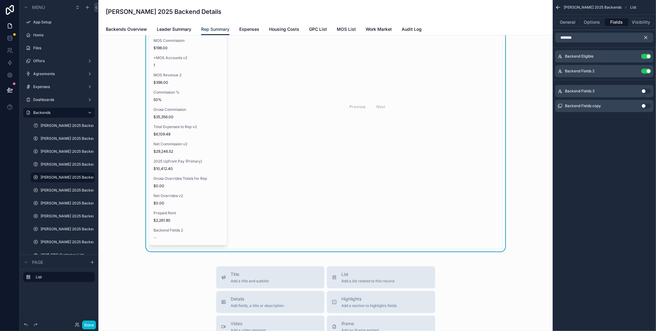
click at [648, 91] on button "Use setting" at bounding box center [647, 91] width 10 height 5
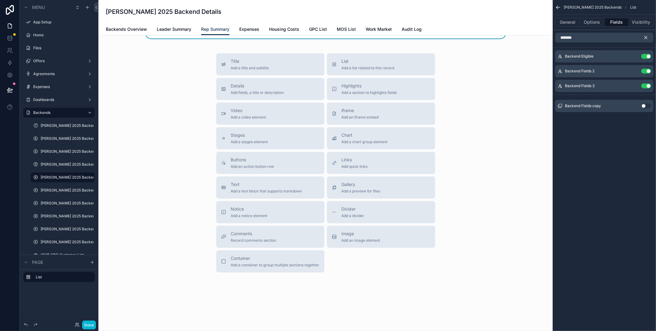
scroll to position [113, 0]
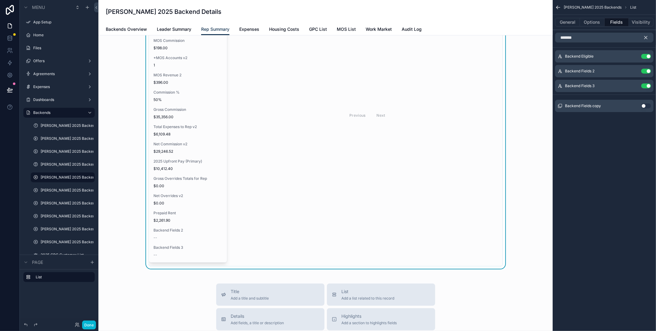
click at [647, 106] on button "Use setting" at bounding box center [647, 105] width 10 height 5
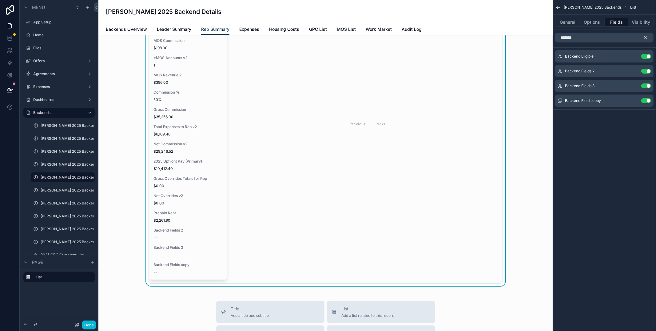
click at [647, 106] on div "Backend Fields copy Use setting" at bounding box center [604, 100] width 98 height 12
click at [647, 100] on button "Use setting" at bounding box center [647, 100] width 10 height 5
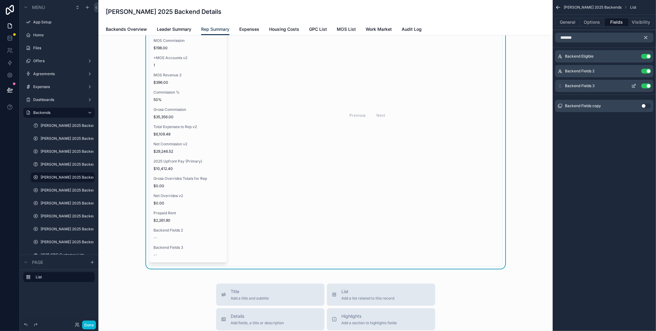
click at [646, 86] on button "Use setting" at bounding box center [647, 85] width 10 height 5
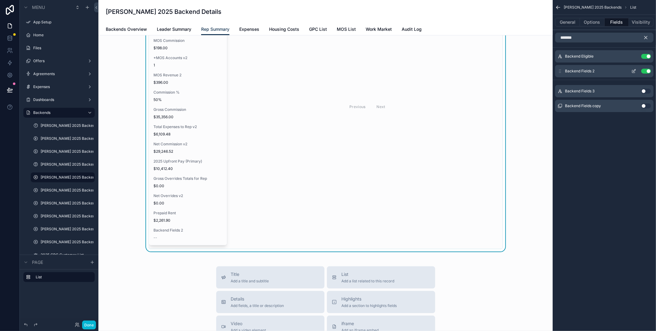
click at [646, 71] on button "Use setting" at bounding box center [647, 71] width 10 height 5
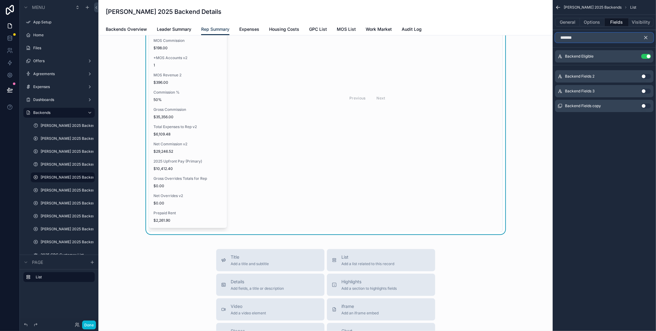
click at [593, 40] on input "*******" at bounding box center [604, 38] width 98 height 10
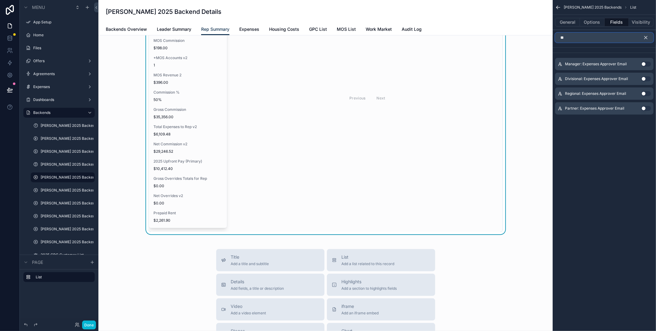
type input "*"
